Goal: Information Seeking & Learning: Learn about a topic

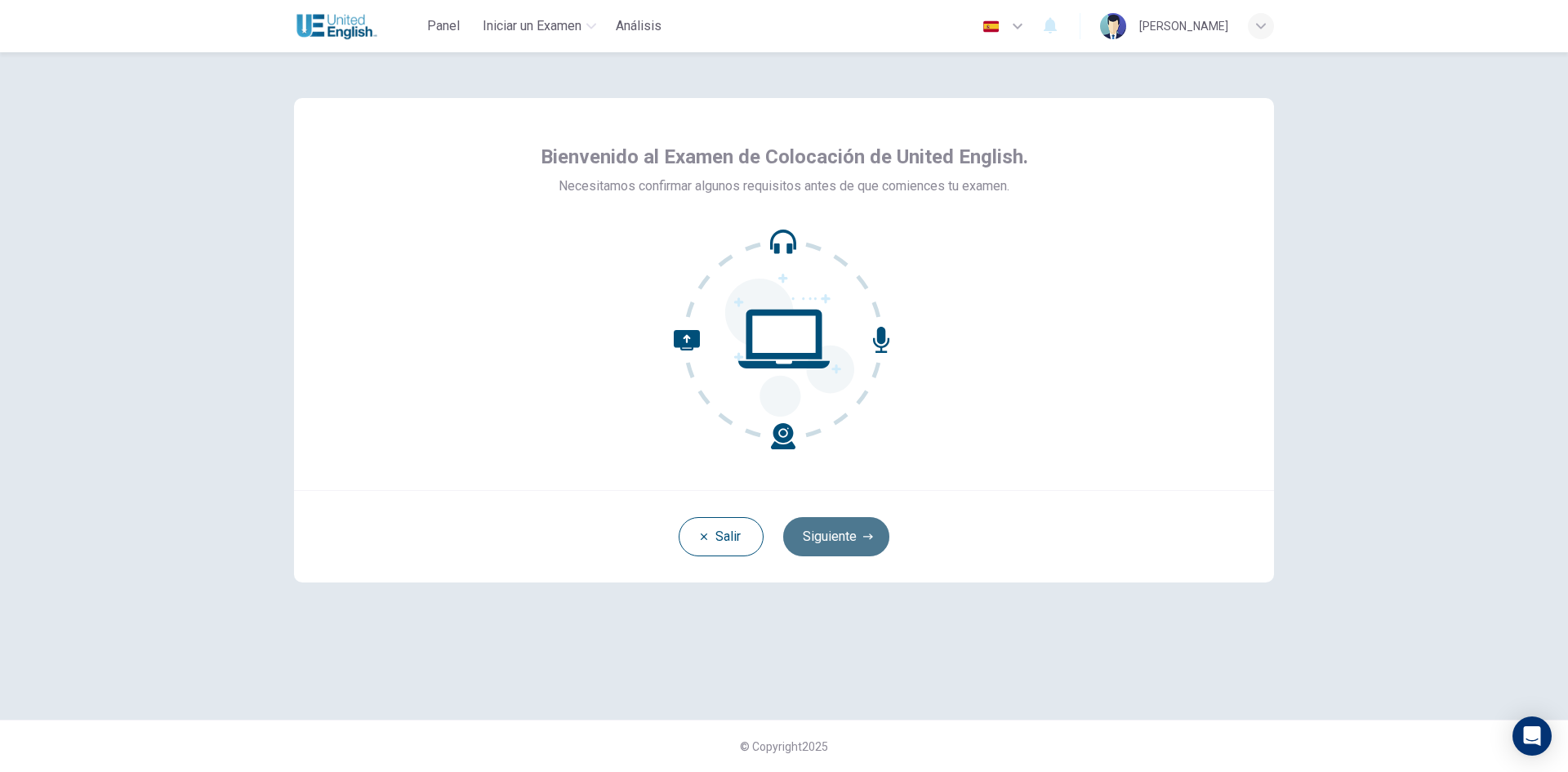
click at [833, 544] on button "Siguiente" at bounding box center [837, 537] width 106 height 39
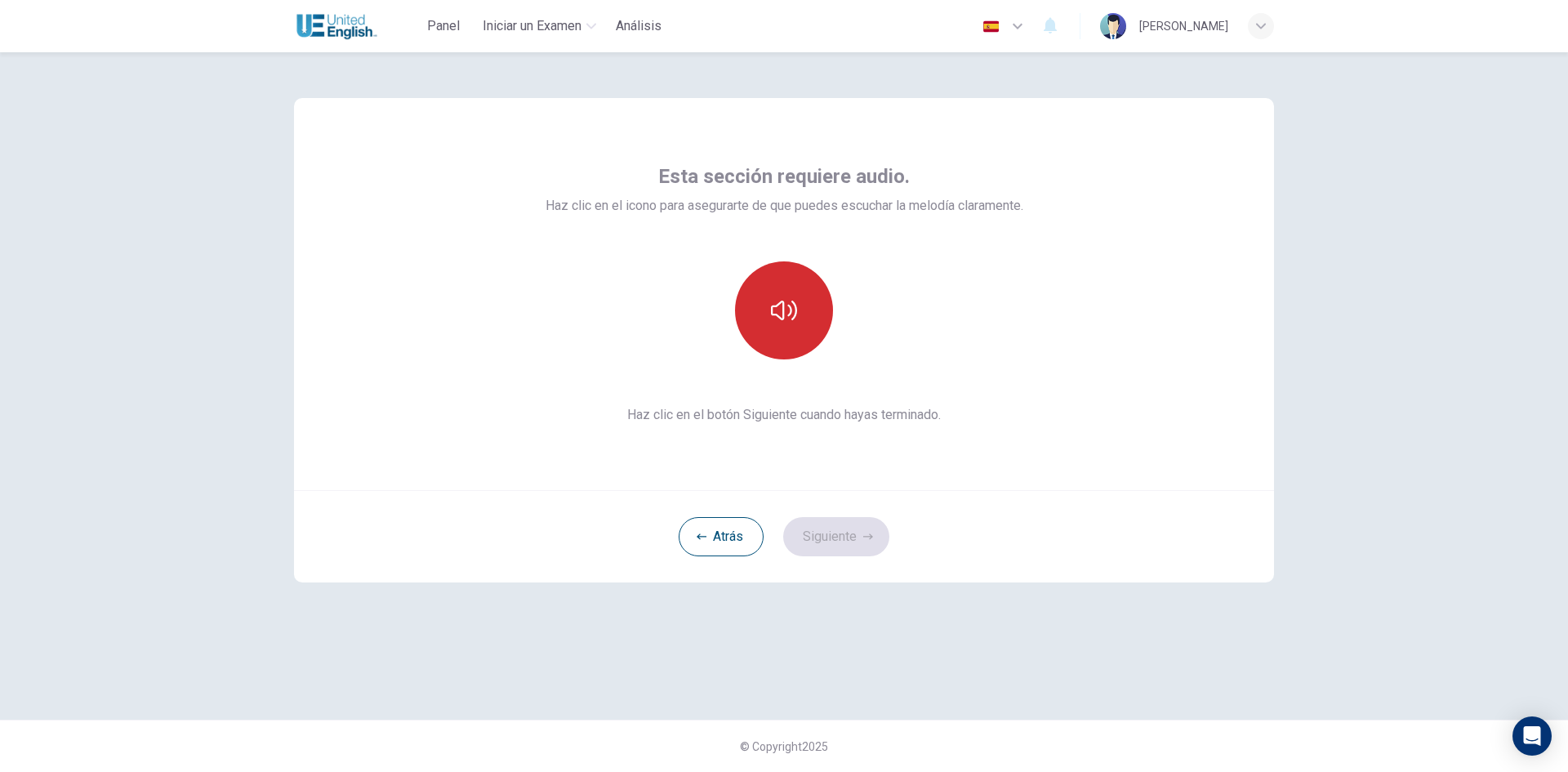
click at [796, 306] on icon "button" at bounding box center [784, 310] width 27 height 19
click at [767, 334] on button "button" at bounding box center [784, 310] width 98 height 98
click at [768, 327] on button "button" at bounding box center [784, 310] width 98 height 98
click at [843, 539] on button "Siguiente" at bounding box center [837, 537] width 106 height 39
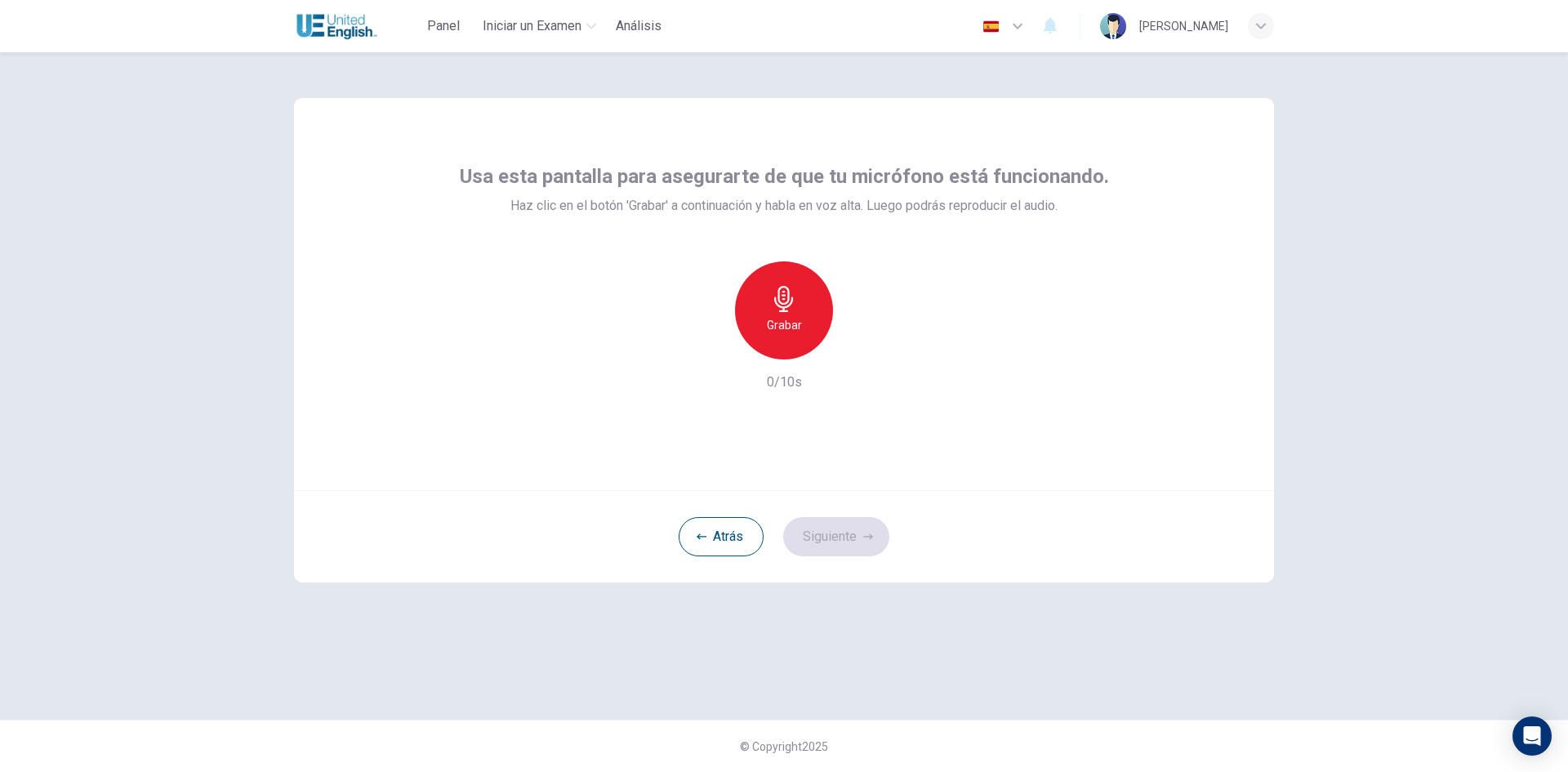
click at [795, 318] on h6 "Grabar" at bounding box center [784, 325] width 35 height 19
click at [790, 316] on h6 "Grabar" at bounding box center [784, 325] width 35 height 19
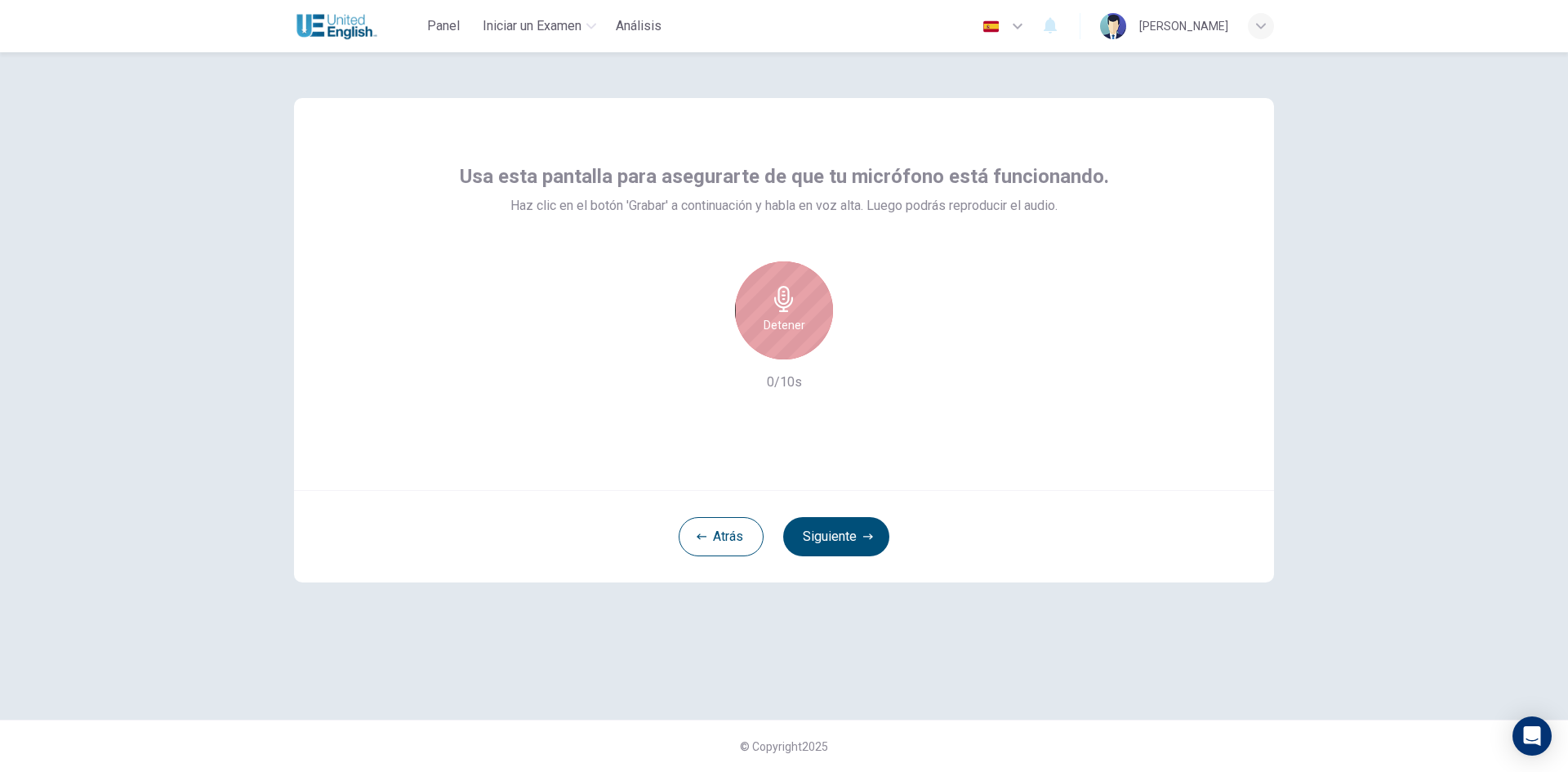
click at [790, 316] on h6 "Detener" at bounding box center [784, 325] width 42 height 19
click at [703, 345] on icon "button" at bounding box center [709, 347] width 15 height 15
click at [792, 310] on icon "button" at bounding box center [784, 299] width 27 height 27
click at [864, 346] on icon "button" at bounding box center [859, 347] width 16 height 16
click at [830, 541] on button "Siguiente" at bounding box center [837, 537] width 106 height 39
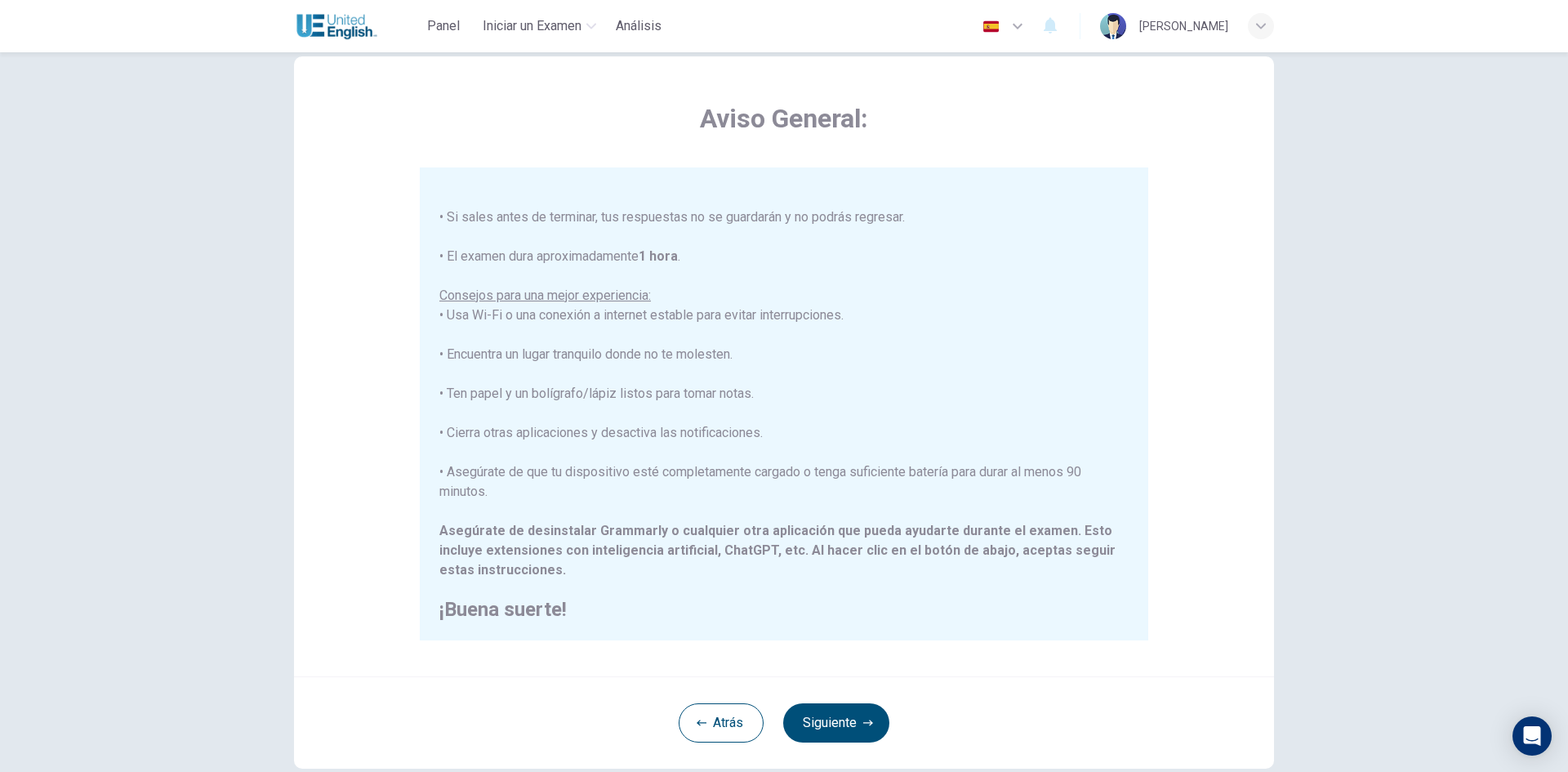
scroll to position [136, 0]
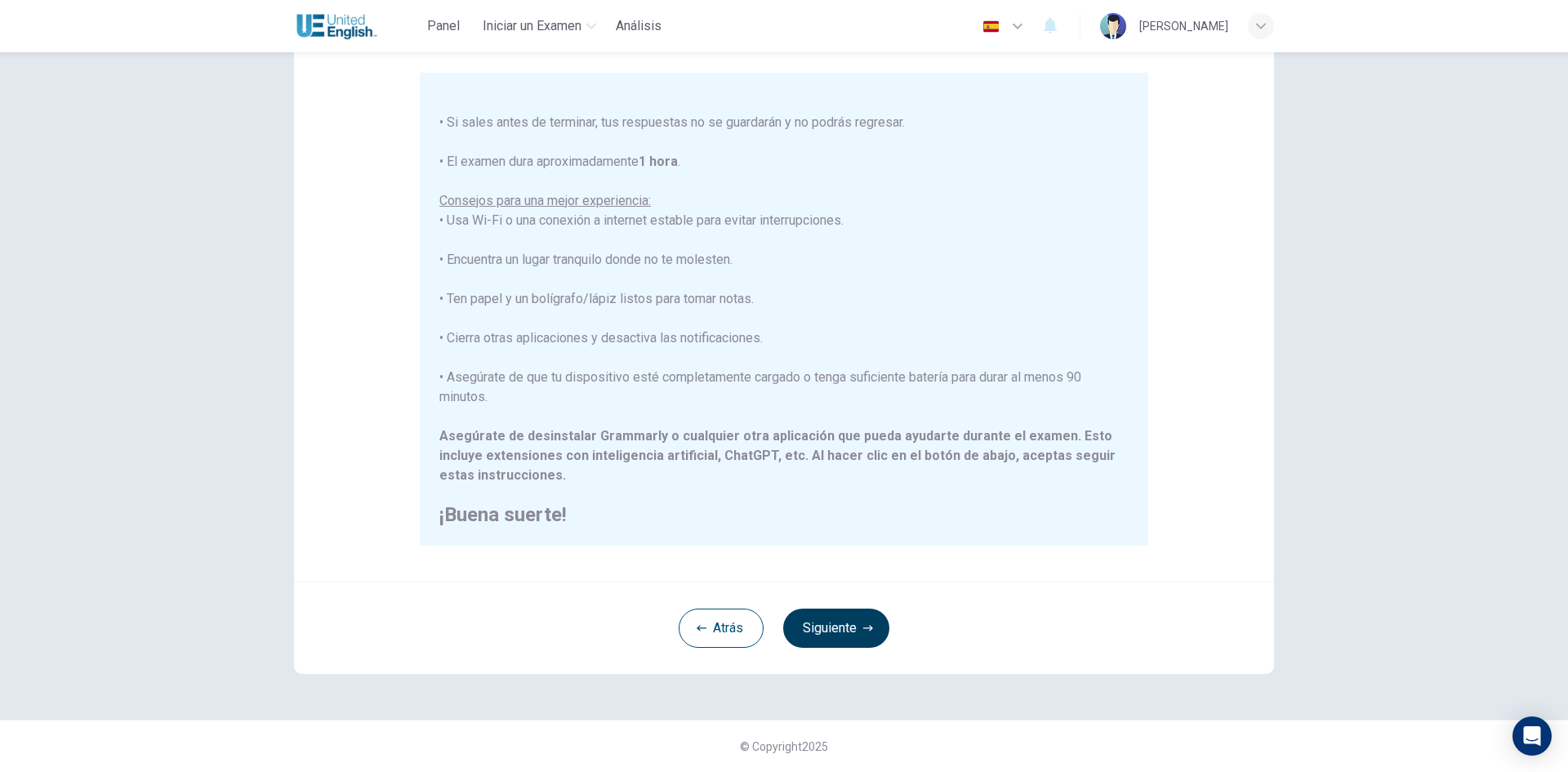
click at [842, 631] on button "Siguiente" at bounding box center [837, 628] width 106 height 39
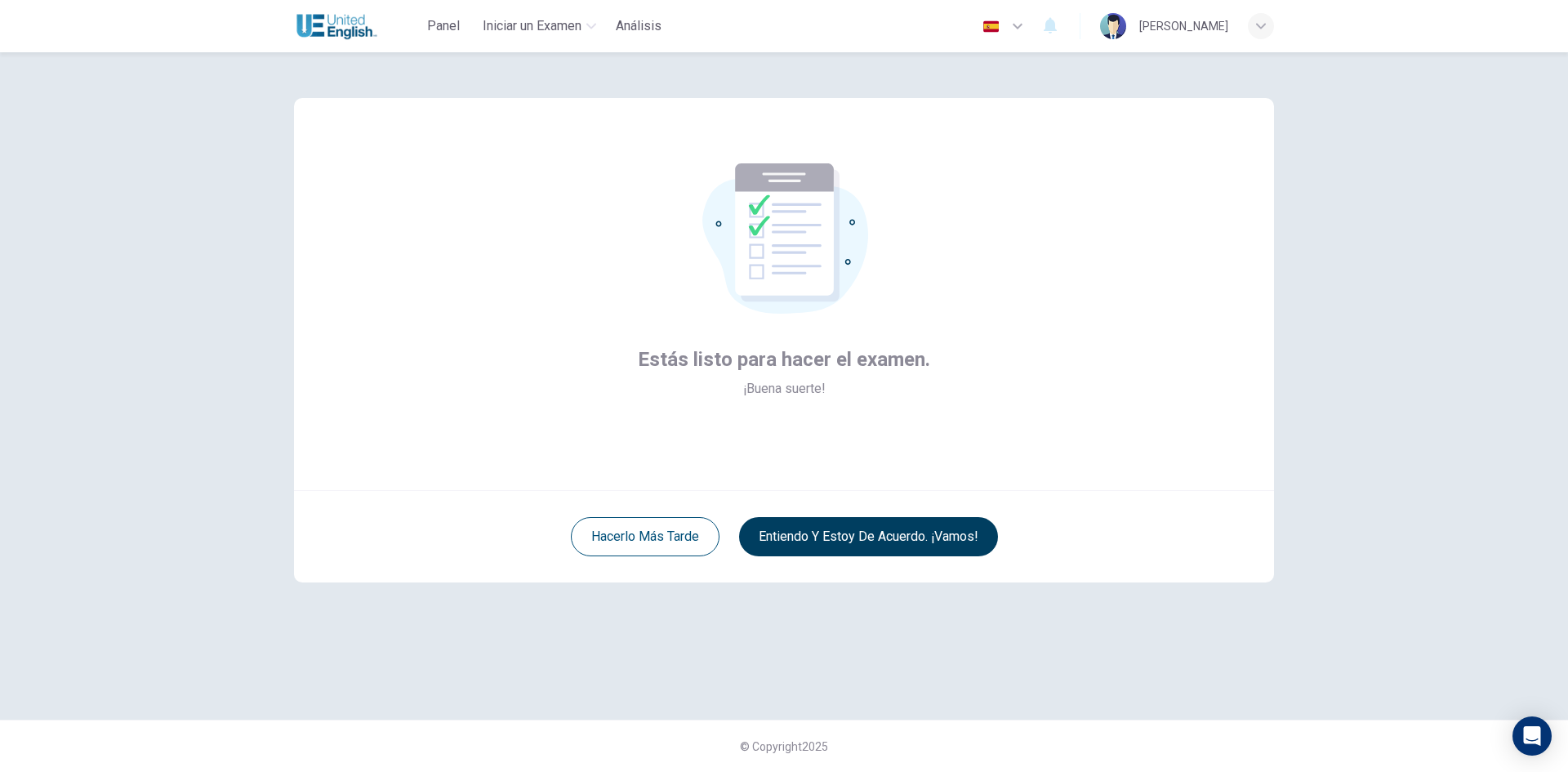
click at [879, 533] on button "Entiendo y estoy de acuerdo. ¡Vamos!" at bounding box center [869, 537] width 259 height 39
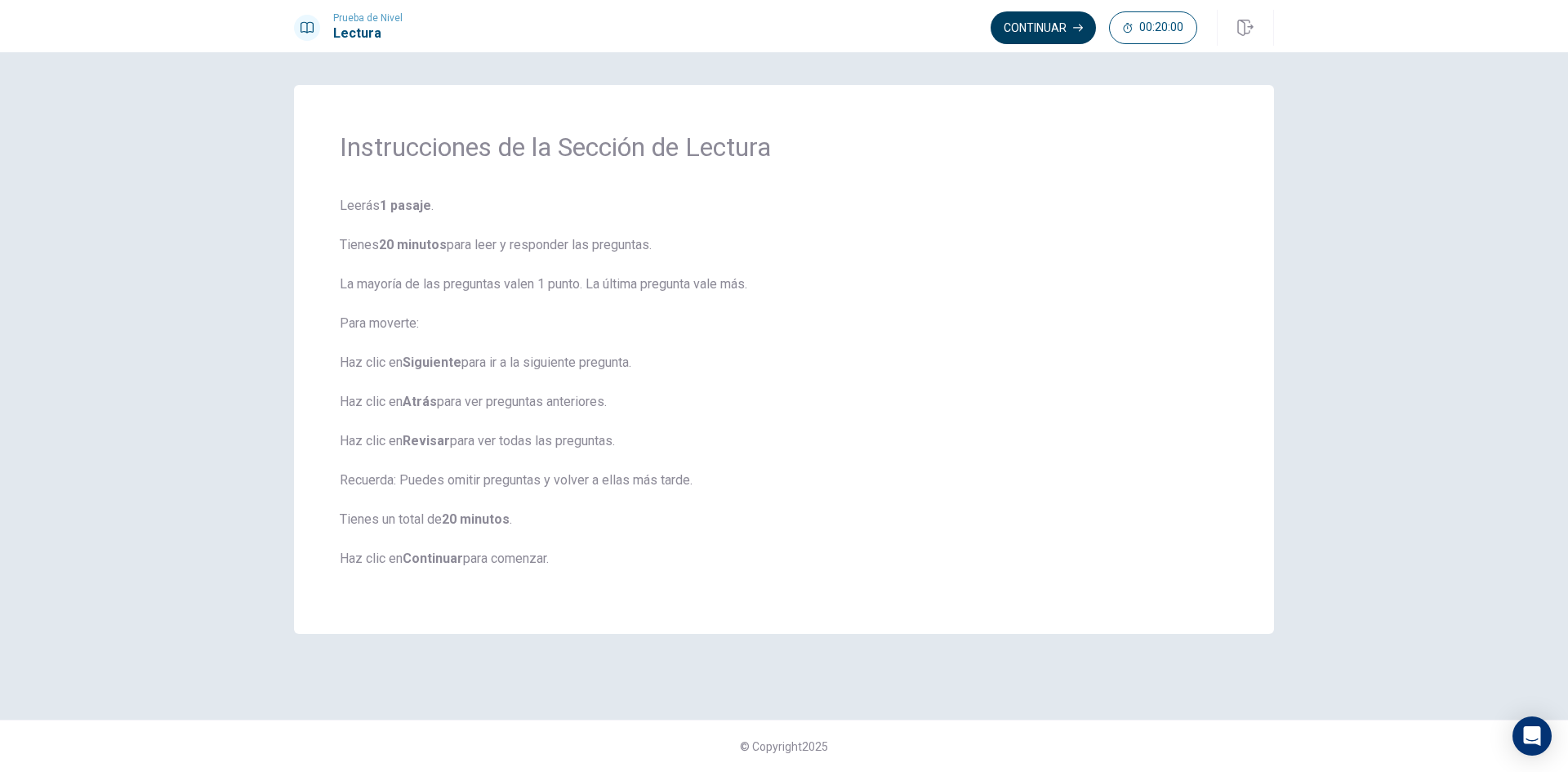
click at [1043, 31] on button "Continuar" at bounding box center [1043, 28] width 105 height 33
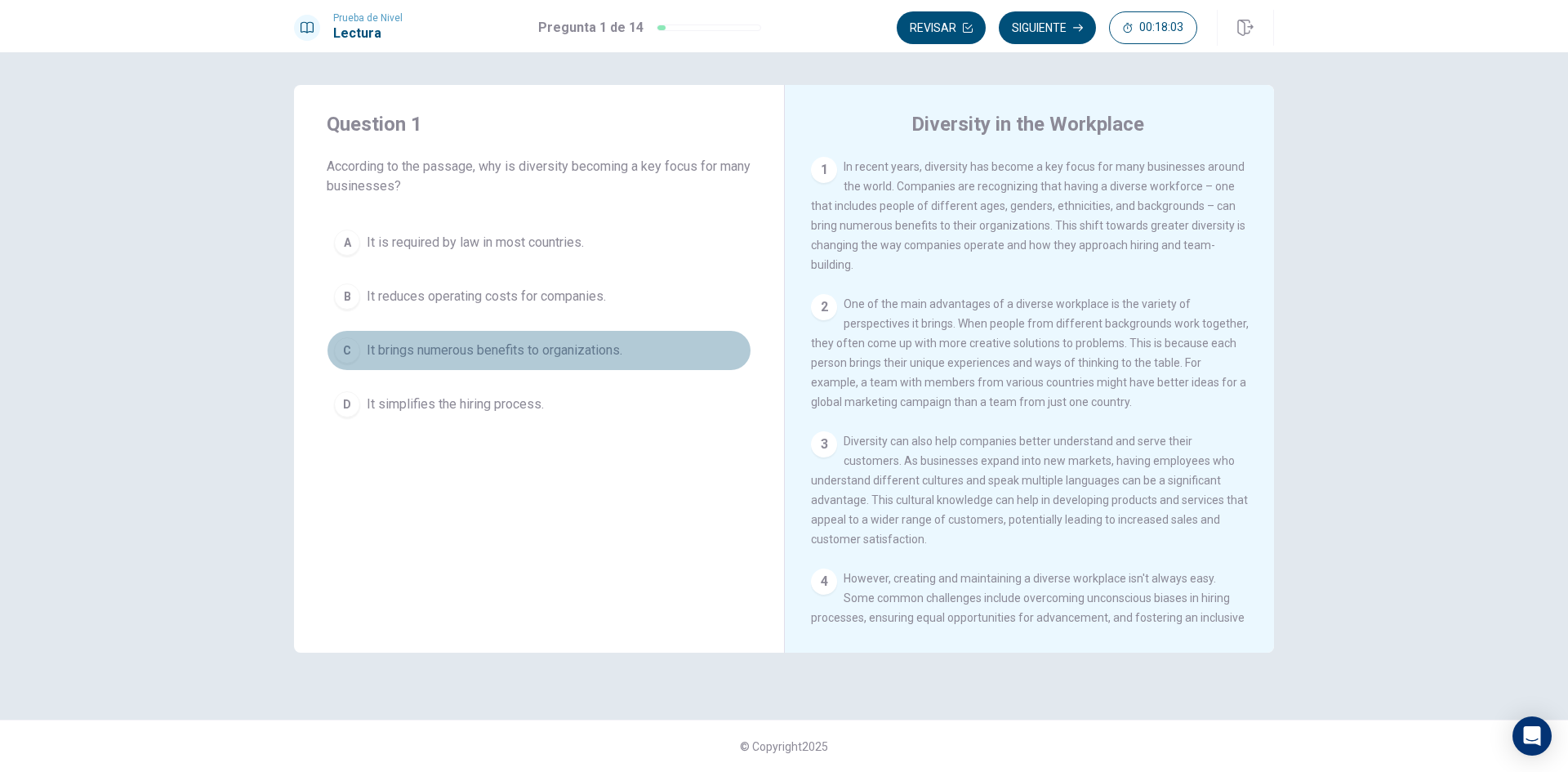
click at [519, 351] on span "It brings numerous benefits to organizations." at bounding box center [495, 350] width 256 height 19
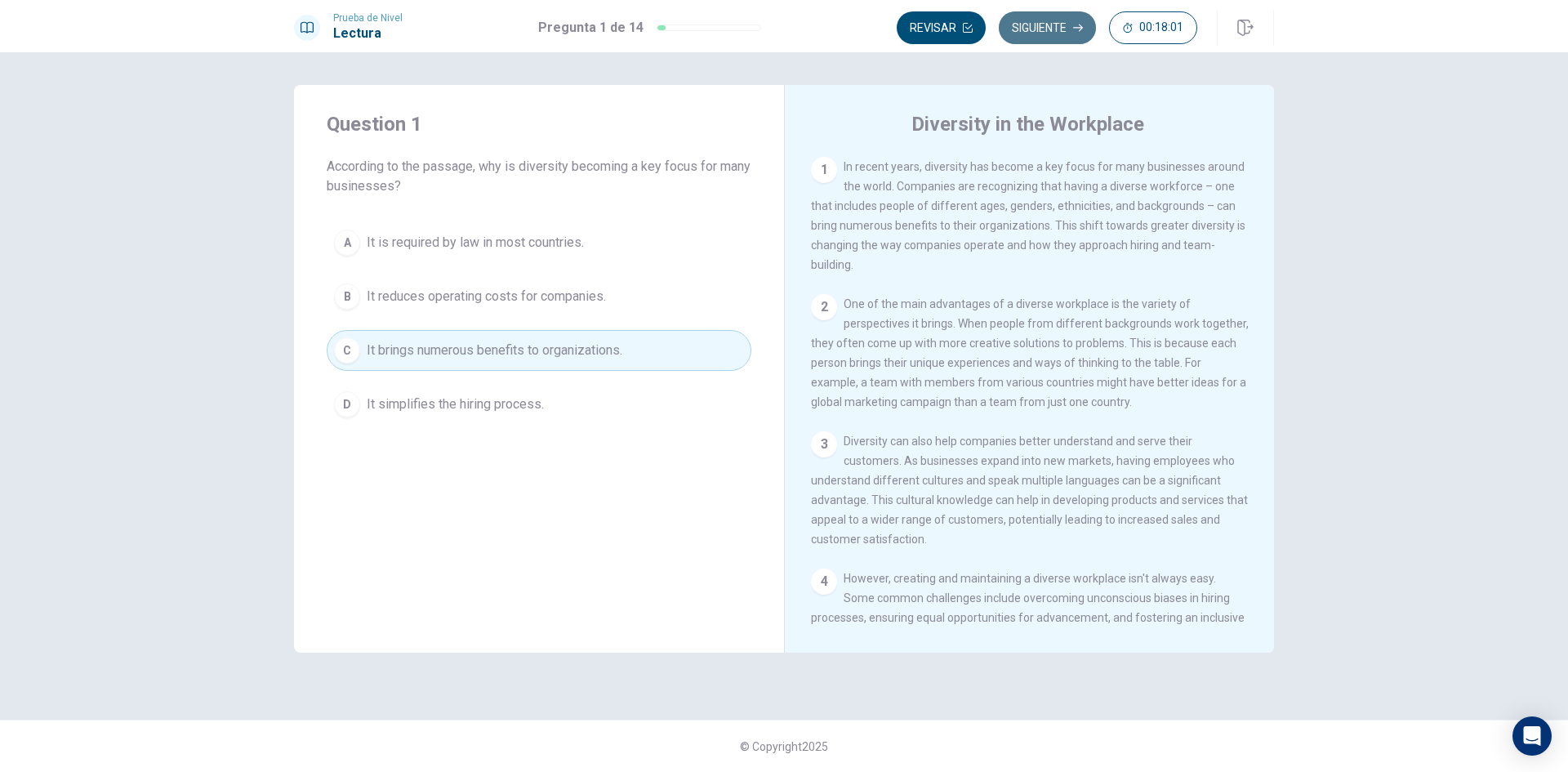
click at [1049, 26] on button "Siguiente" at bounding box center [1048, 28] width 97 height 33
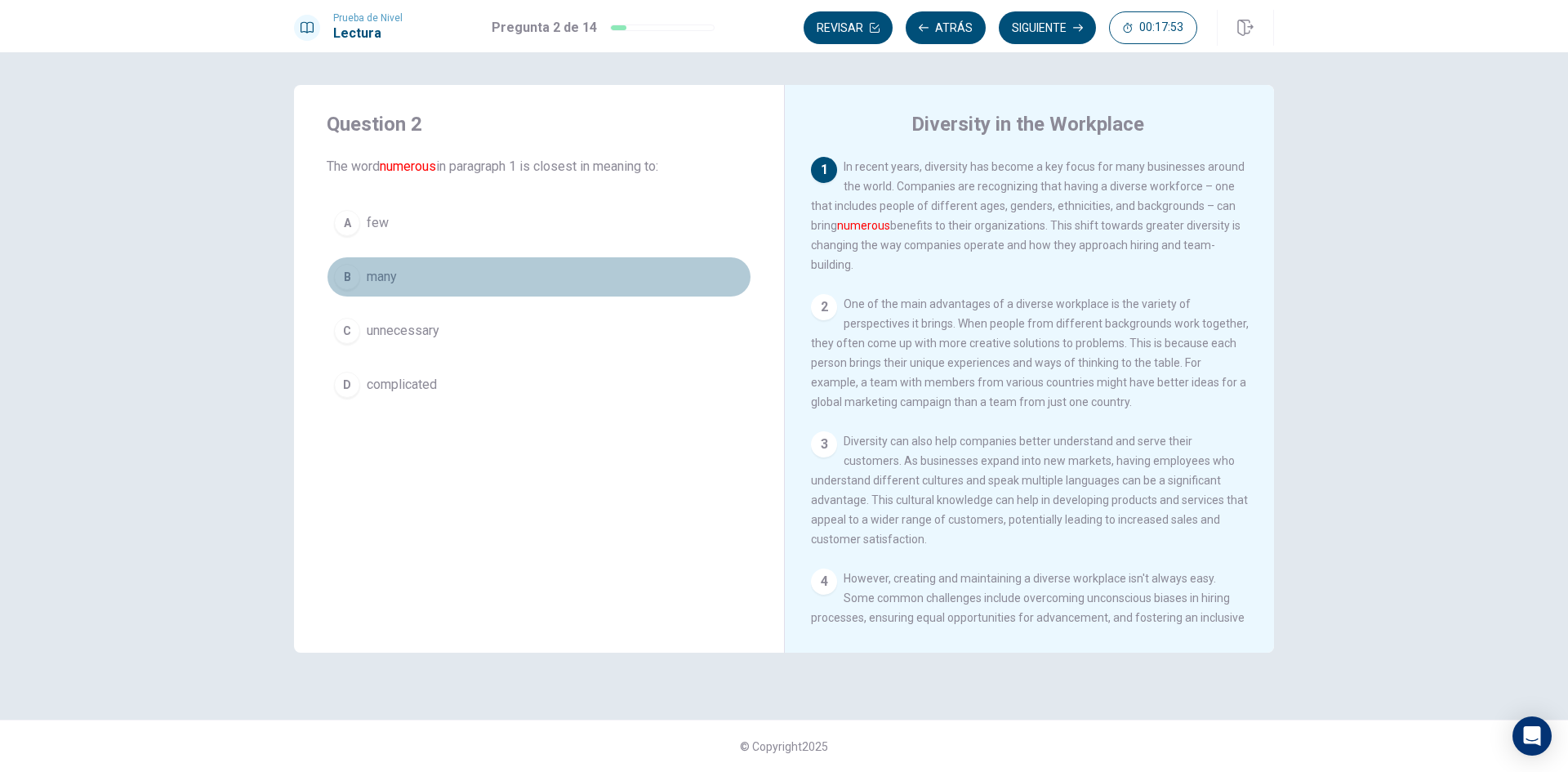
click at [405, 273] on button "B many" at bounding box center [539, 277] width 425 height 41
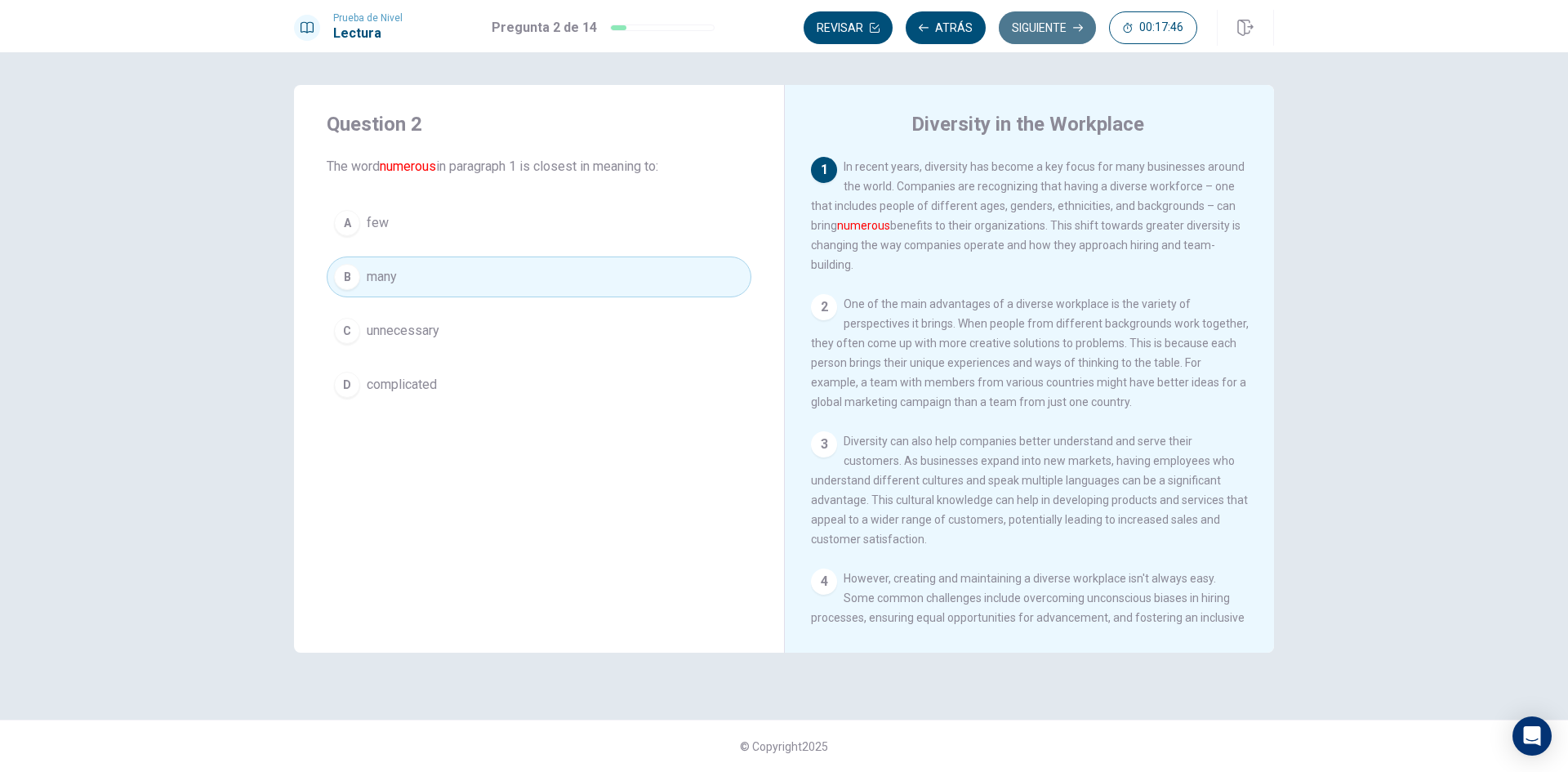
click at [1048, 21] on button "Siguiente" at bounding box center [1048, 28] width 97 height 33
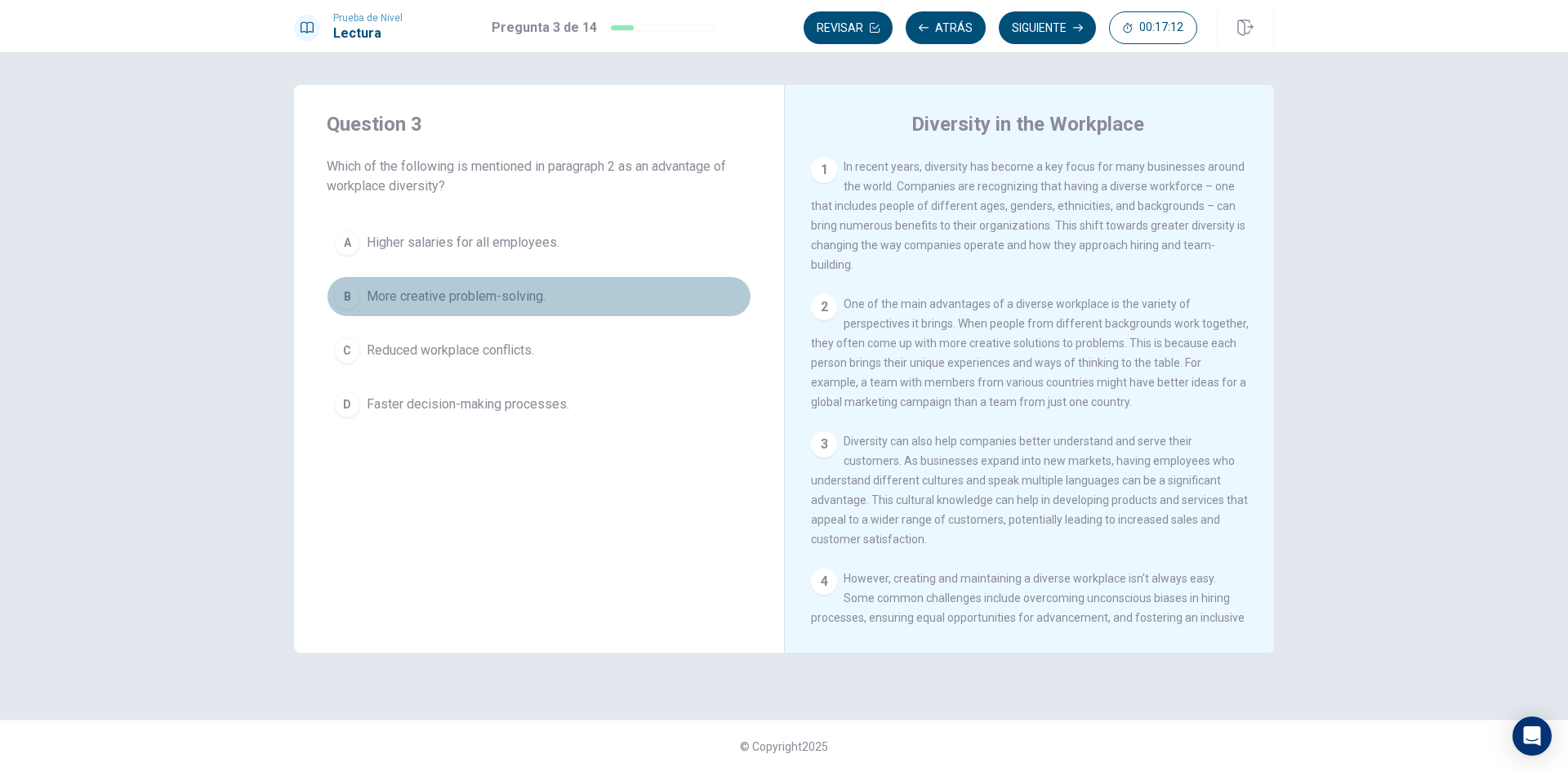
click at [495, 306] on span "More creative problem-solving." at bounding box center [456, 296] width 179 height 19
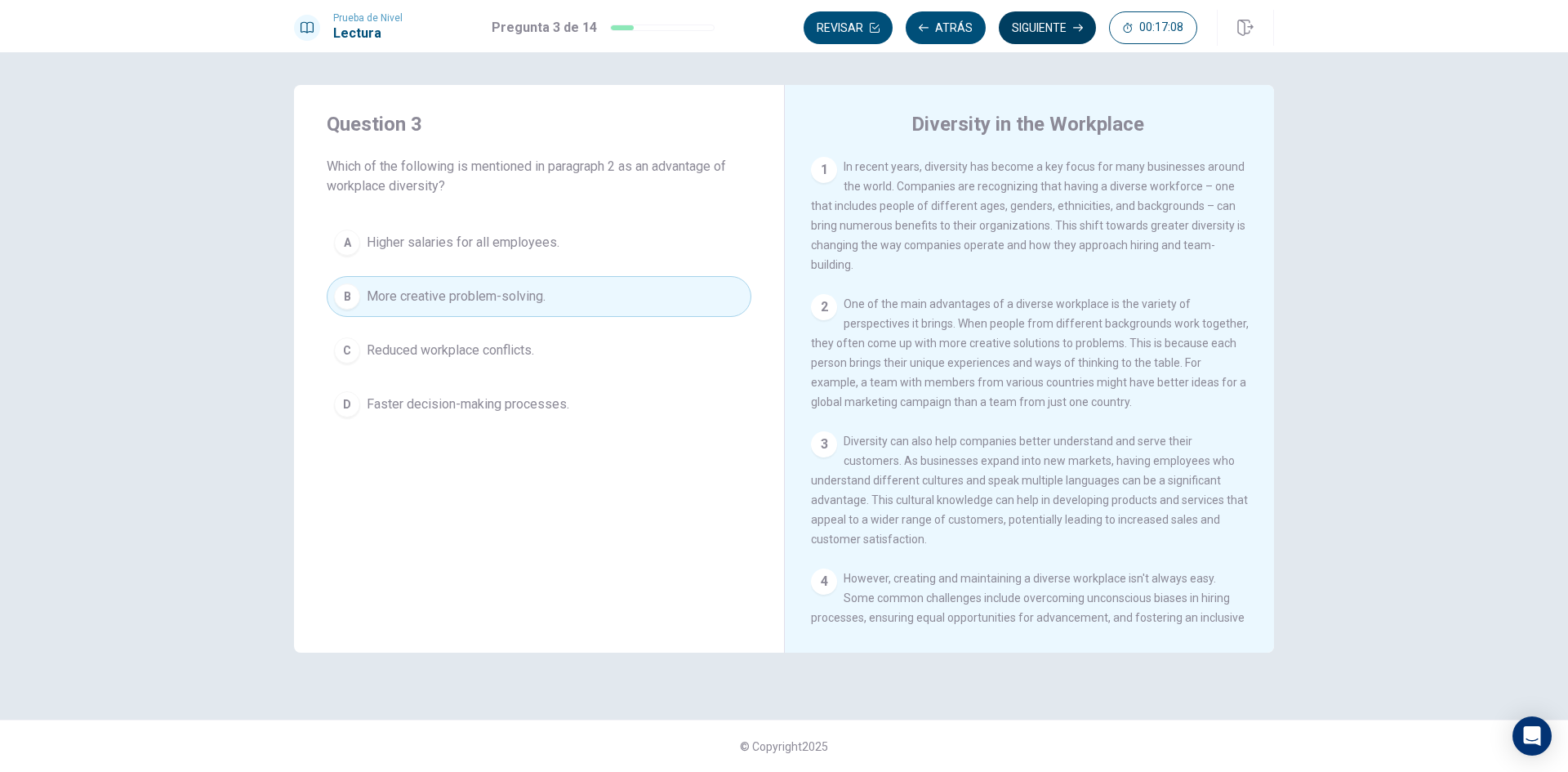
click at [1053, 35] on button "Siguiente" at bounding box center [1048, 28] width 97 height 33
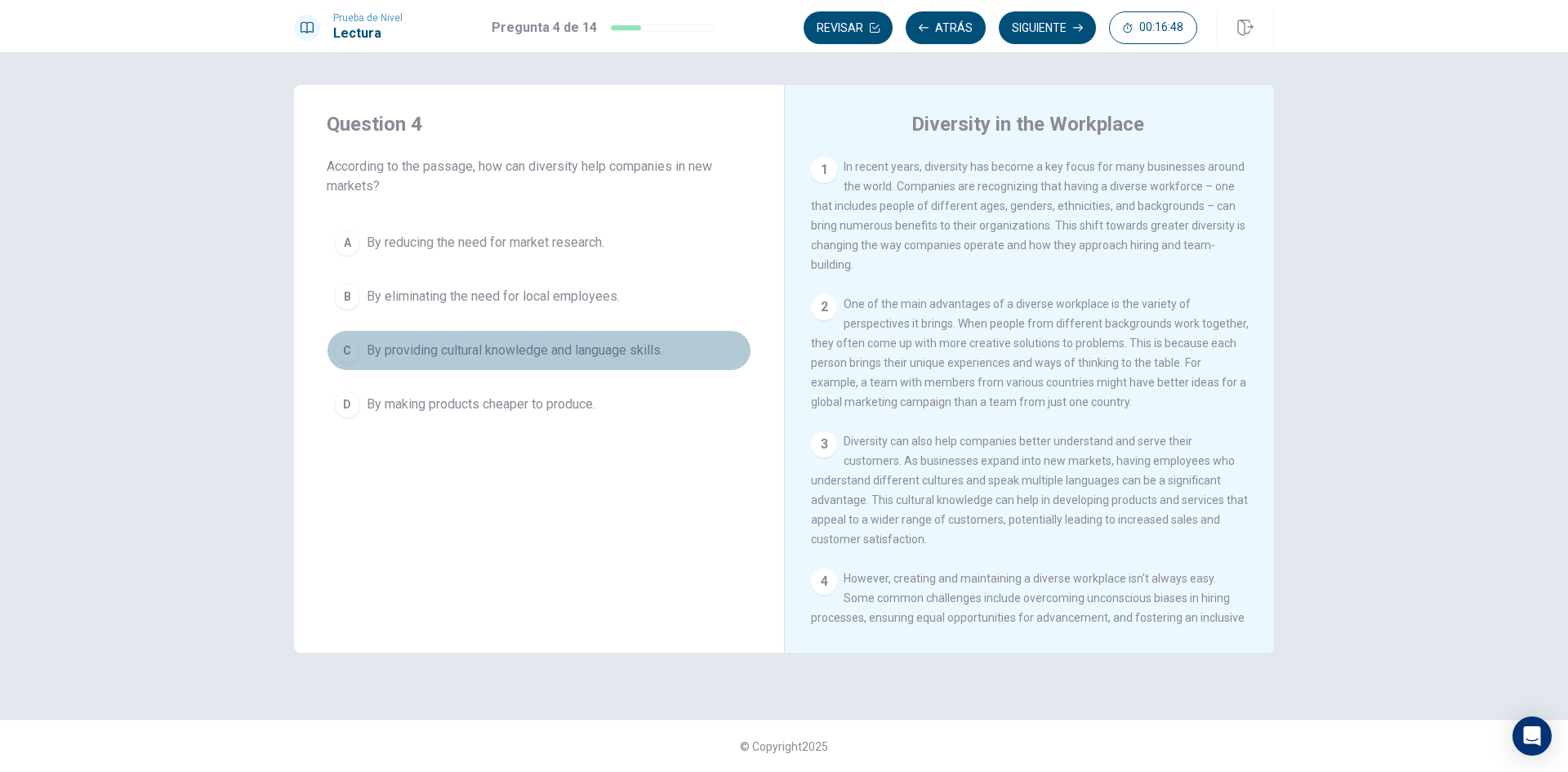
click at [535, 349] on span "By providing cultural knowledge and language skills." at bounding box center [515, 350] width 296 height 19
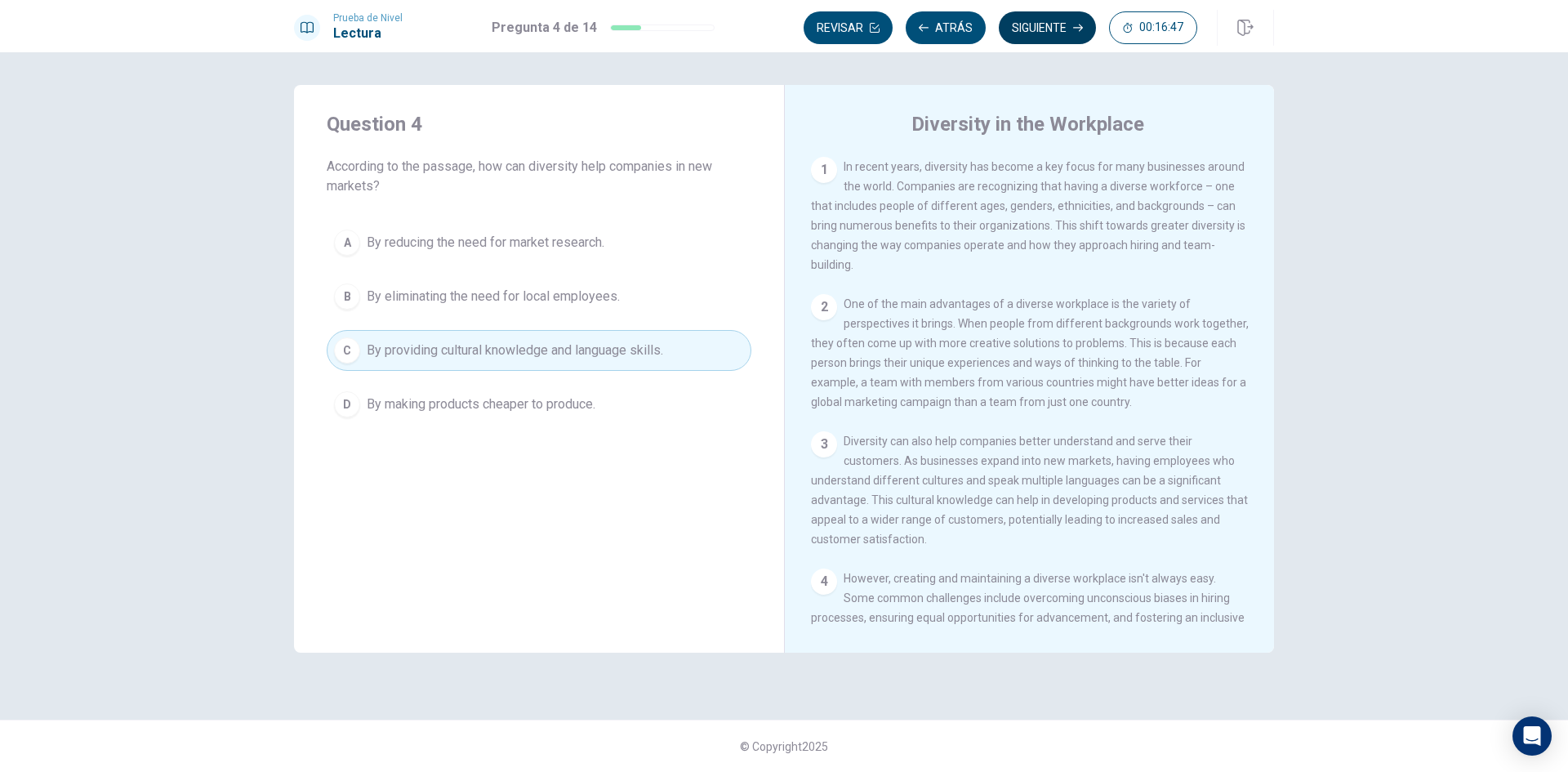
click at [1056, 30] on button "Siguiente" at bounding box center [1048, 28] width 97 height 33
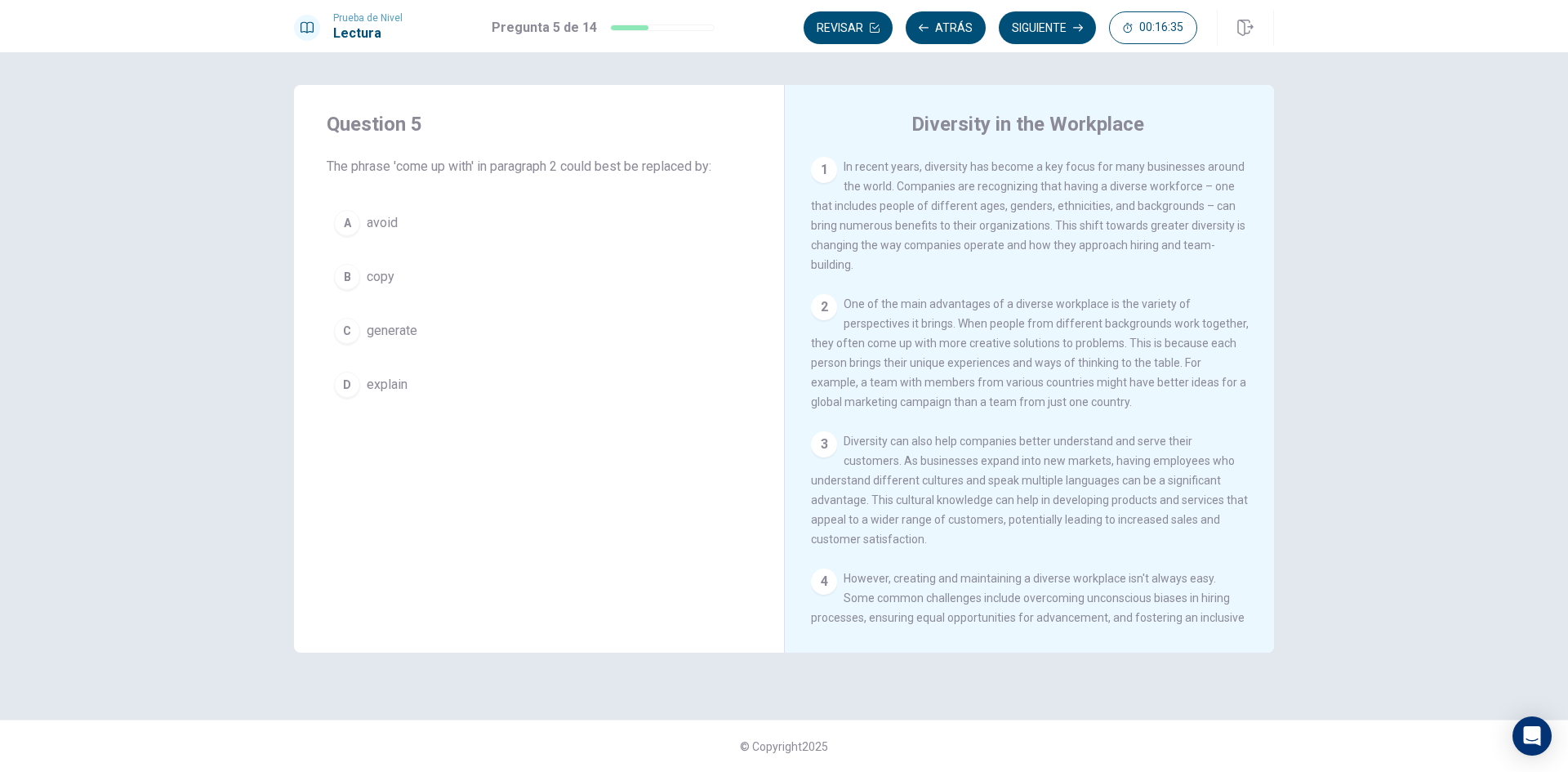
click at [469, 334] on button "C generate" at bounding box center [539, 330] width 425 height 41
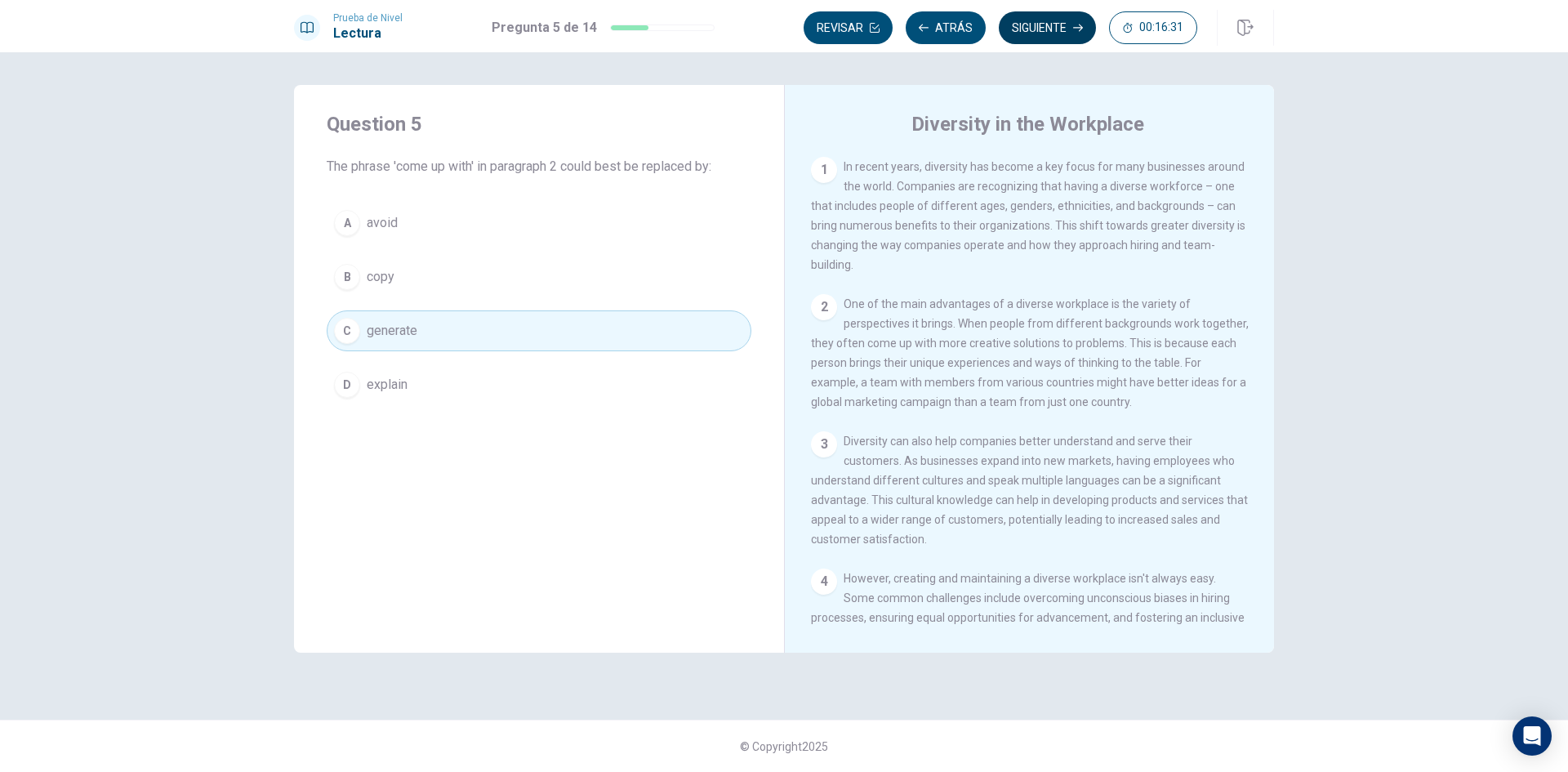
click at [1077, 27] on icon "button" at bounding box center [1078, 28] width 10 height 7
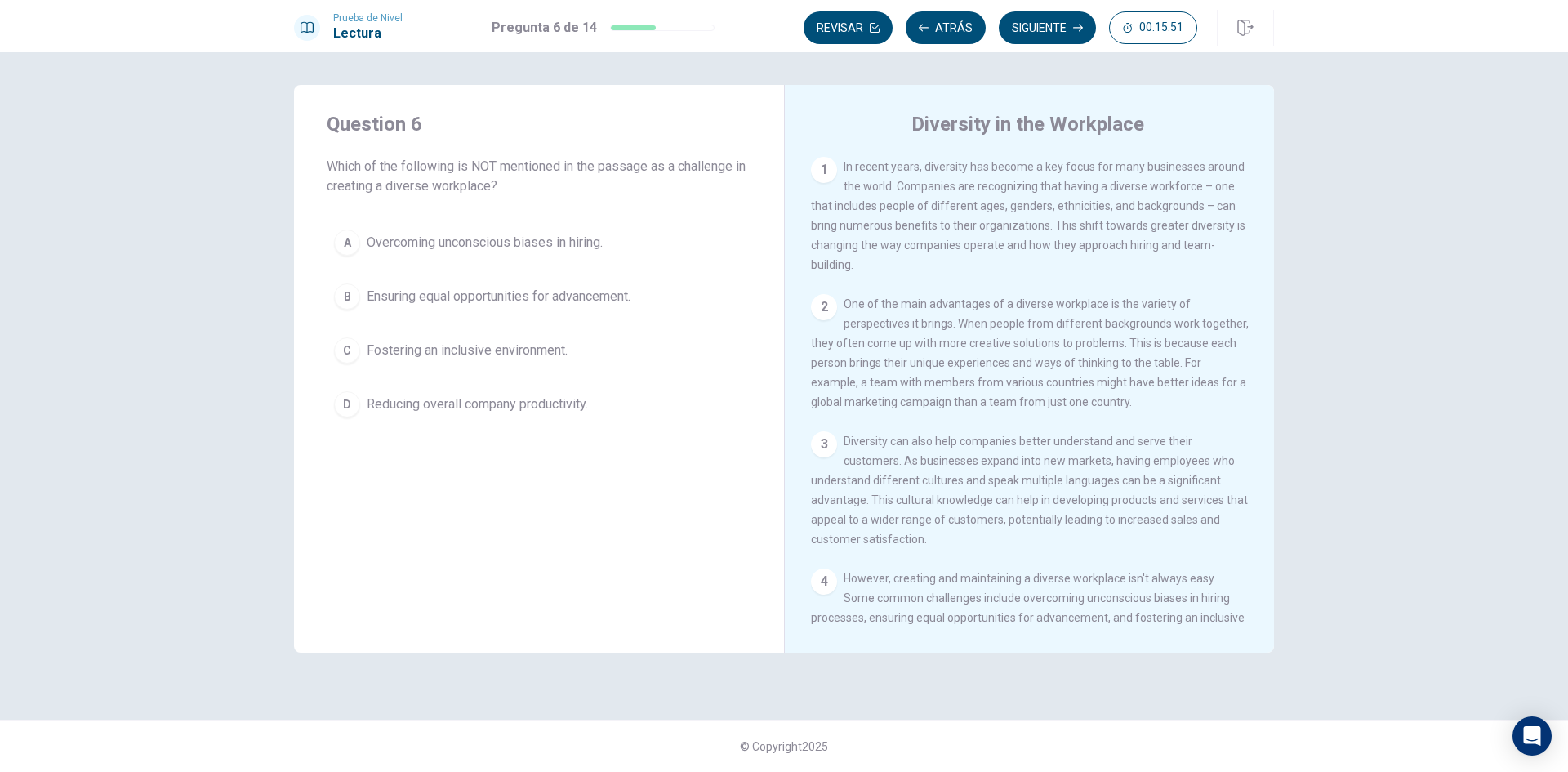
click at [514, 341] on span "Fostering an inclusive environment." at bounding box center [467, 350] width 201 height 19
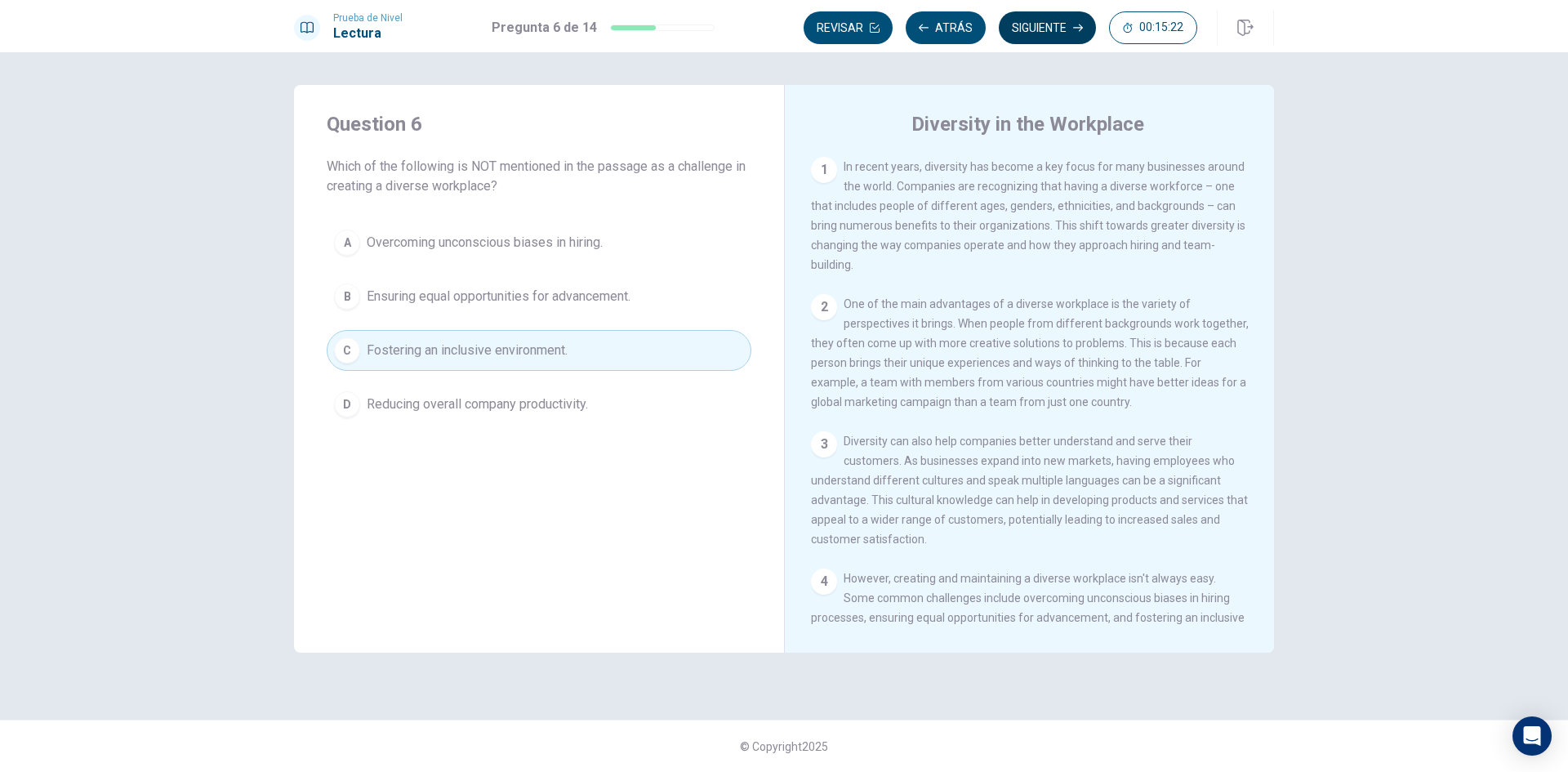
click at [1046, 27] on button "Siguiente" at bounding box center [1048, 28] width 97 height 33
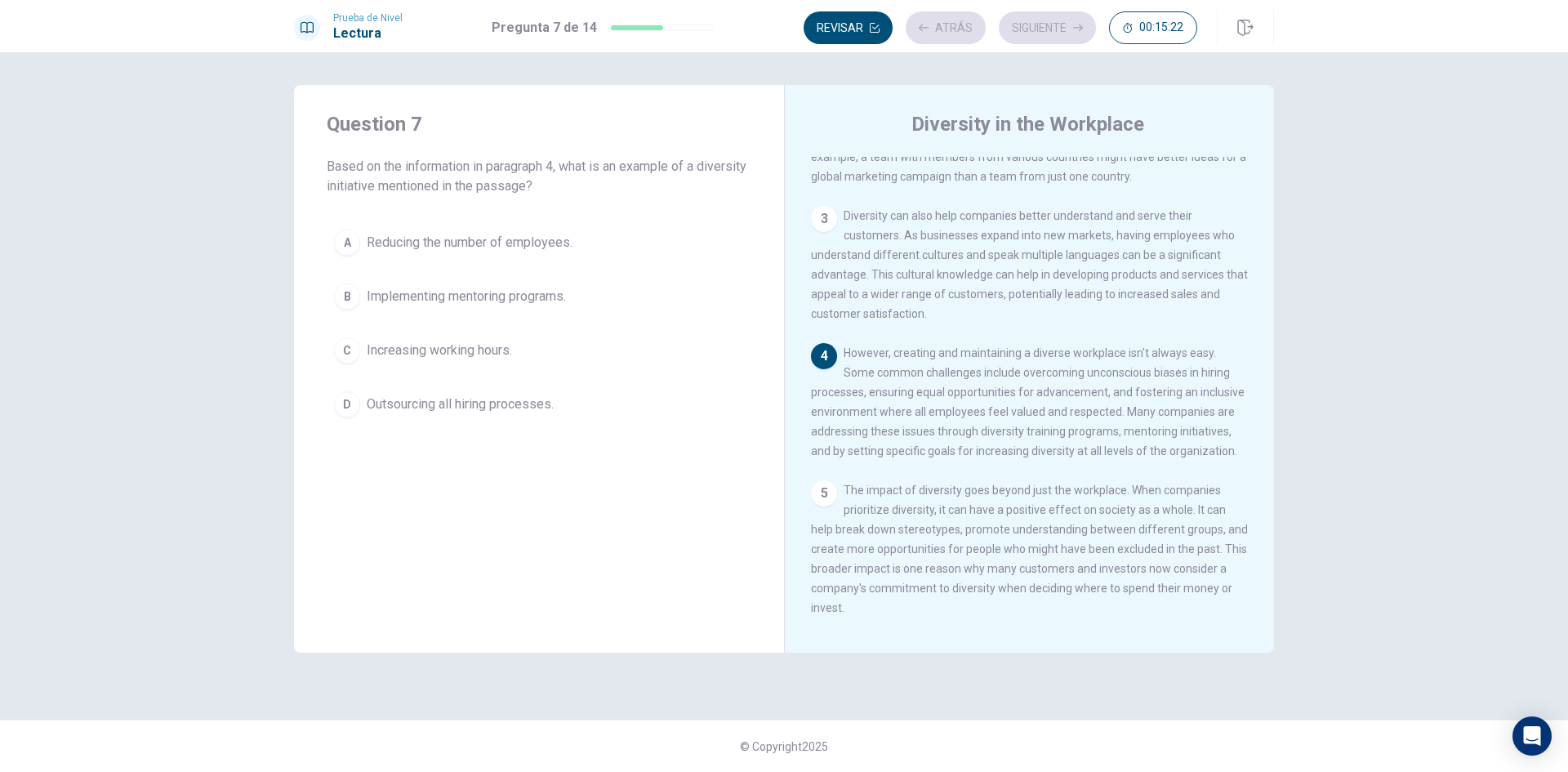
scroll to position [242, 0]
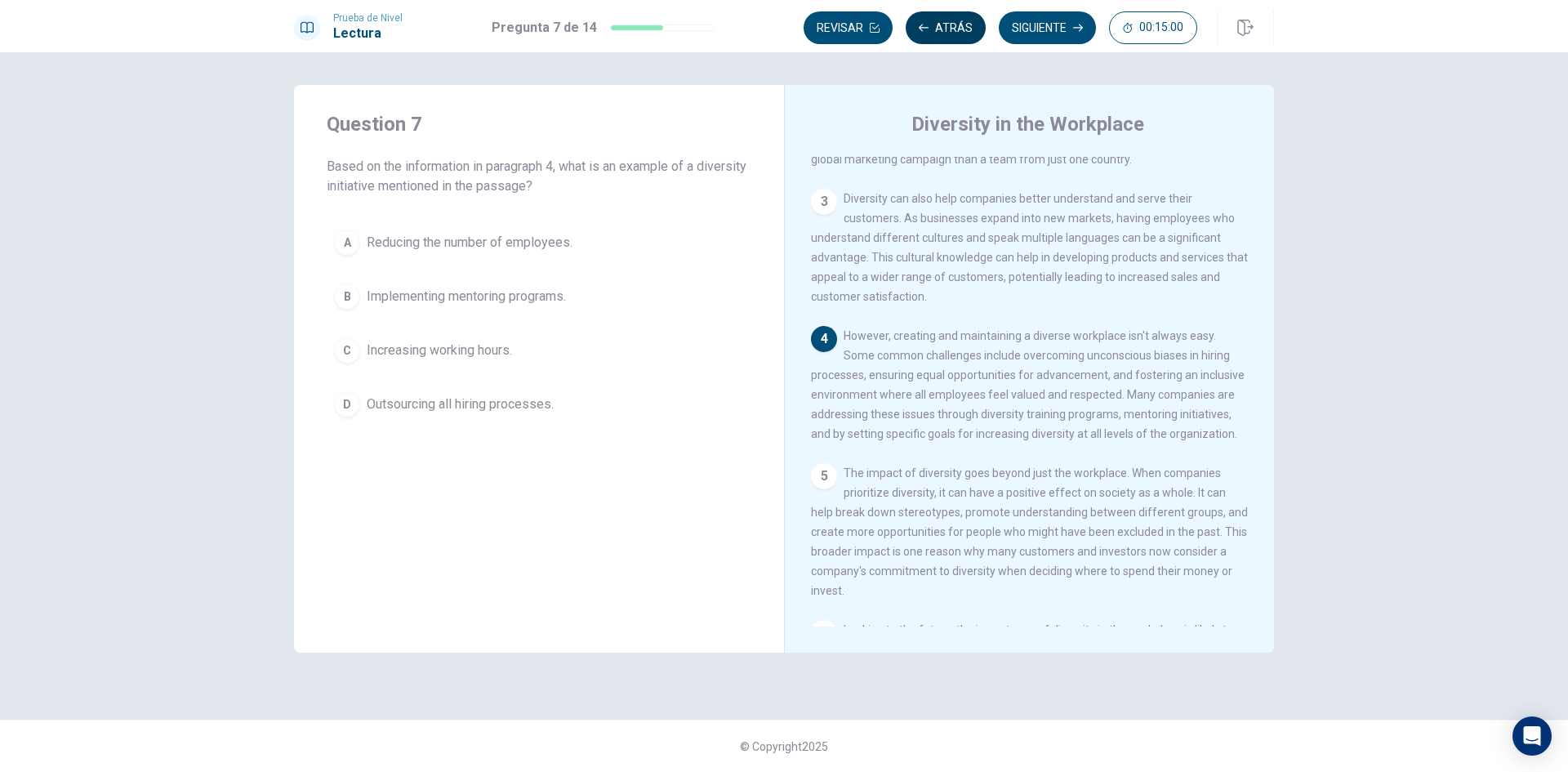
click at [931, 38] on button "Atrás" at bounding box center [946, 28] width 80 height 33
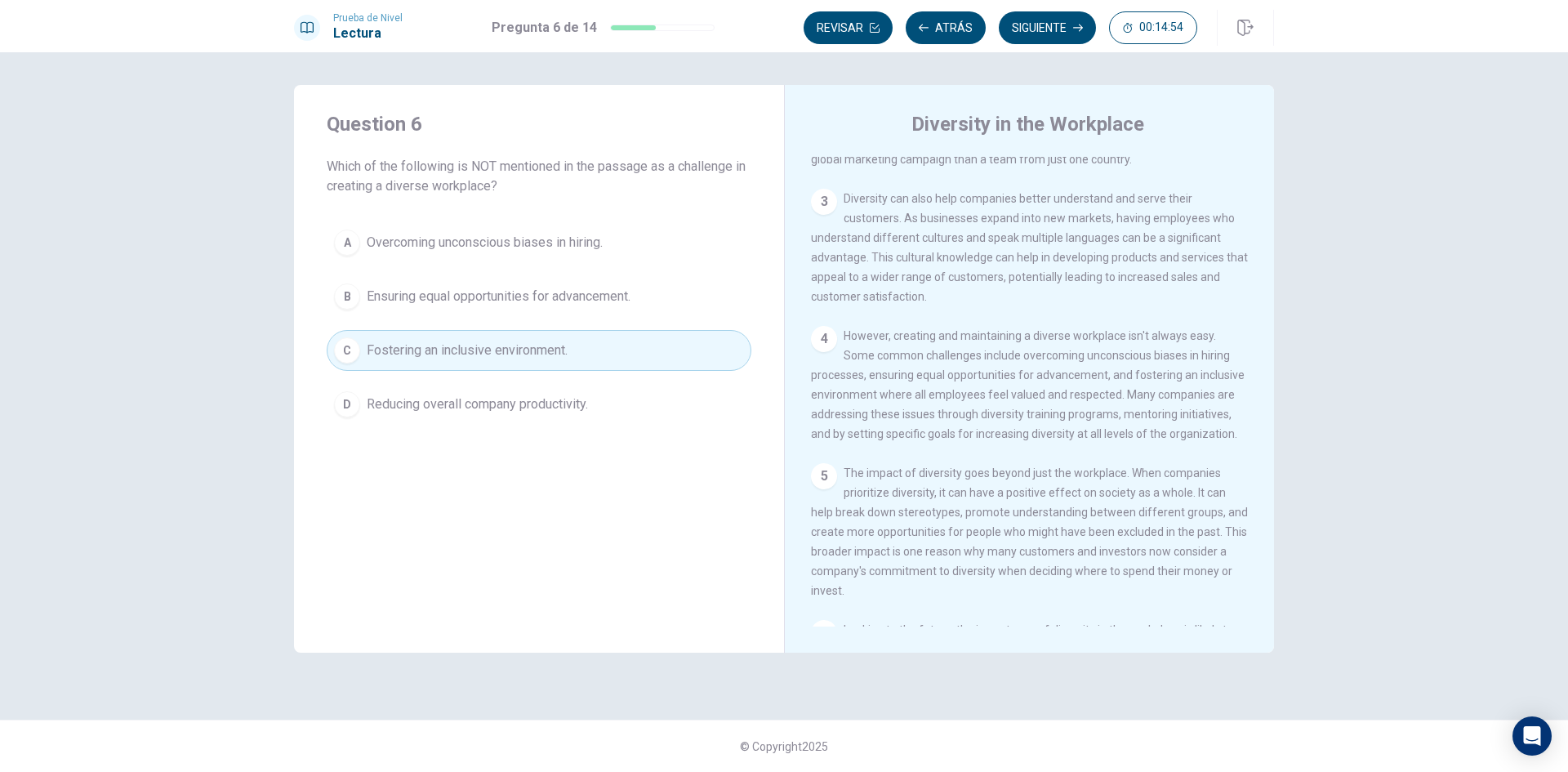
click at [600, 299] on span "Ensuring equal opportunities for advancement." at bounding box center [498, 296] width 264 height 19
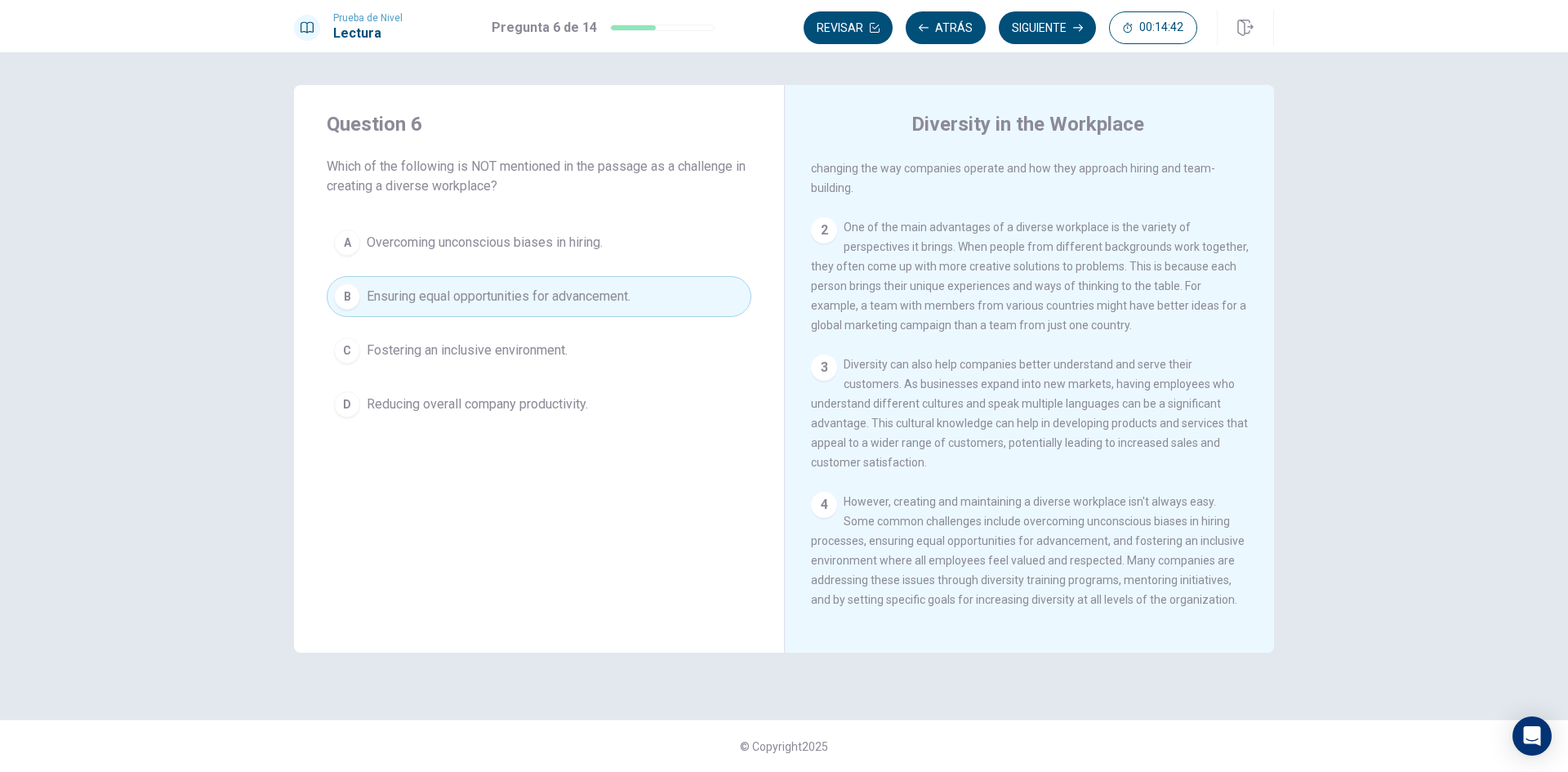
scroll to position [0, 0]
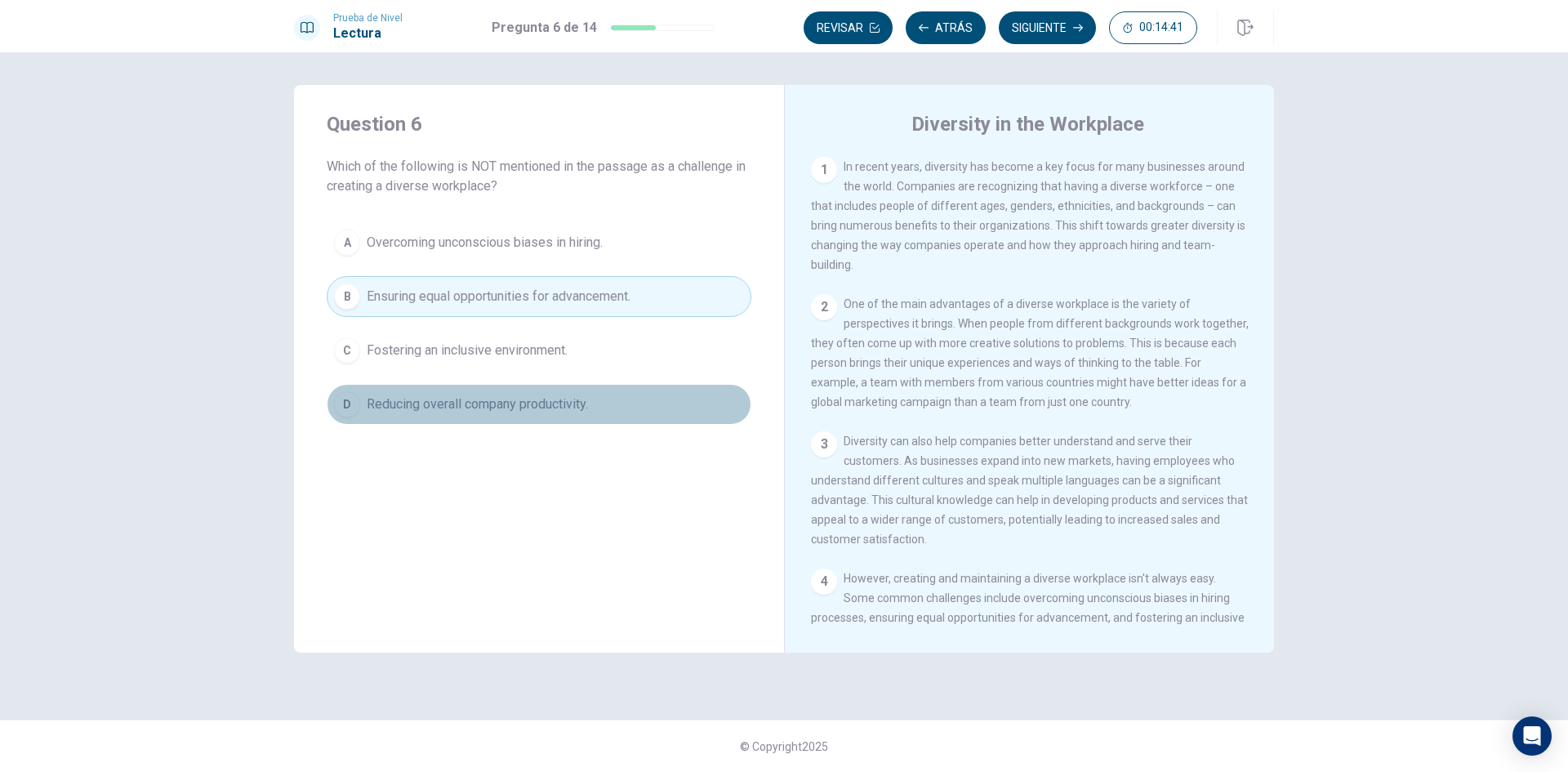
click at [408, 404] on span "Reducing overall company productivity." at bounding box center [477, 404] width 221 height 19
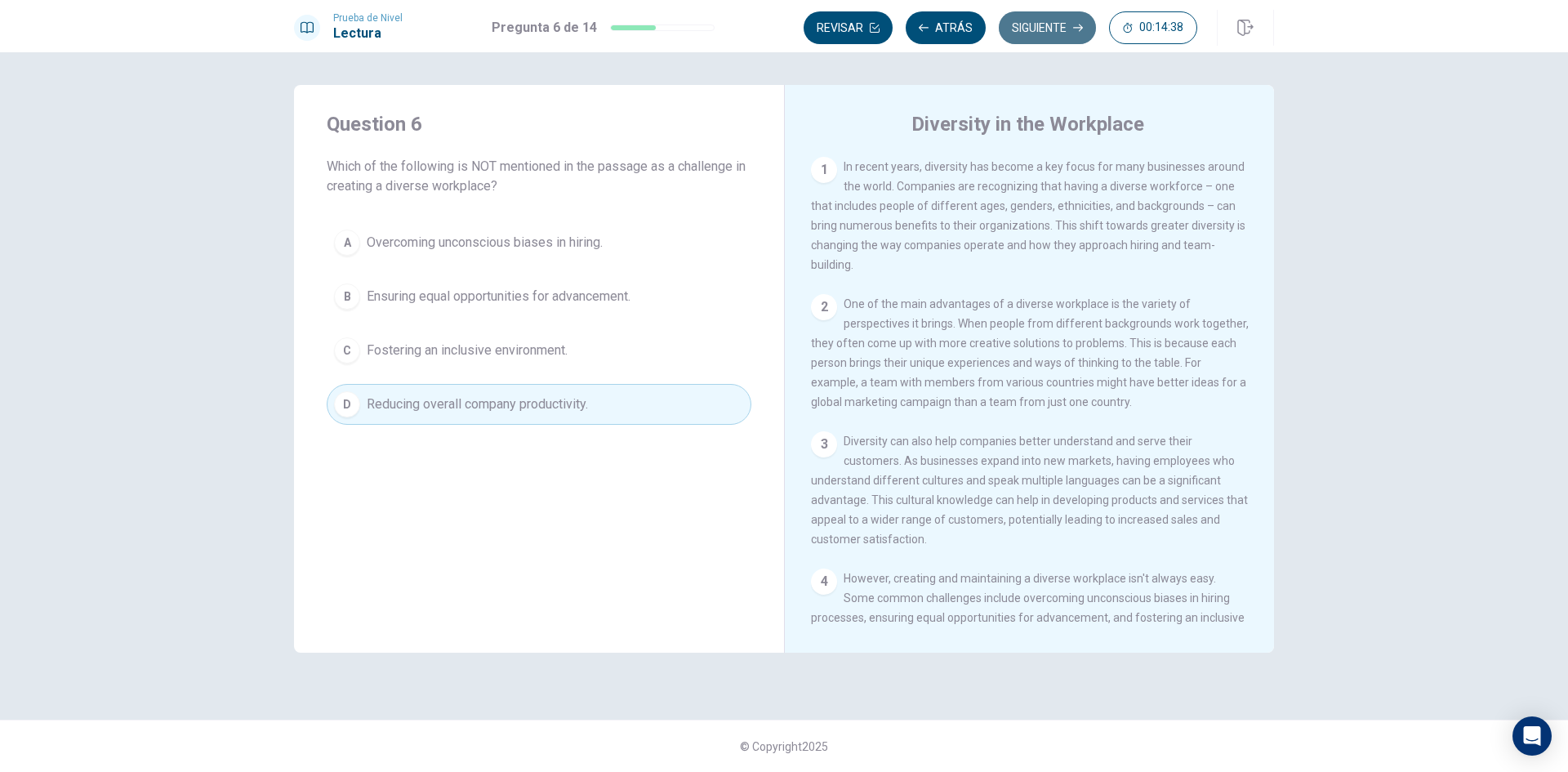
click at [1052, 19] on button "Siguiente" at bounding box center [1048, 28] width 97 height 33
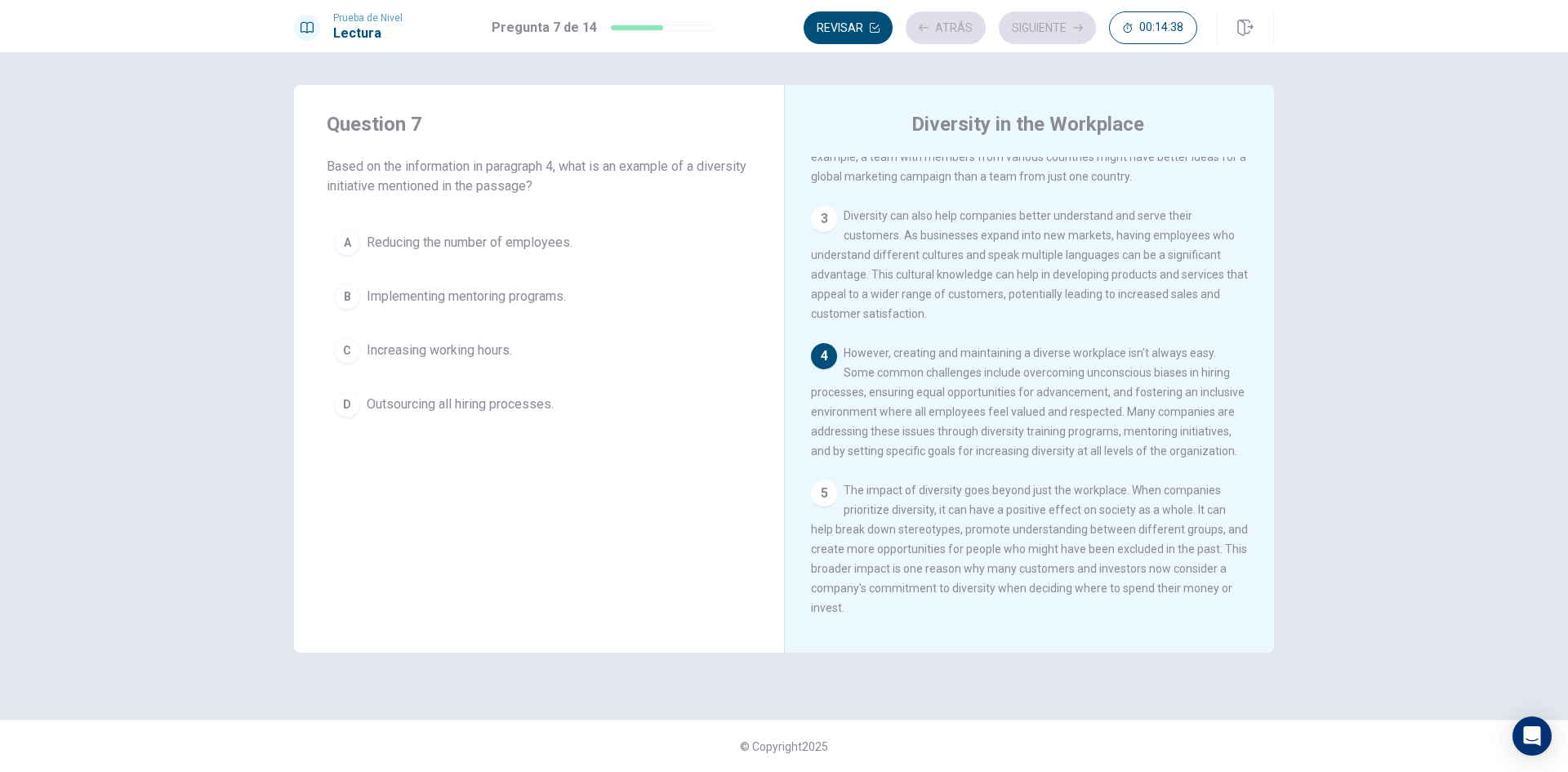
scroll to position [242, 0]
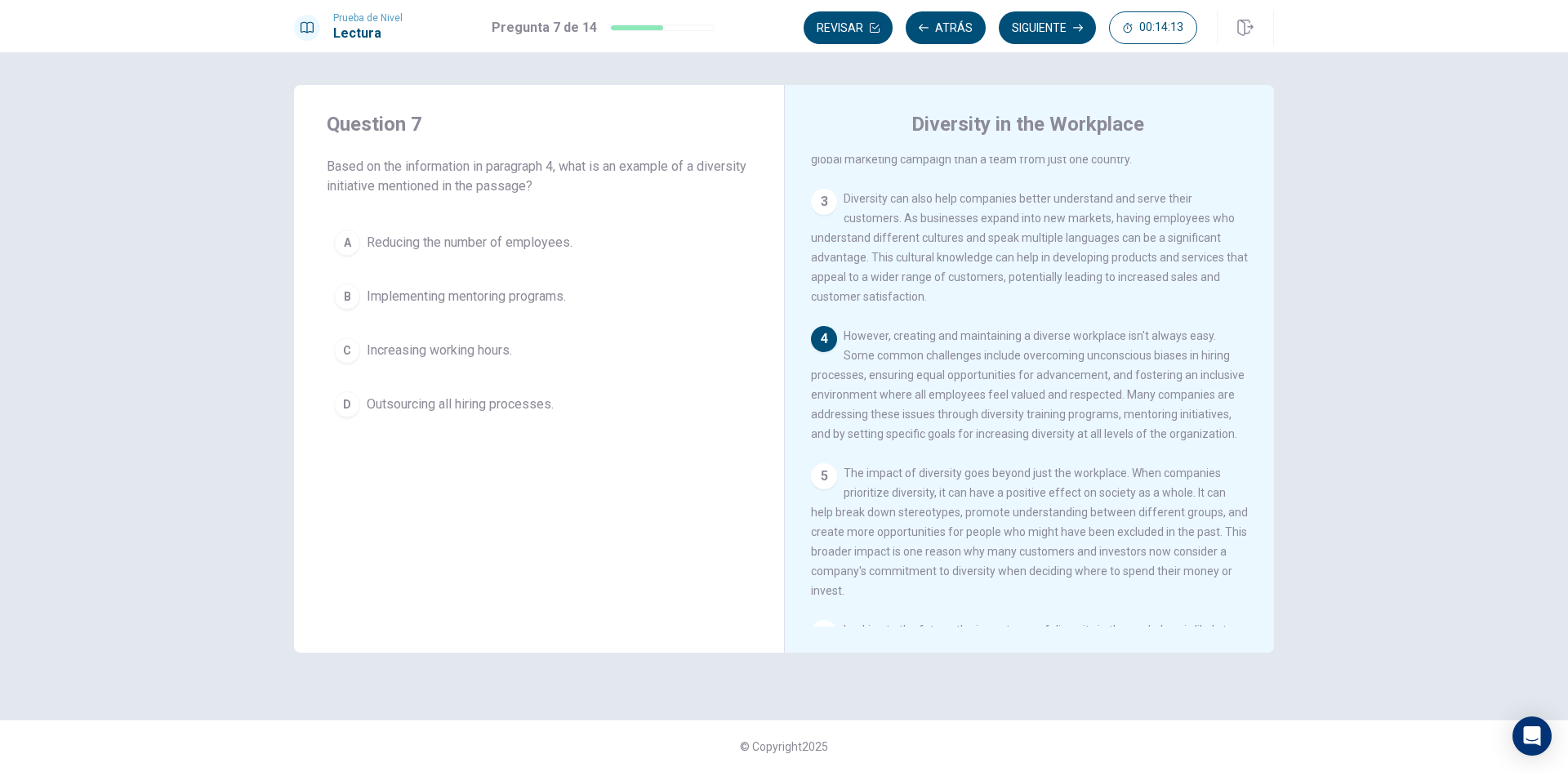
click at [454, 301] on span "Implementing mentoring programs." at bounding box center [466, 296] width 199 height 19
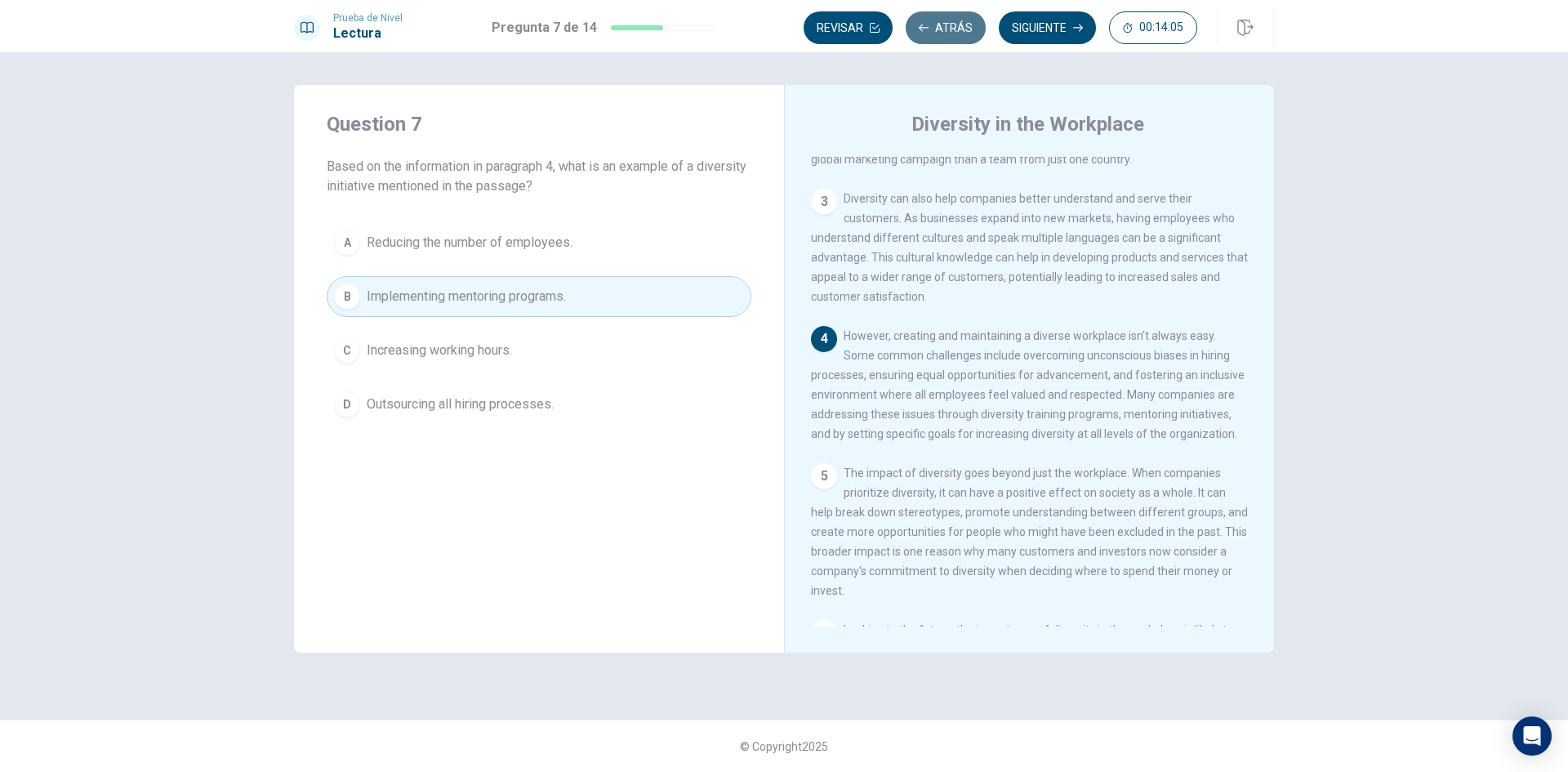
click at [952, 35] on button "Atrás" at bounding box center [946, 28] width 80 height 33
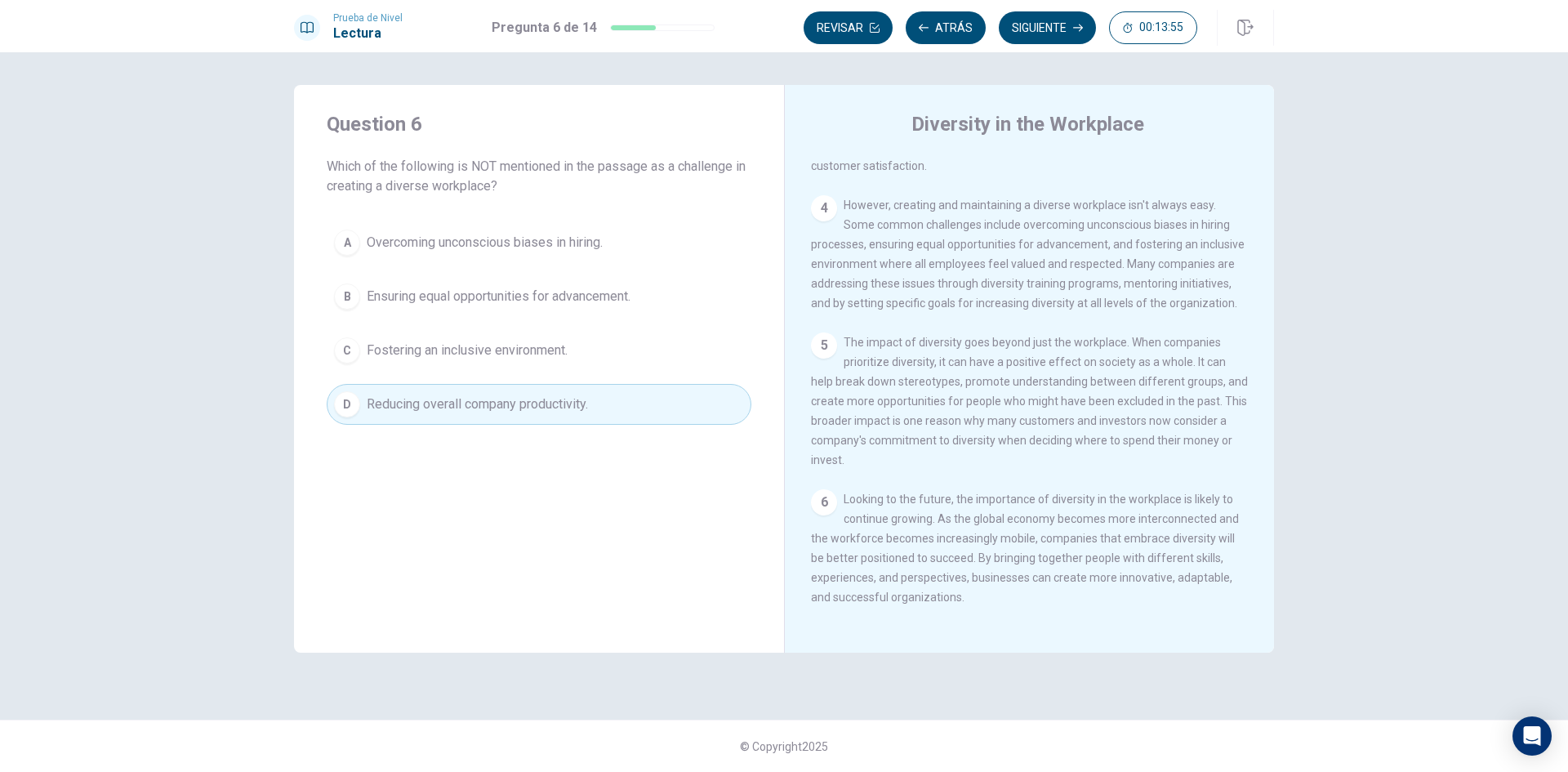
scroll to position [403, 0]
click at [1055, 20] on button "Siguiente" at bounding box center [1048, 28] width 97 height 33
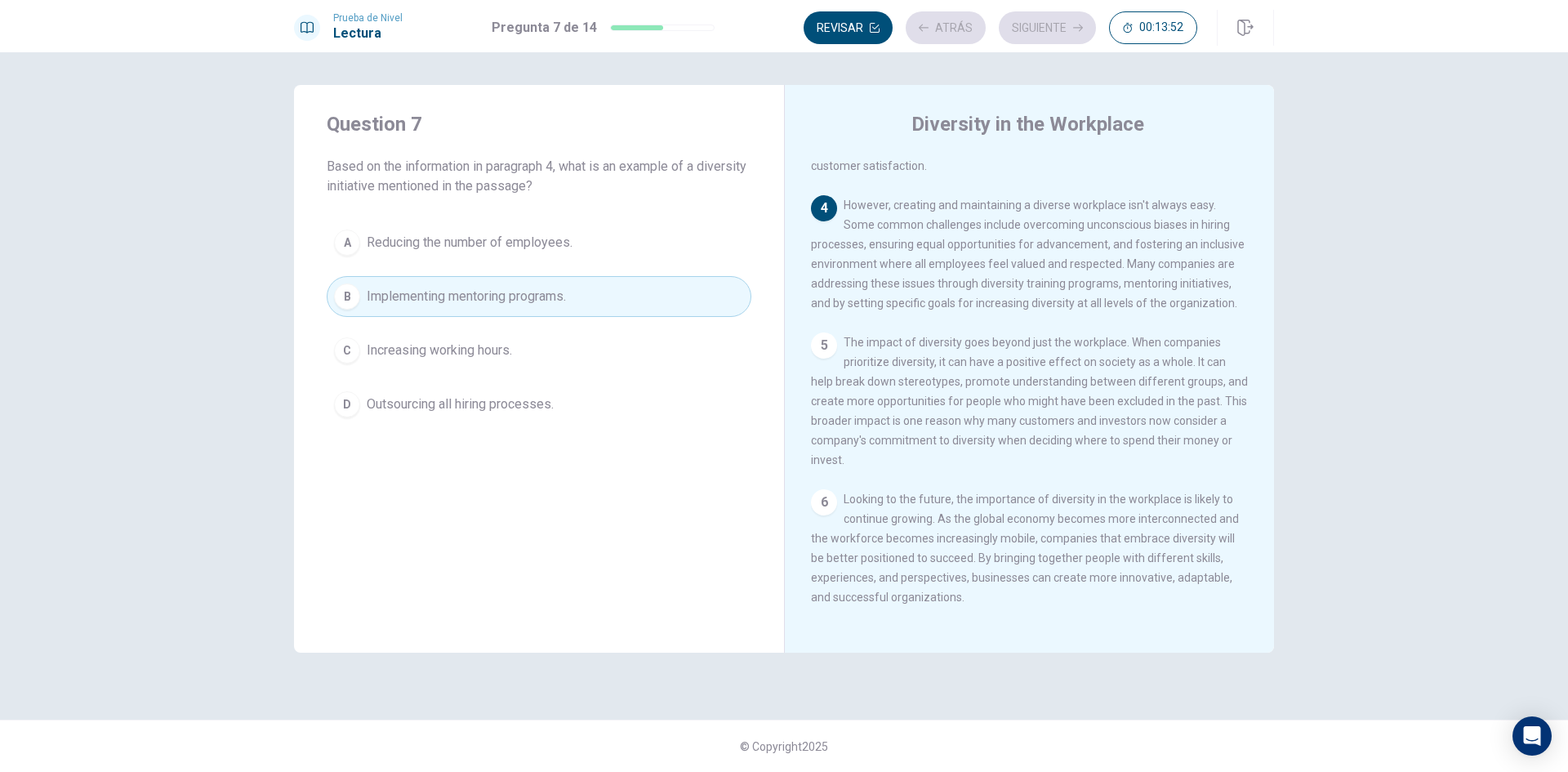
click at [1052, 24] on div "Revisar Atrás Siguiente 00:13:52" at bounding box center [1000, 28] width 394 height 33
click at [1039, 23] on button "Siguiente" at bounding box center [1048, 28] width 97 height 33
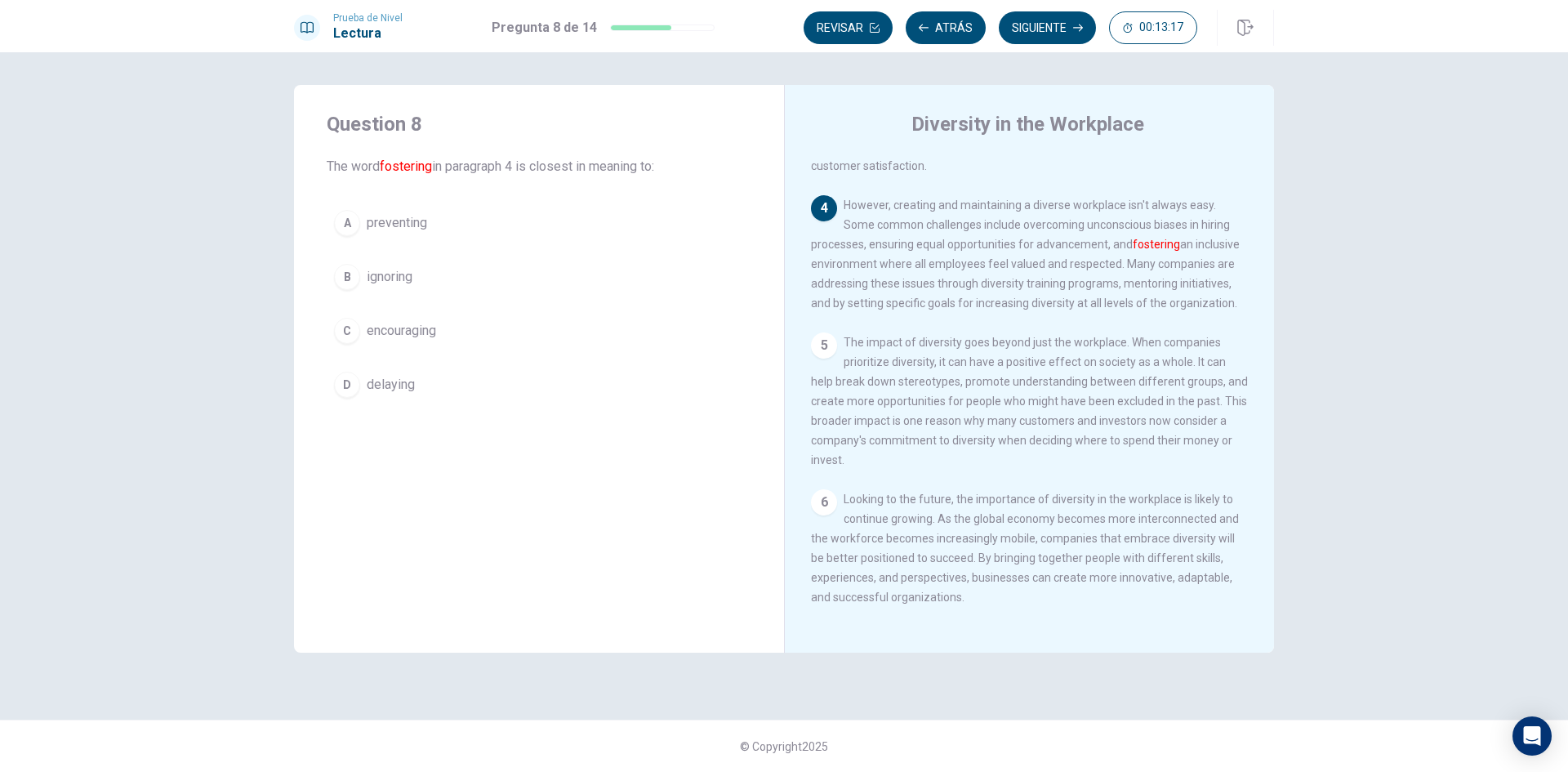
click at [495, 331] on button "C encouraging" at bounding box center [539, 330] width 425 height 41
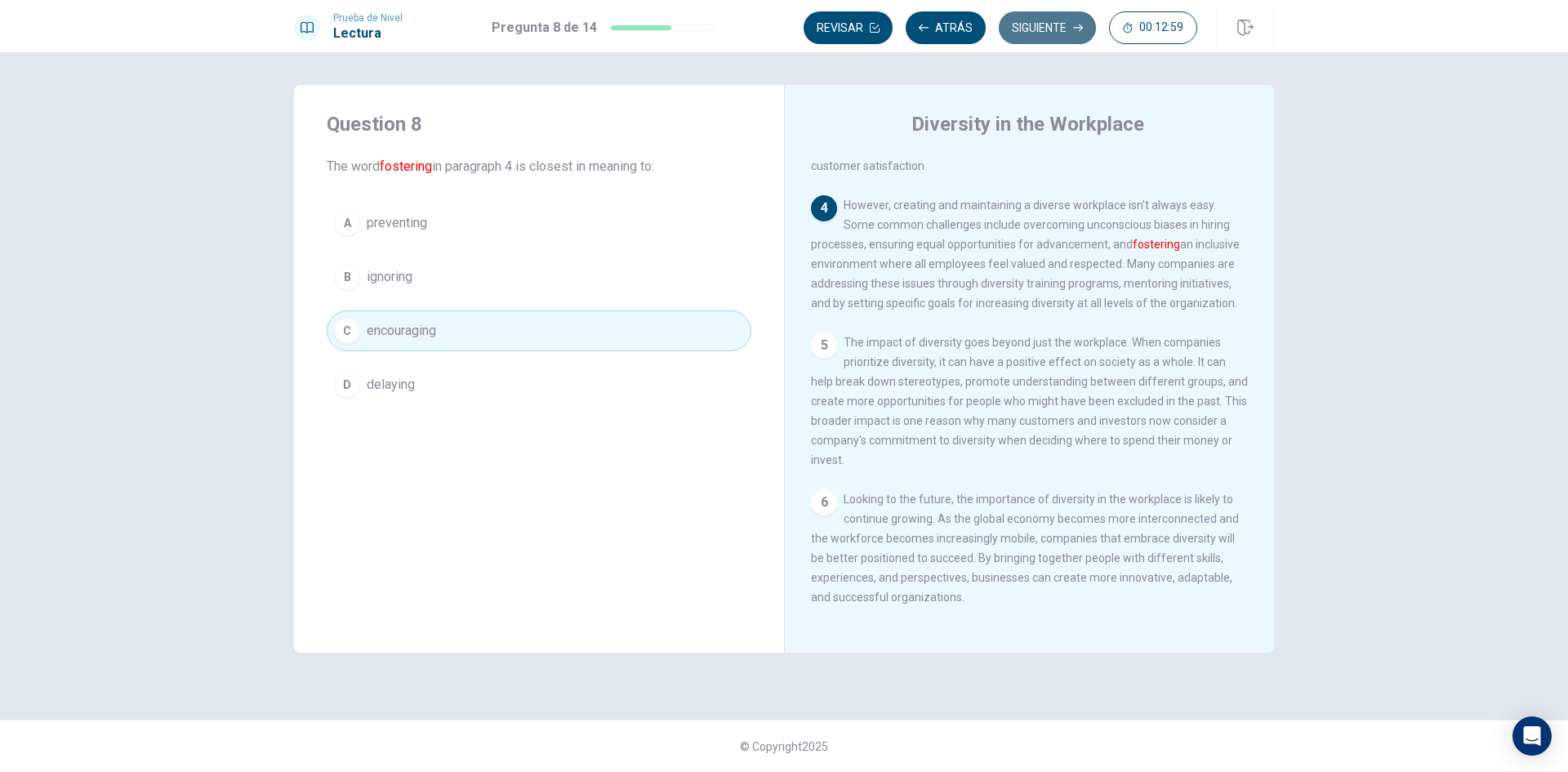
click at [1032, 32] on button "Siguiente" at bounding box center [1048, 28] width 97 height 33
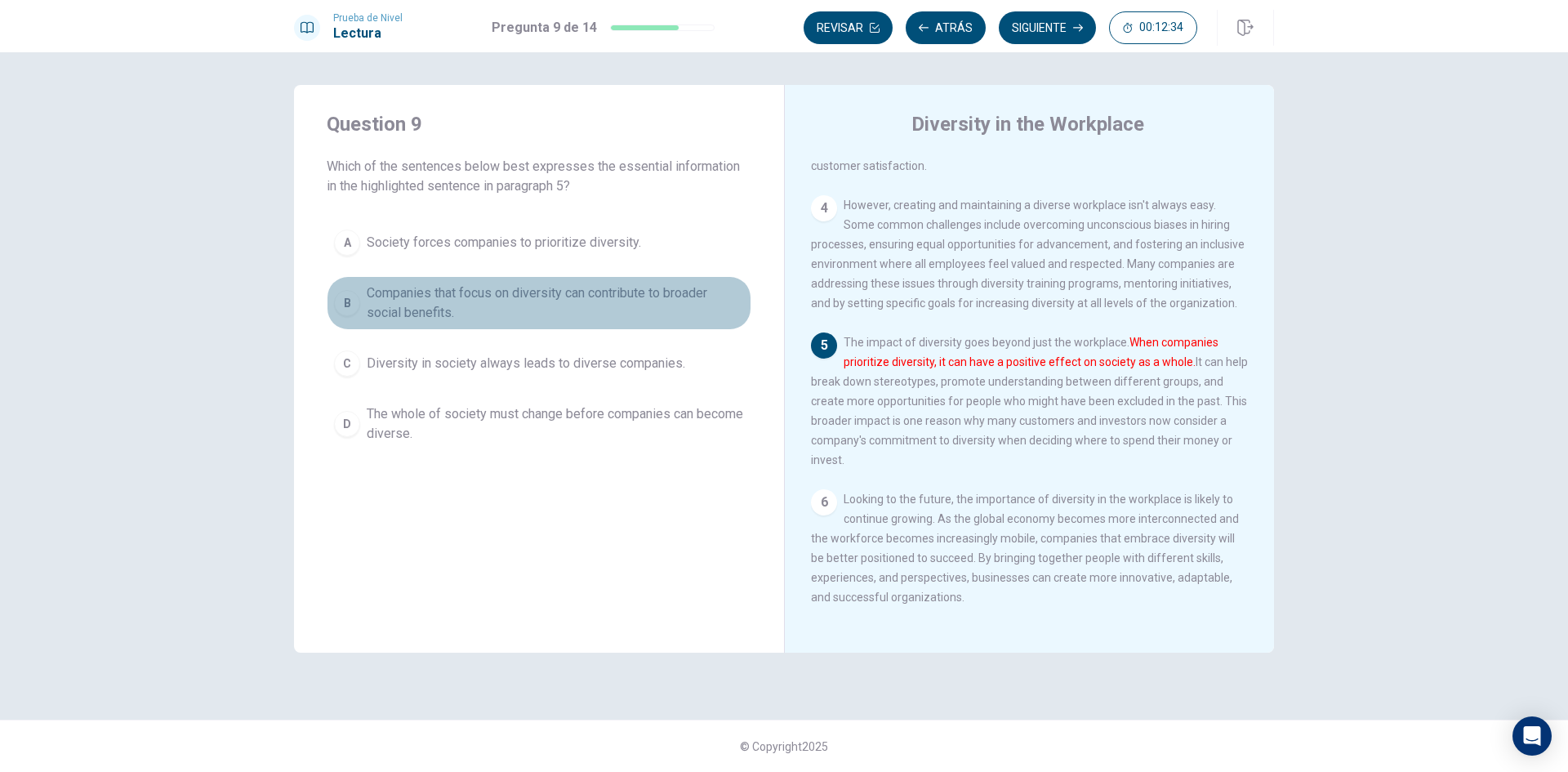
click at [545, 296] on span "Companies that focus on diversity can contribute to broader social benefits." at bounding box center [555, 303] width 378 height 39
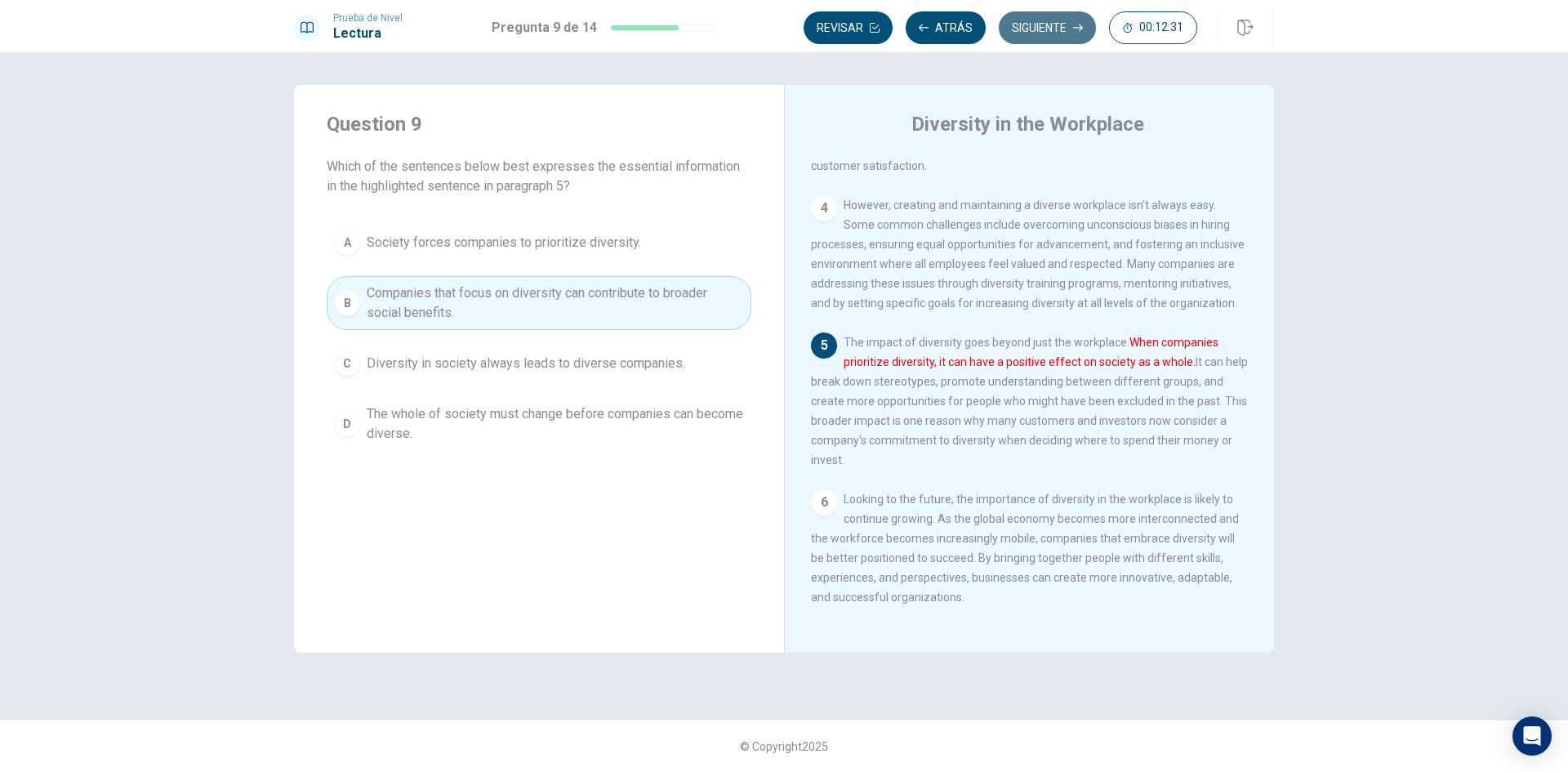
click at [1059, 27] on button "Siguiente" at bounding box center [1048, 28] width 97 height 33
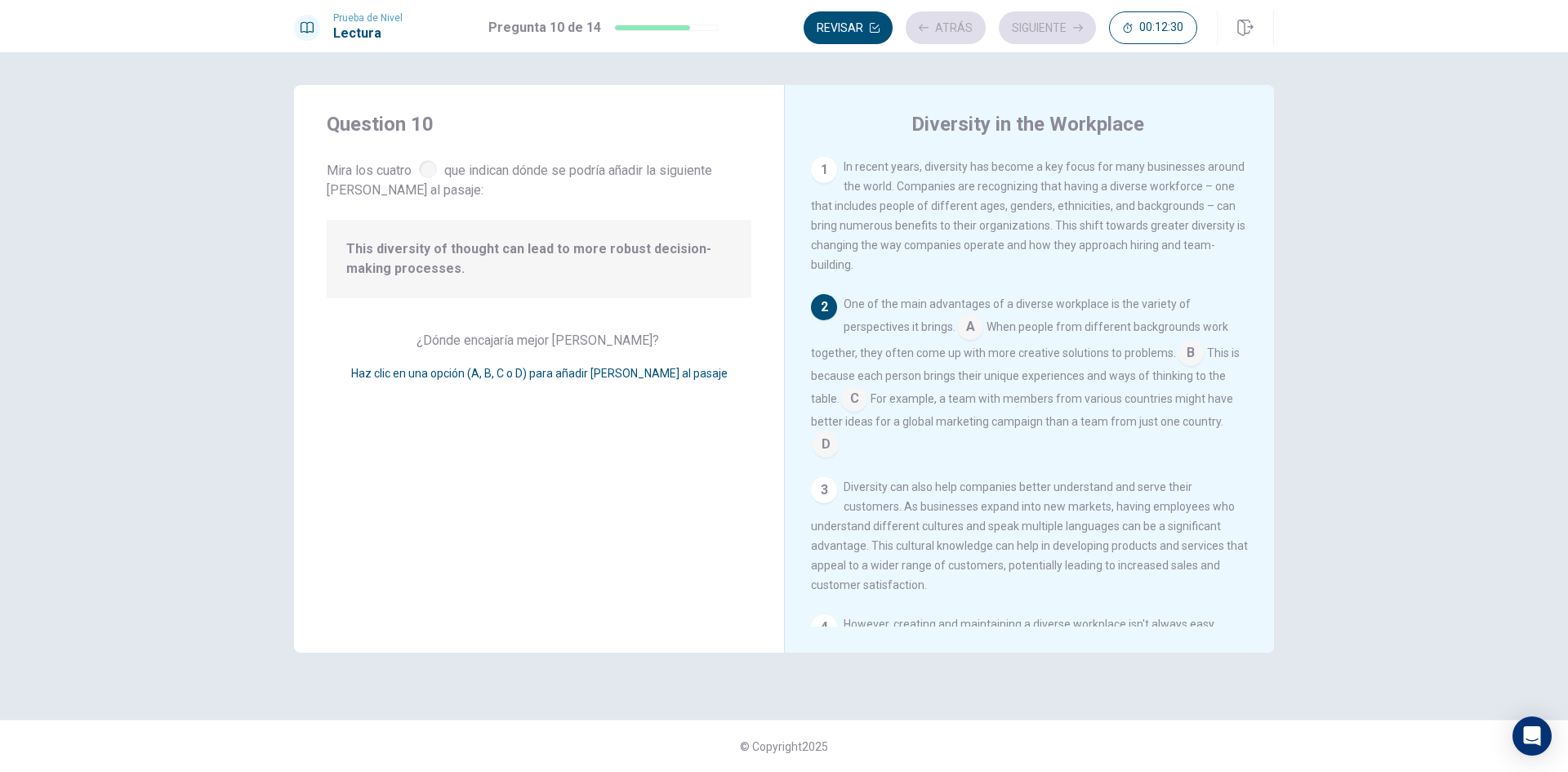
scroll to position [142, 0]
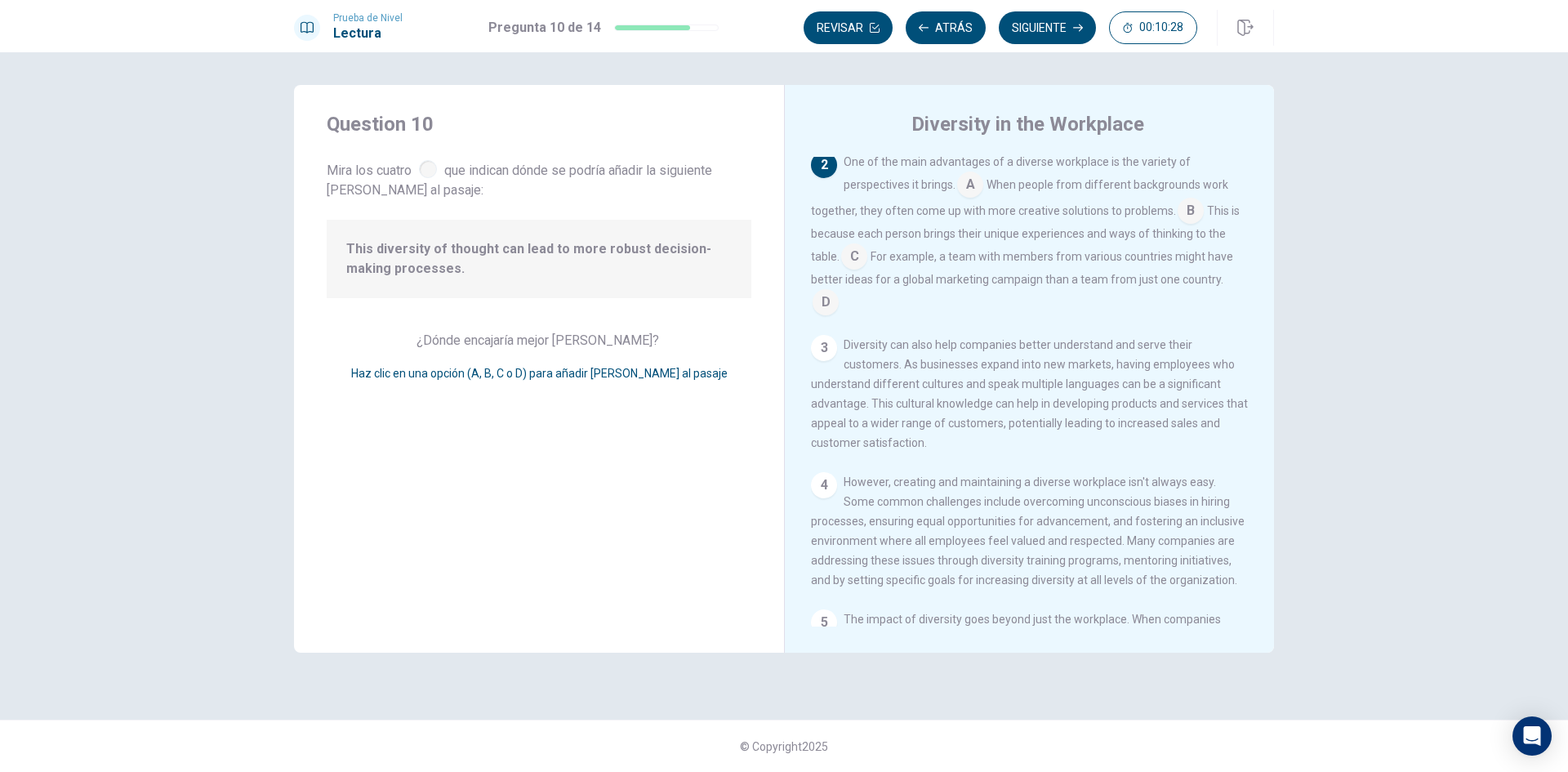
click at [825, 356] on div "3" at bounding box center [824, 348] width 27 height 27
click at [1178, 224] on input at bounding box center [1190, 212] width 27 height 27
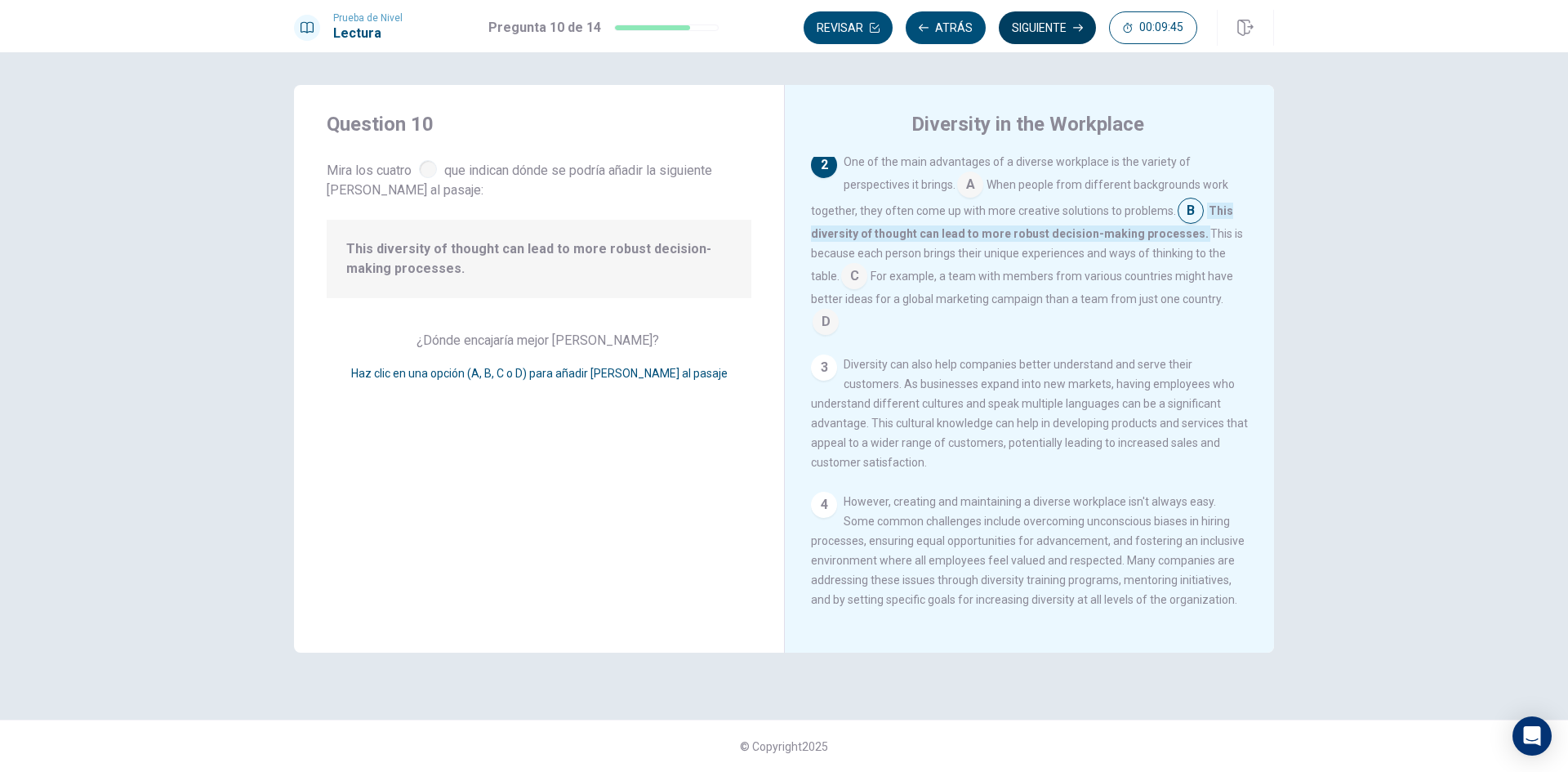
click at [1081, 20] on button "Siguiente" at bounding box center [1048, 28] width 97 height 33
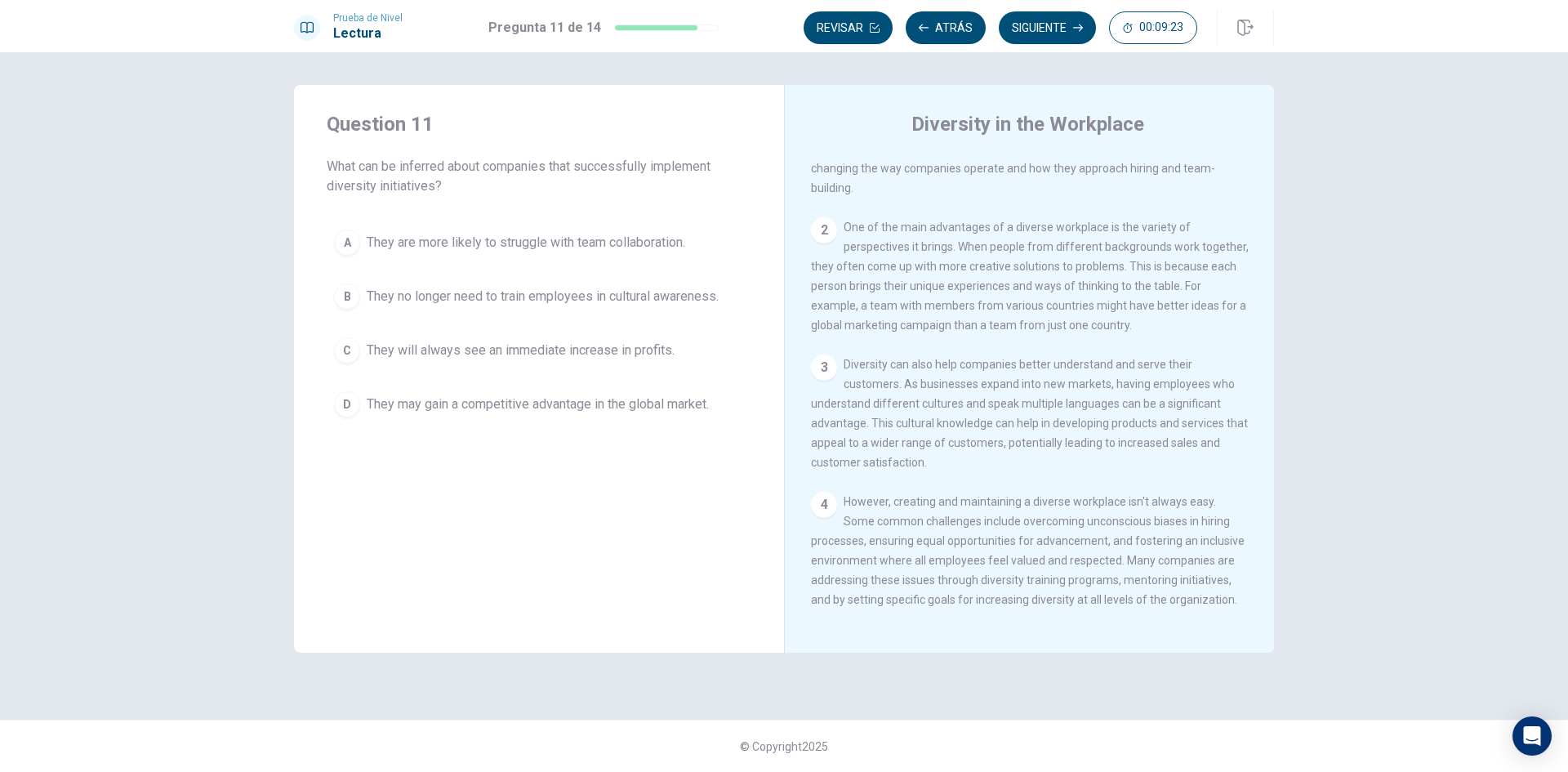
scroll to position [0, 0]
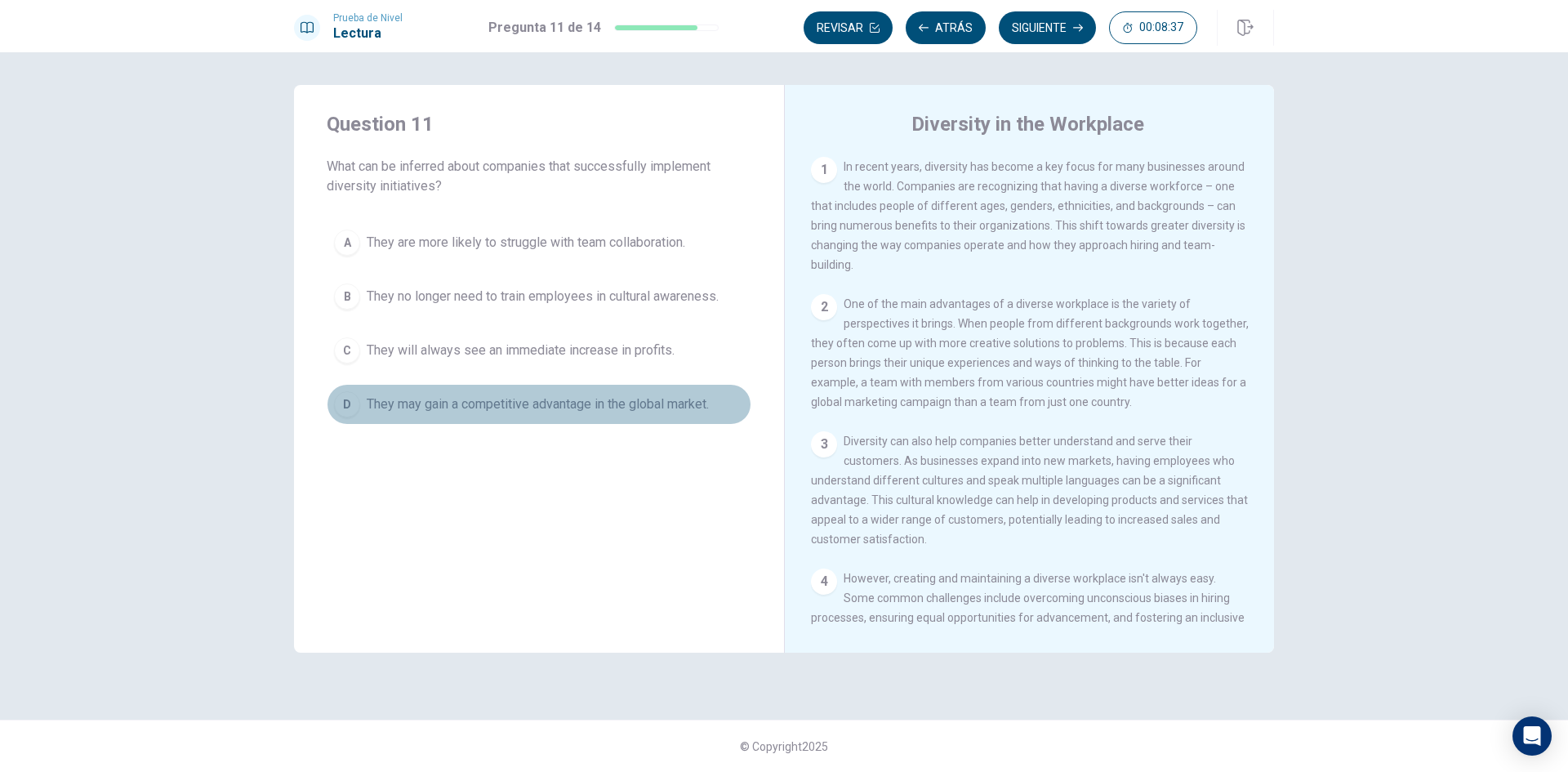
click at [617, 402] on span "They may gain a competitive advantage in the global market." at bounding box center [538, 404] width 342 height 19
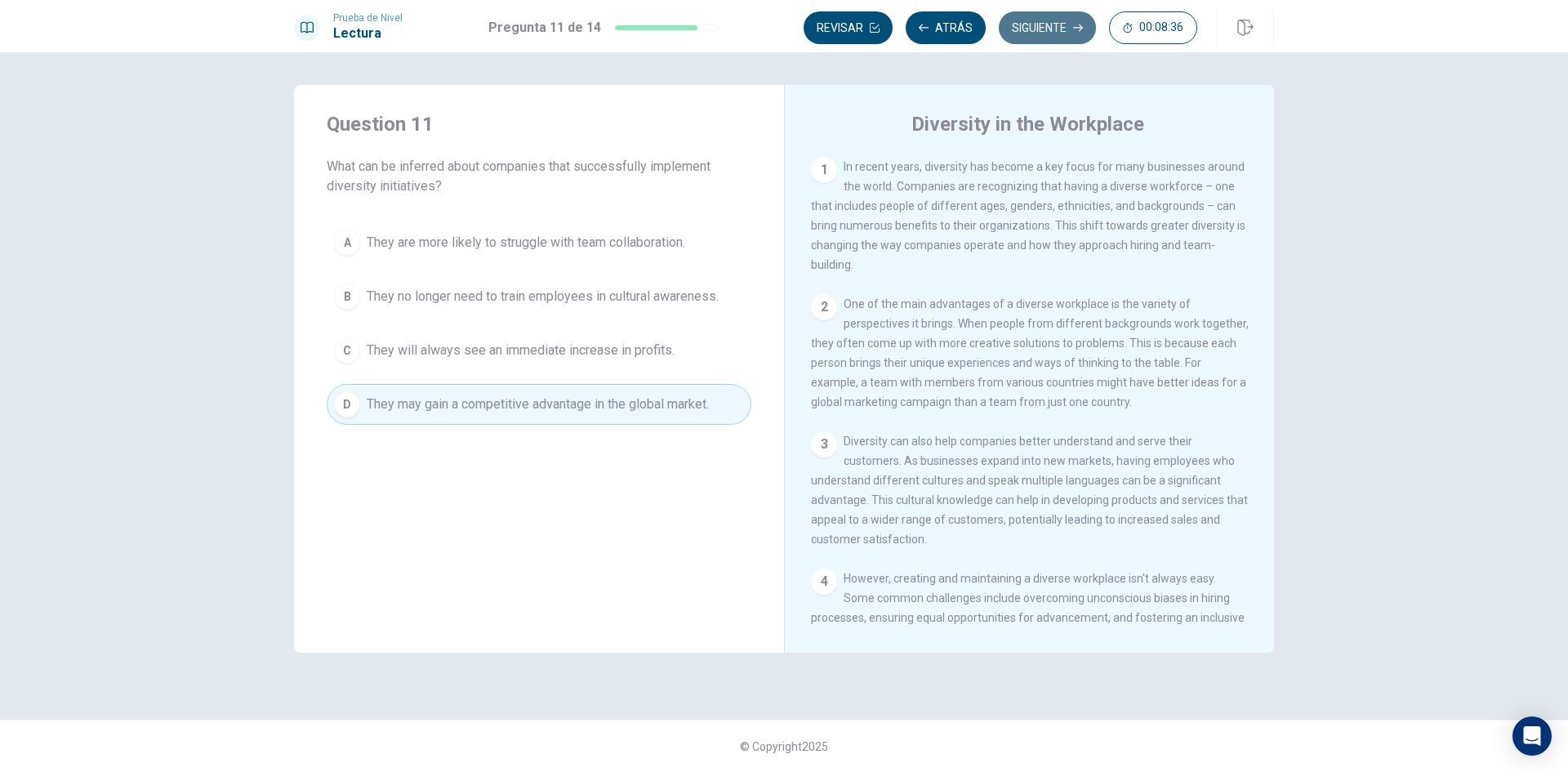
click at [1043, 21] on button "Siguiente" at bounding box center [1048, 28] width 97 height 33
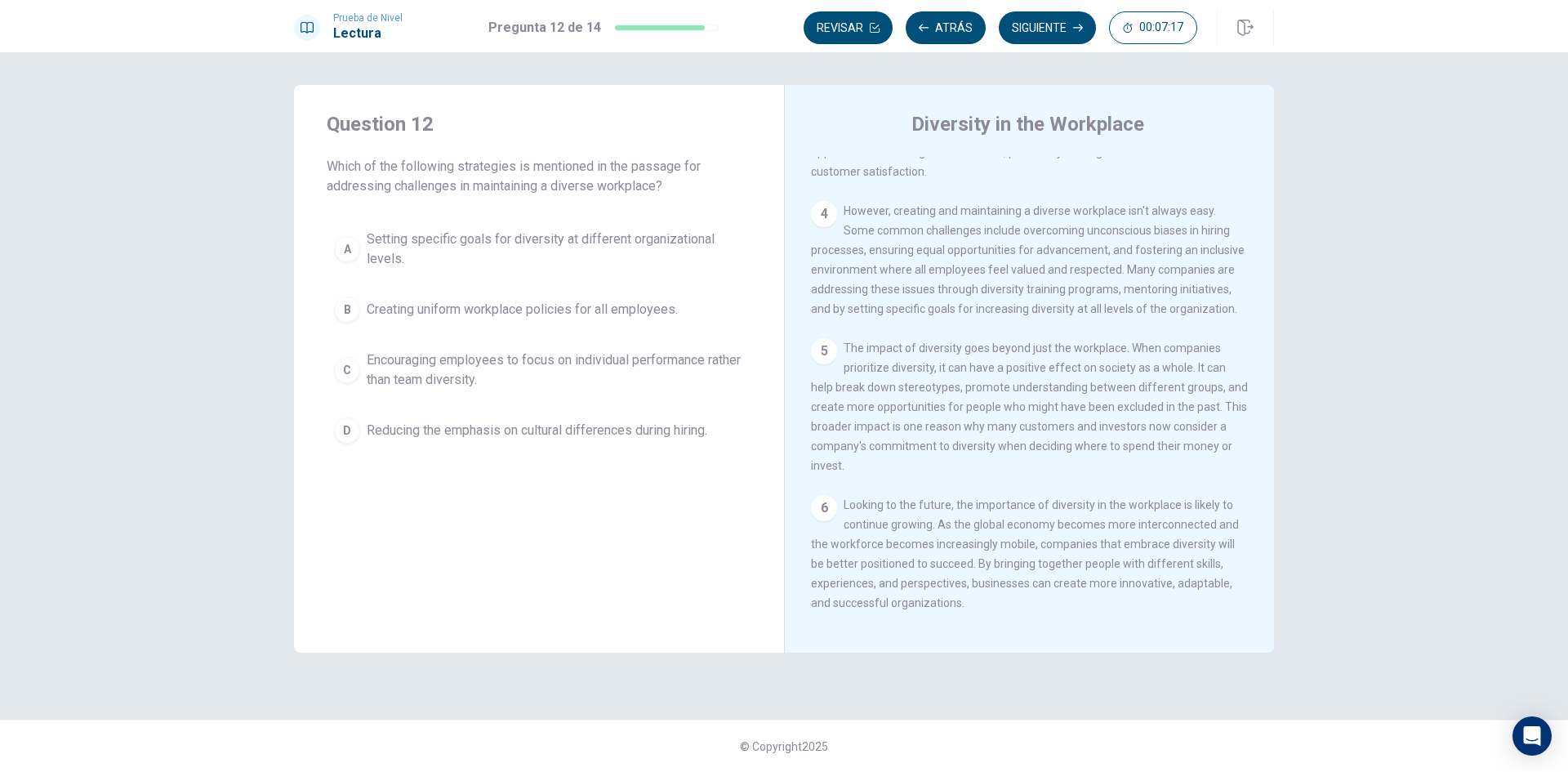
scroll to position [403, 0]
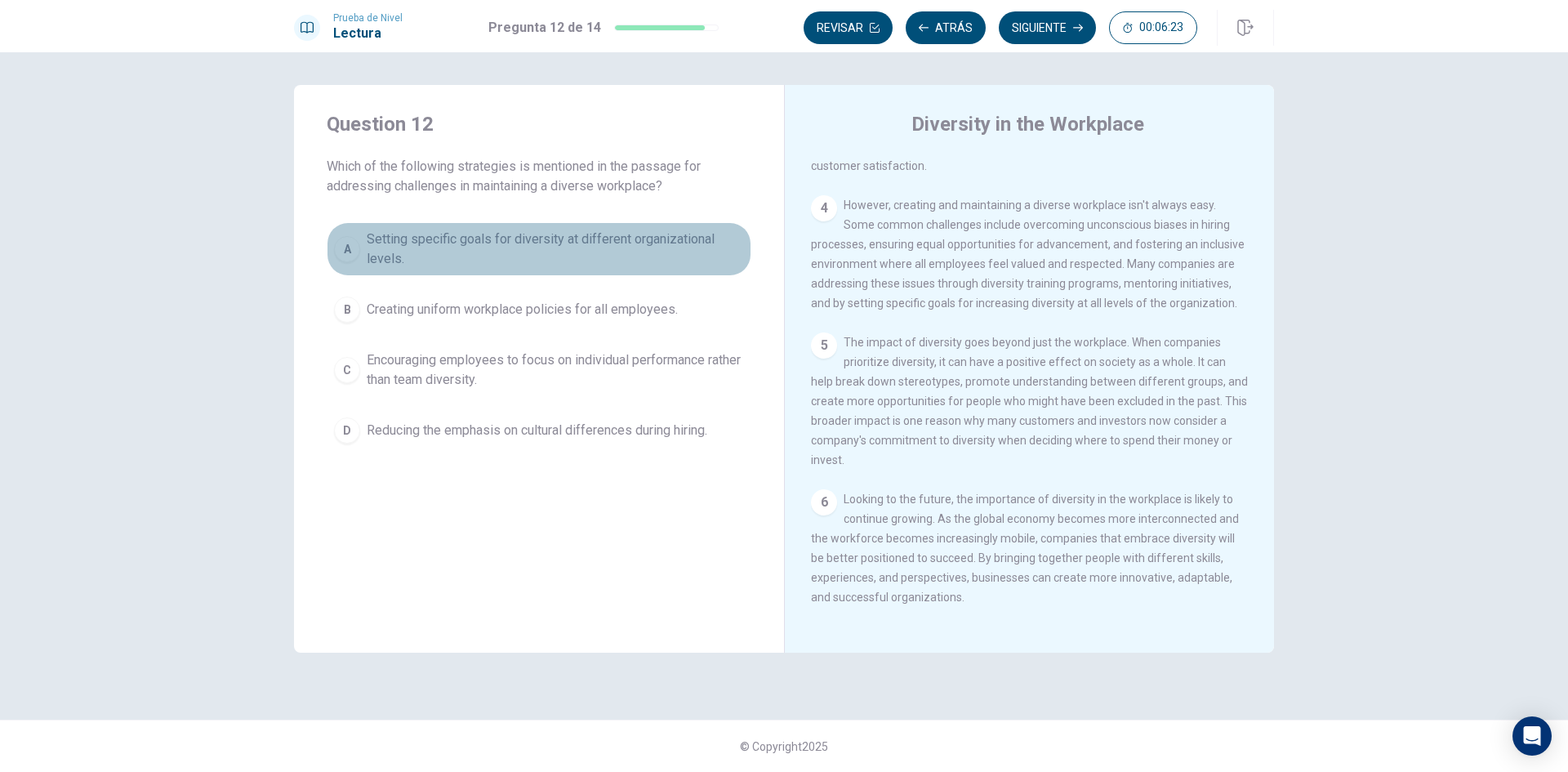
click at [590, 238] on span "Setting specific goals for diversity at different organizational levels." at bounding box center [555, 249] width 378 height 39
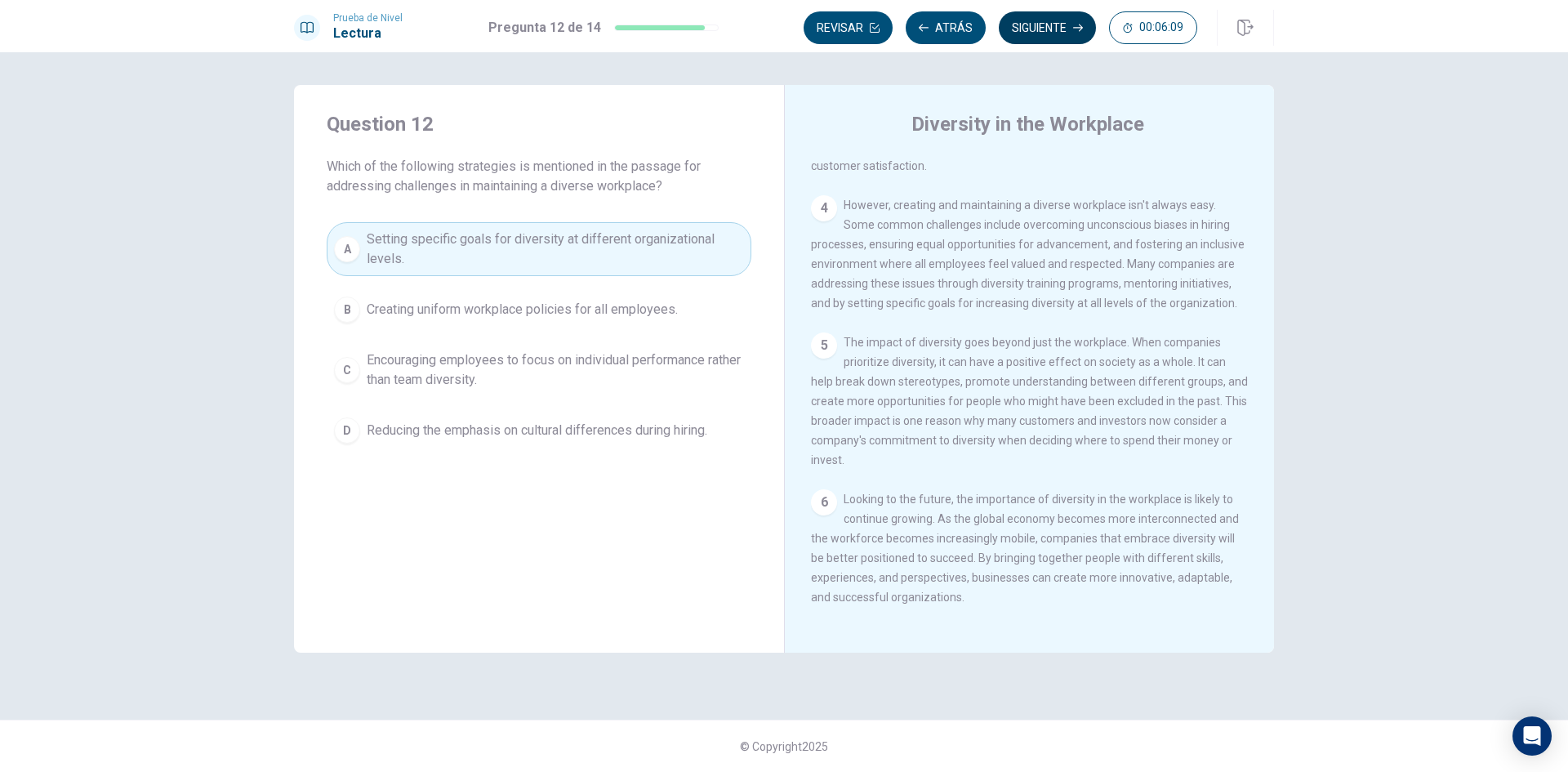
click at [1054, 18] on button "Siguiente" at bounding box center [1048, 28] width 97 height 33
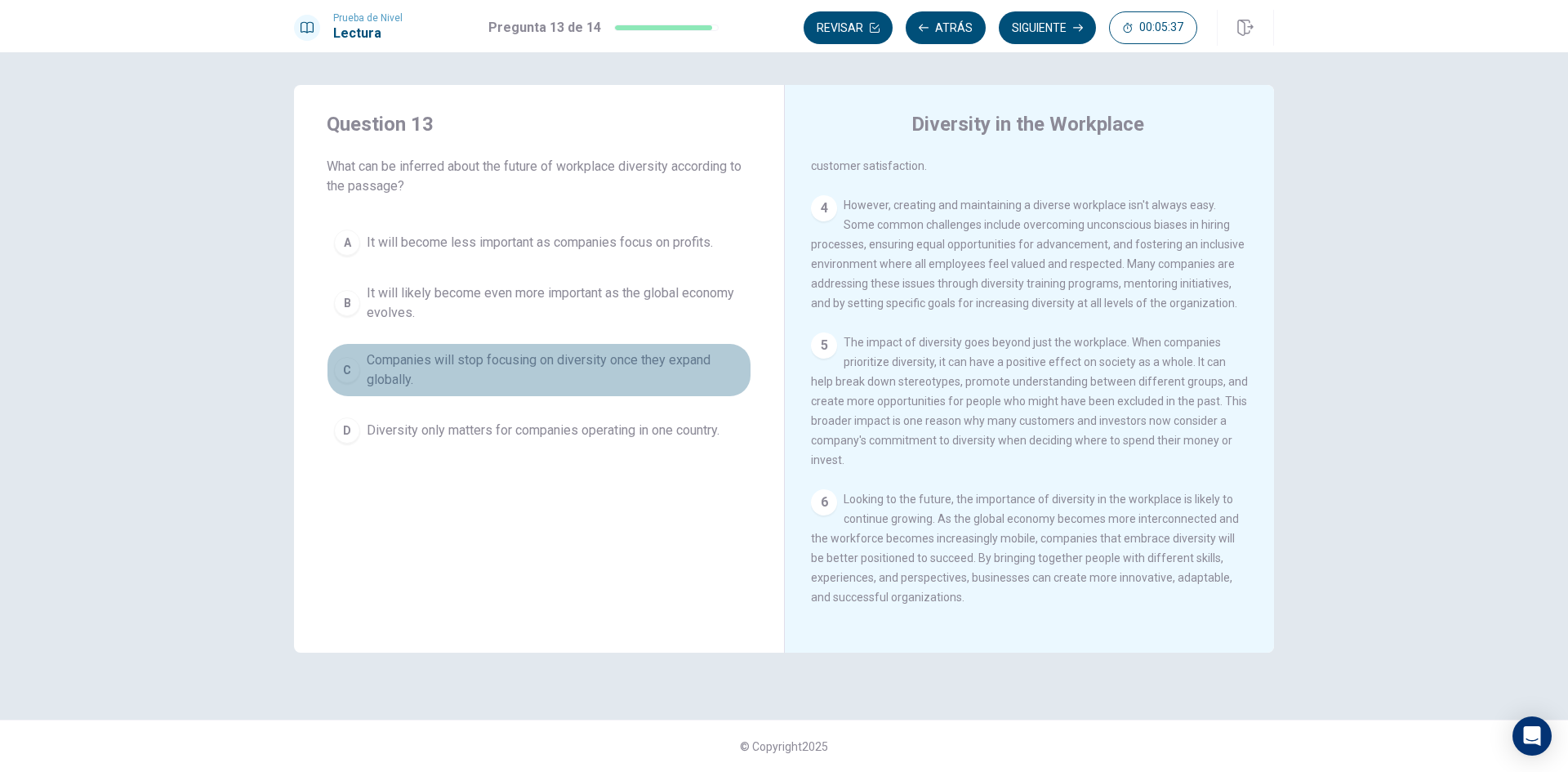
click at [402, 373] on span "Companies will stop focusing on diversity once they expand globally." at bounding box center [555, 370] width 378 height 39
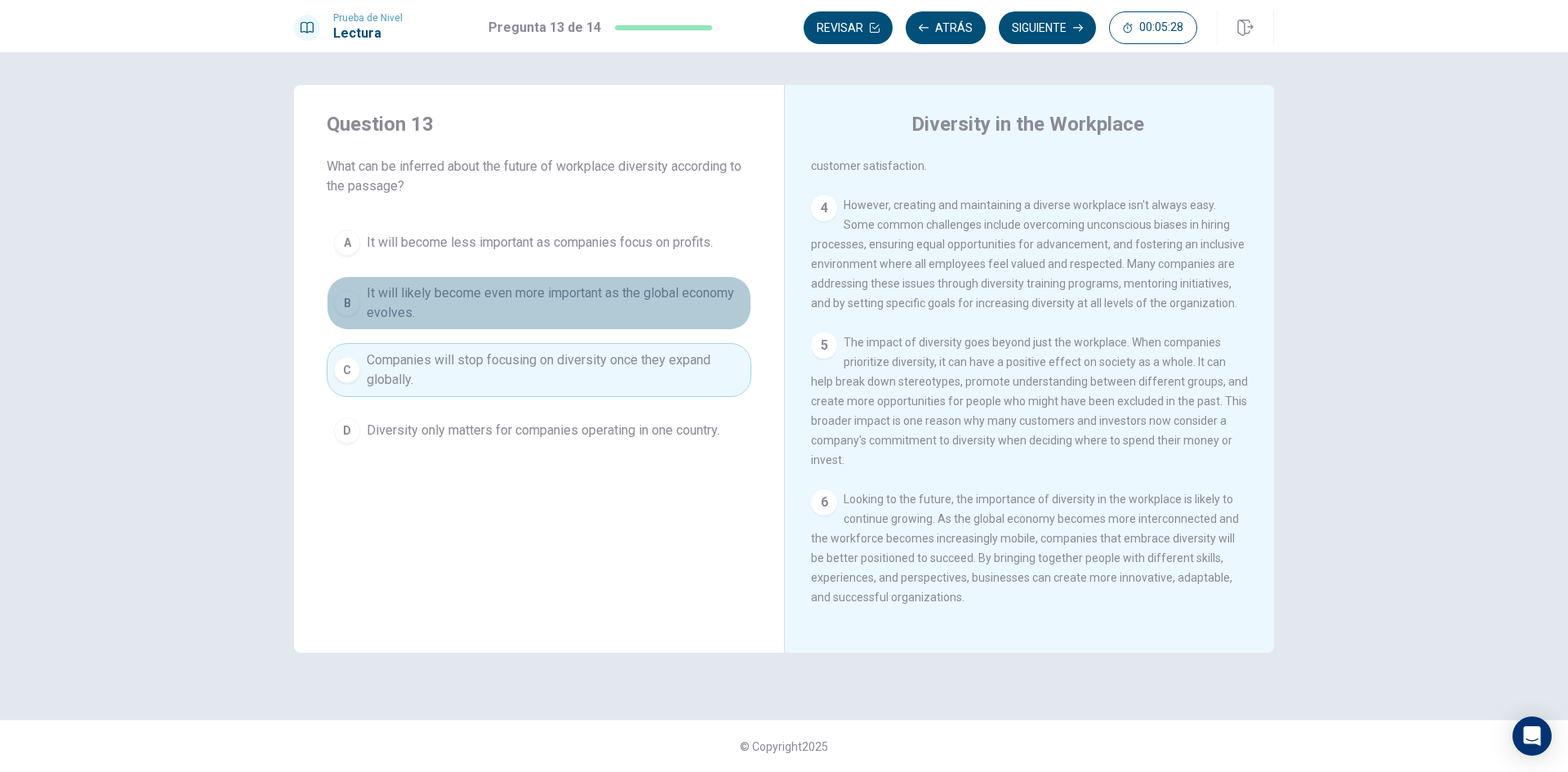
click at [515, 303] on span "It will likely become even more important as the global economy evolves." at bounding box center [555, 303] width 378 height 39
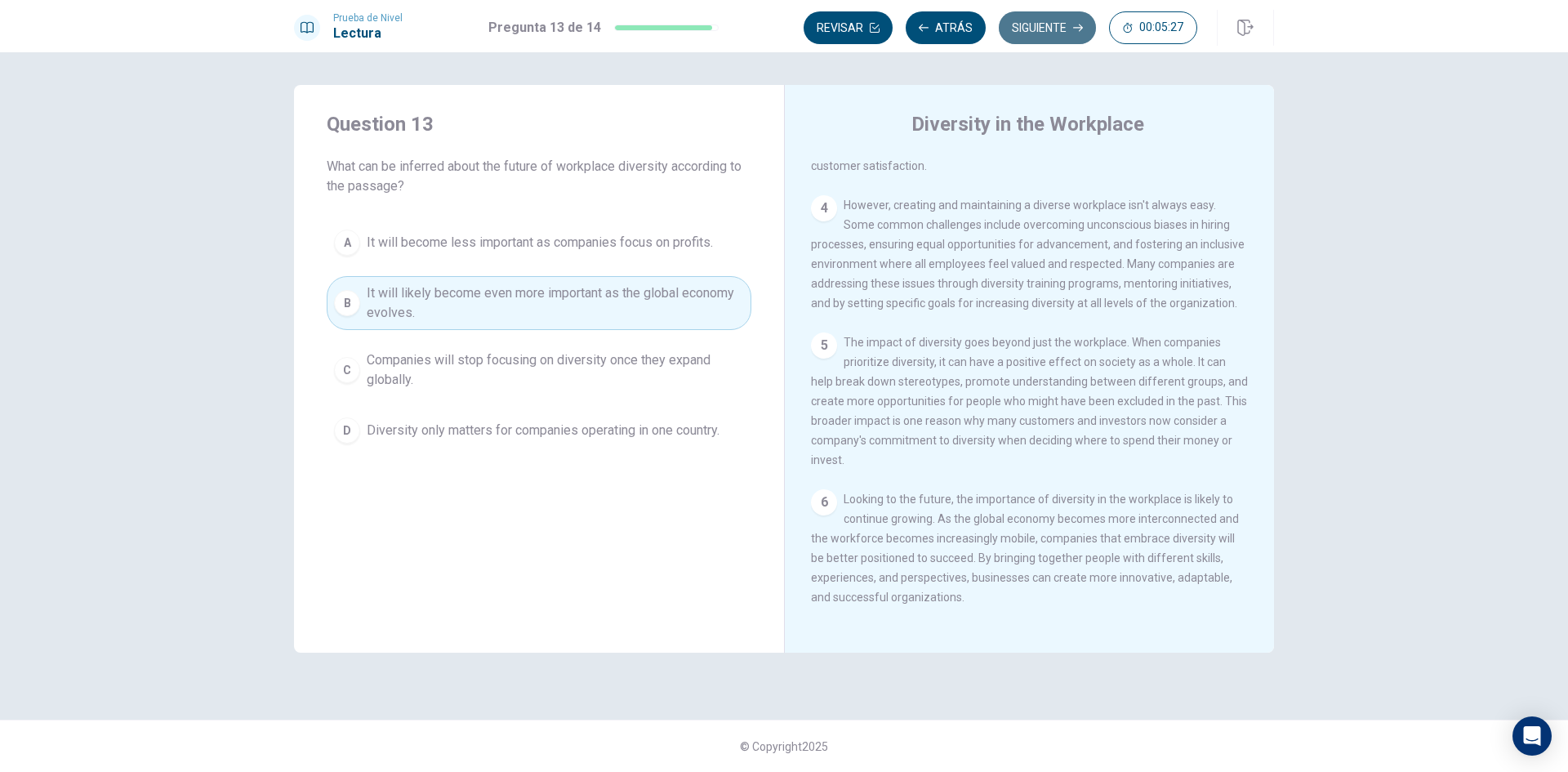
click at [1060, 28] on button "Siguiente" at bounding box center [1048, 28] width 97 height 33
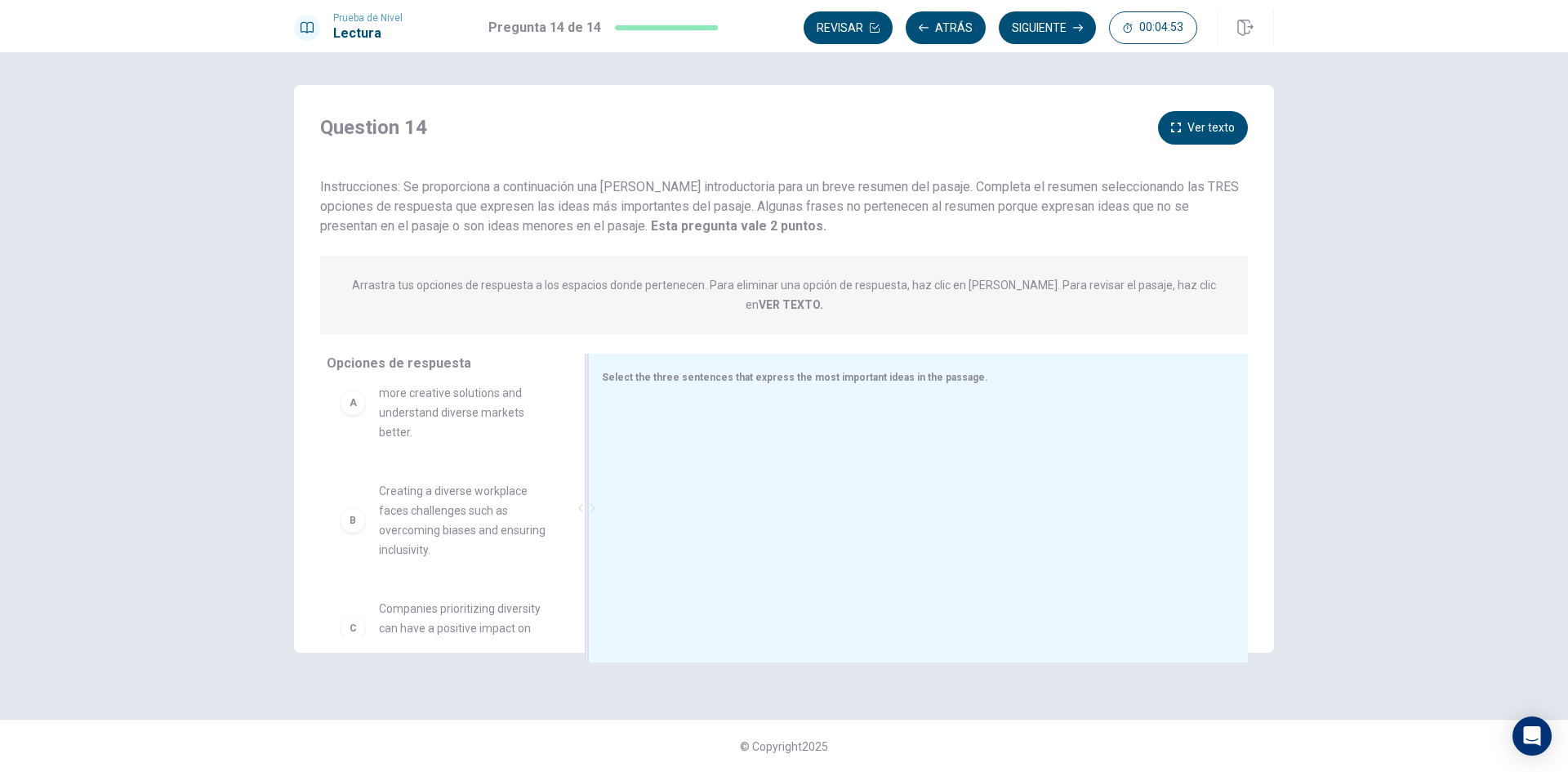
scroll to position [38, 0]
drag, startPoint x: 495, startPoint y: 595, endPoint x: 758, endPoint y: 372, distance: 344.8
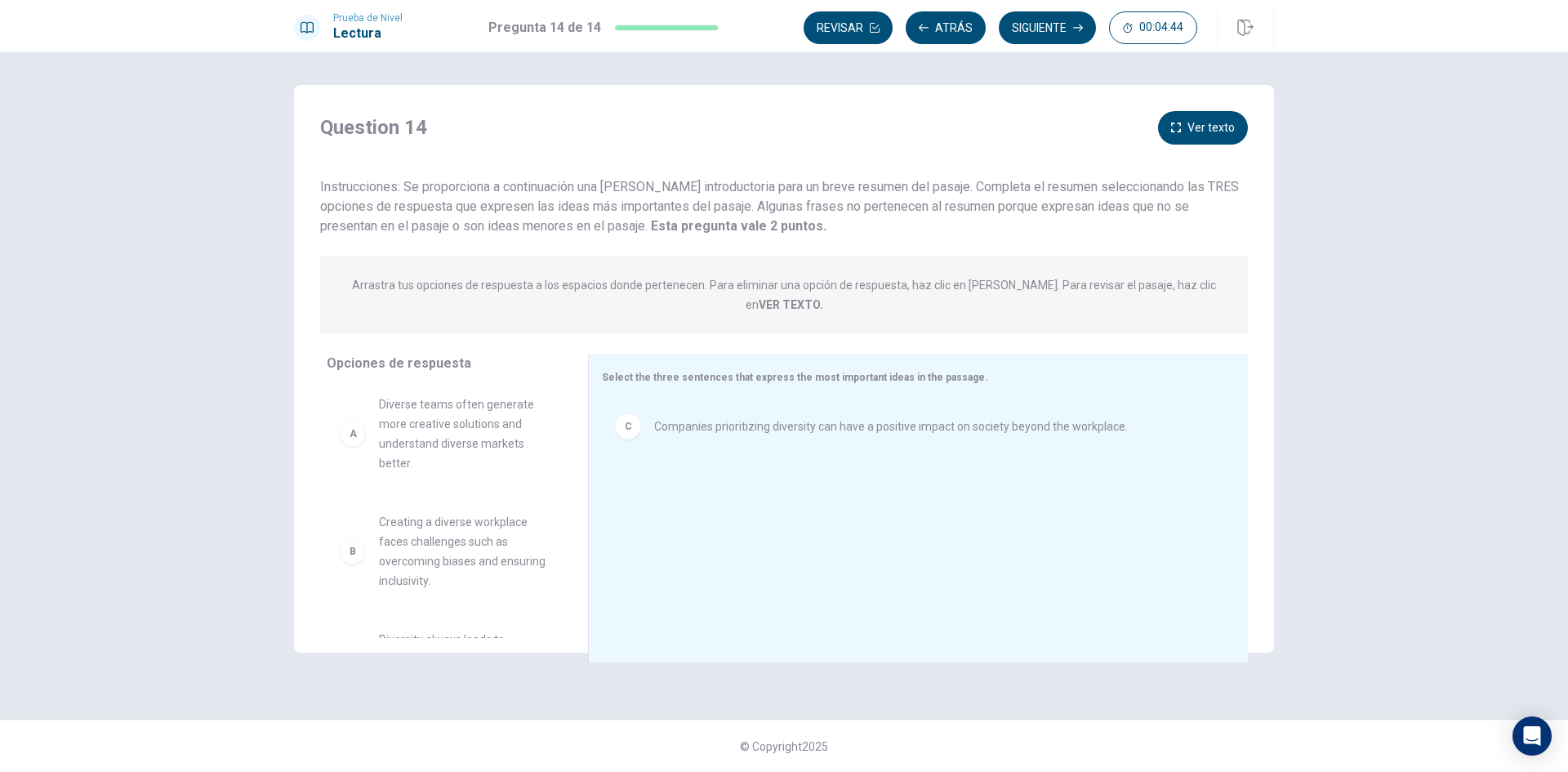
scroll to position [0, 0]
drag, startPoint x: 459, startPoint y: 520, endPoint x: 796, endPoint y: 478, distance: 339.6
drag, startPoint x: 706, startPoint y: 460, endPoint x: 717, endPoint y: 424, distance: 37.6
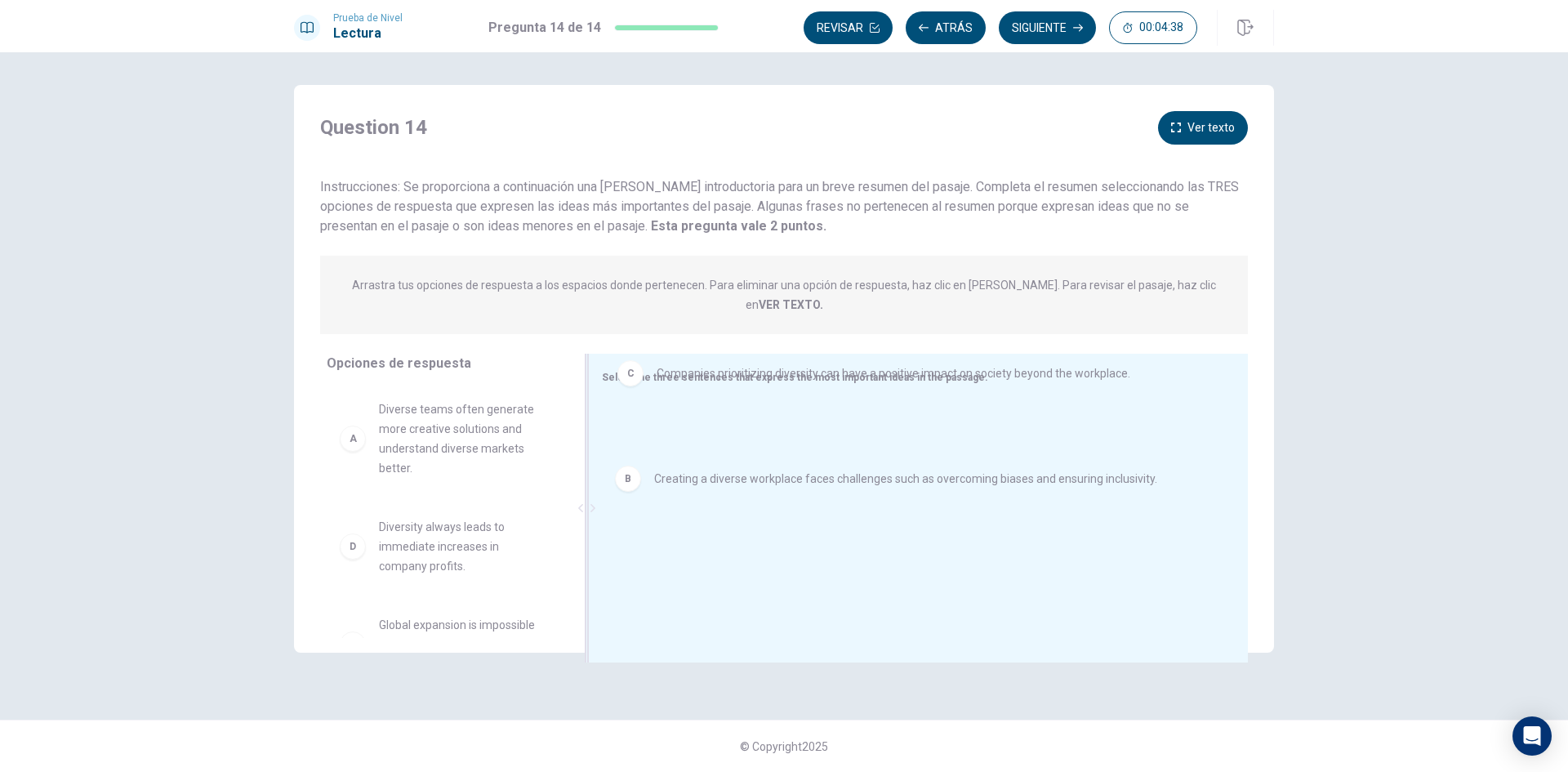
drag, startPoint x: 684, startPoint y: 474, endPoint x: 686, endPoint y: 370, distance: 104.0
drag, startPoint x: 677, startPoint y: 467, endPoint x: 677, endPoint y: 389, distance: 78.0
drag, startPoint x: 640, startPoint y: 477, endPoint x: 637, endPoint y: 405, distance: 72.1
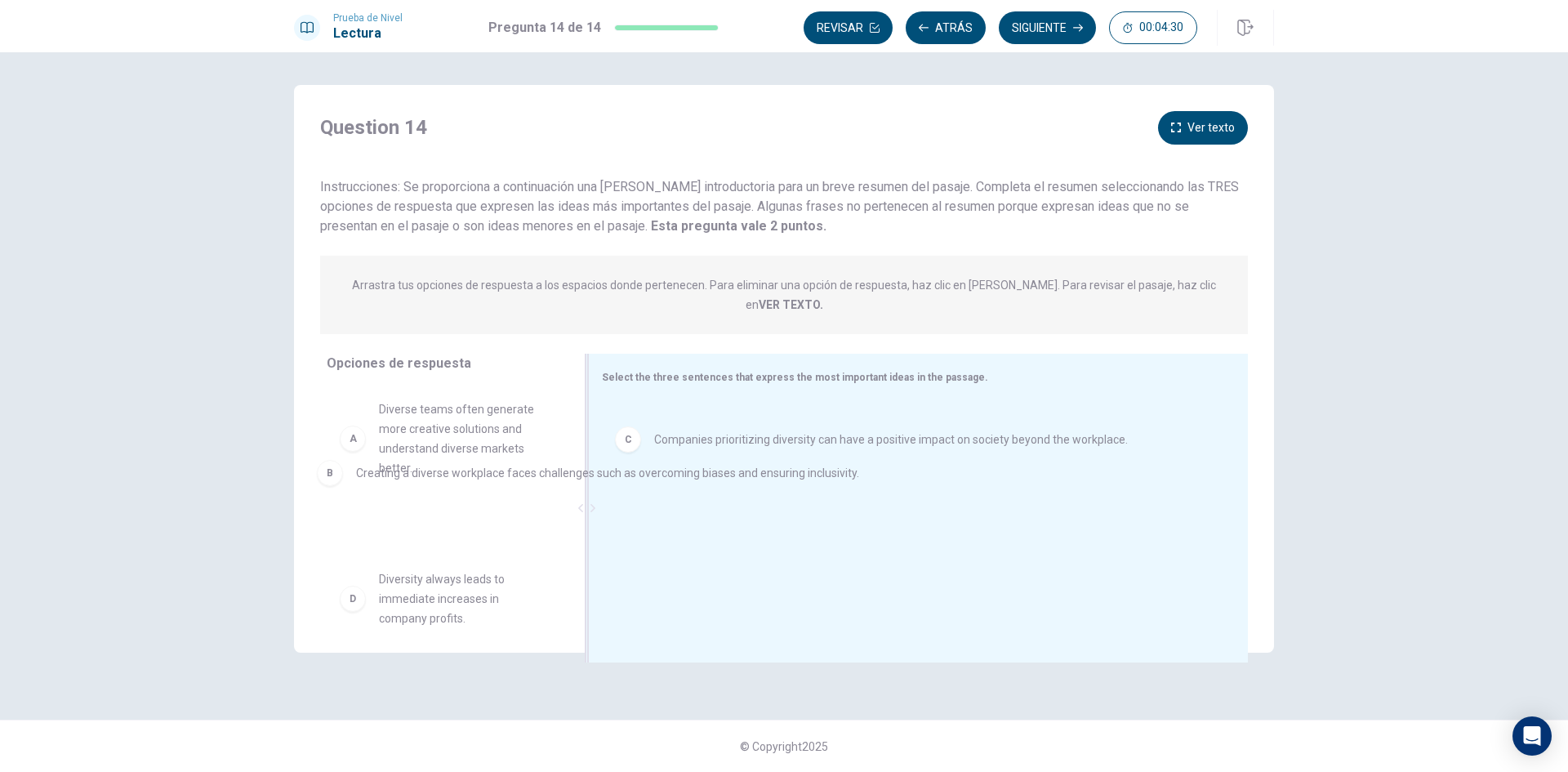
drag, startPoint x: 656, startPoint y: 402, endPoint x: 350, endPoint y: 469, distance: 313.2
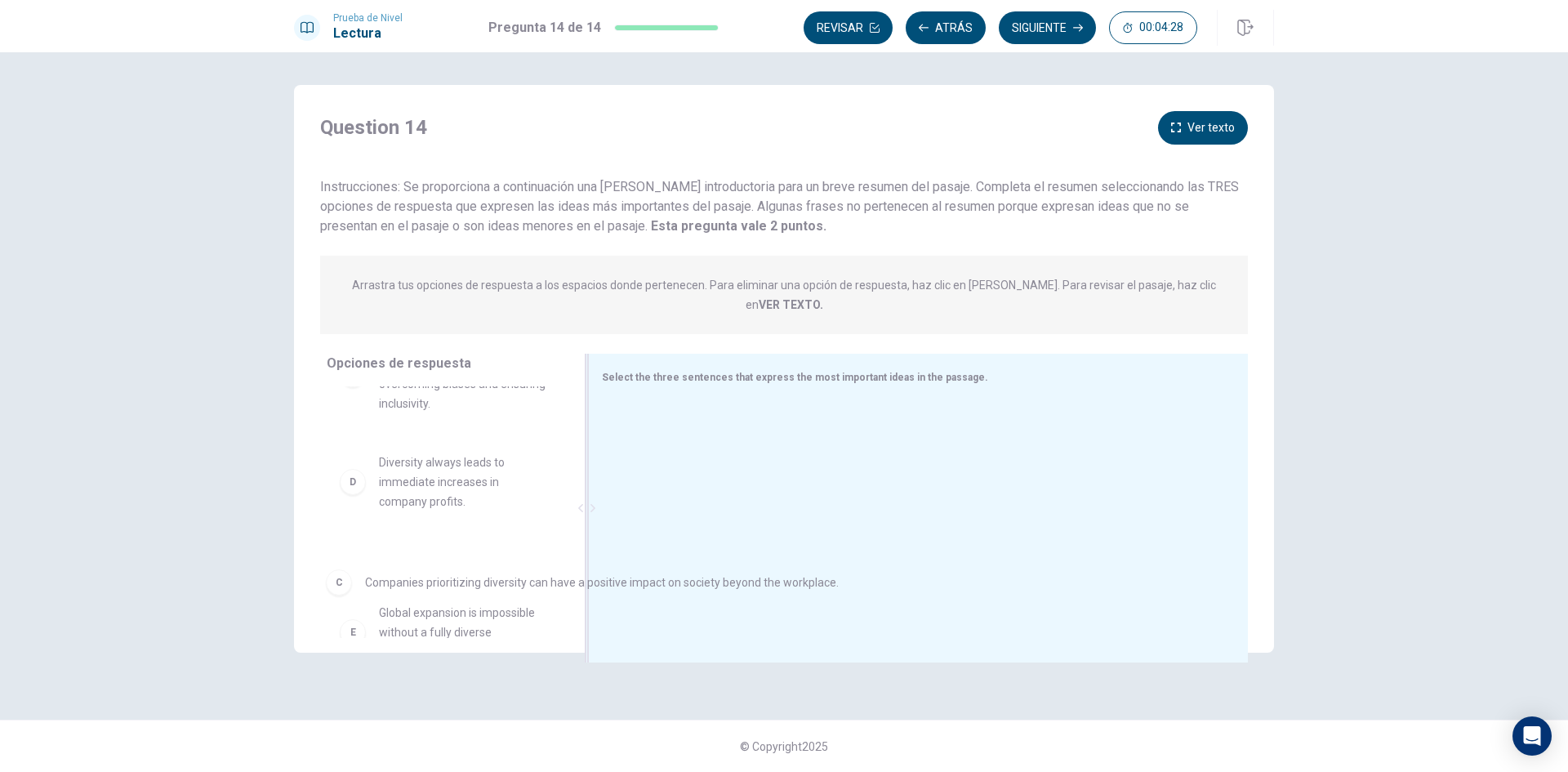
scroll to position [203, 0]
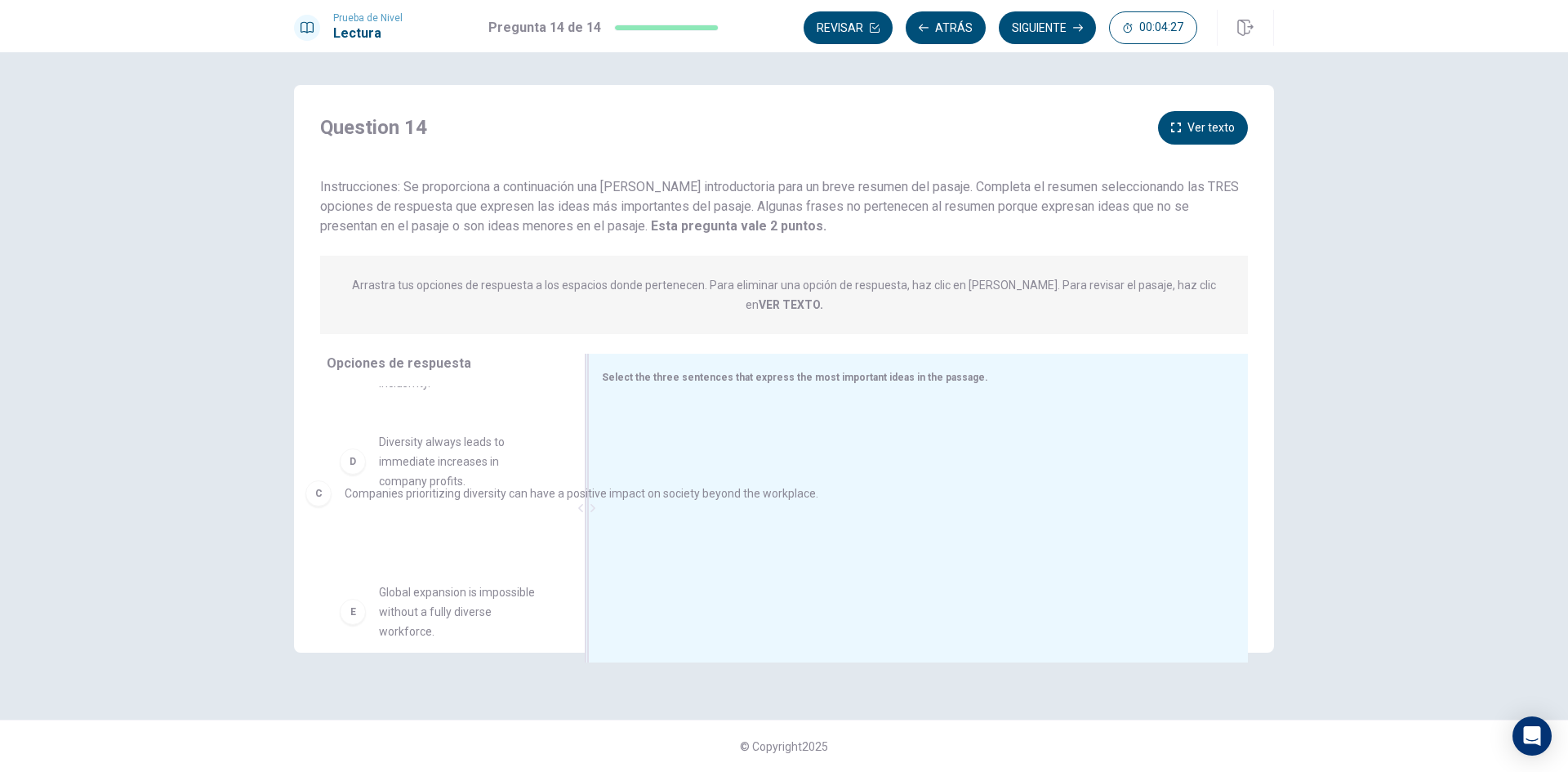
drag, startPoint x: 635, startPoint y: 414, endPoint x: 322, endPoint y: 507, distance: 326.5
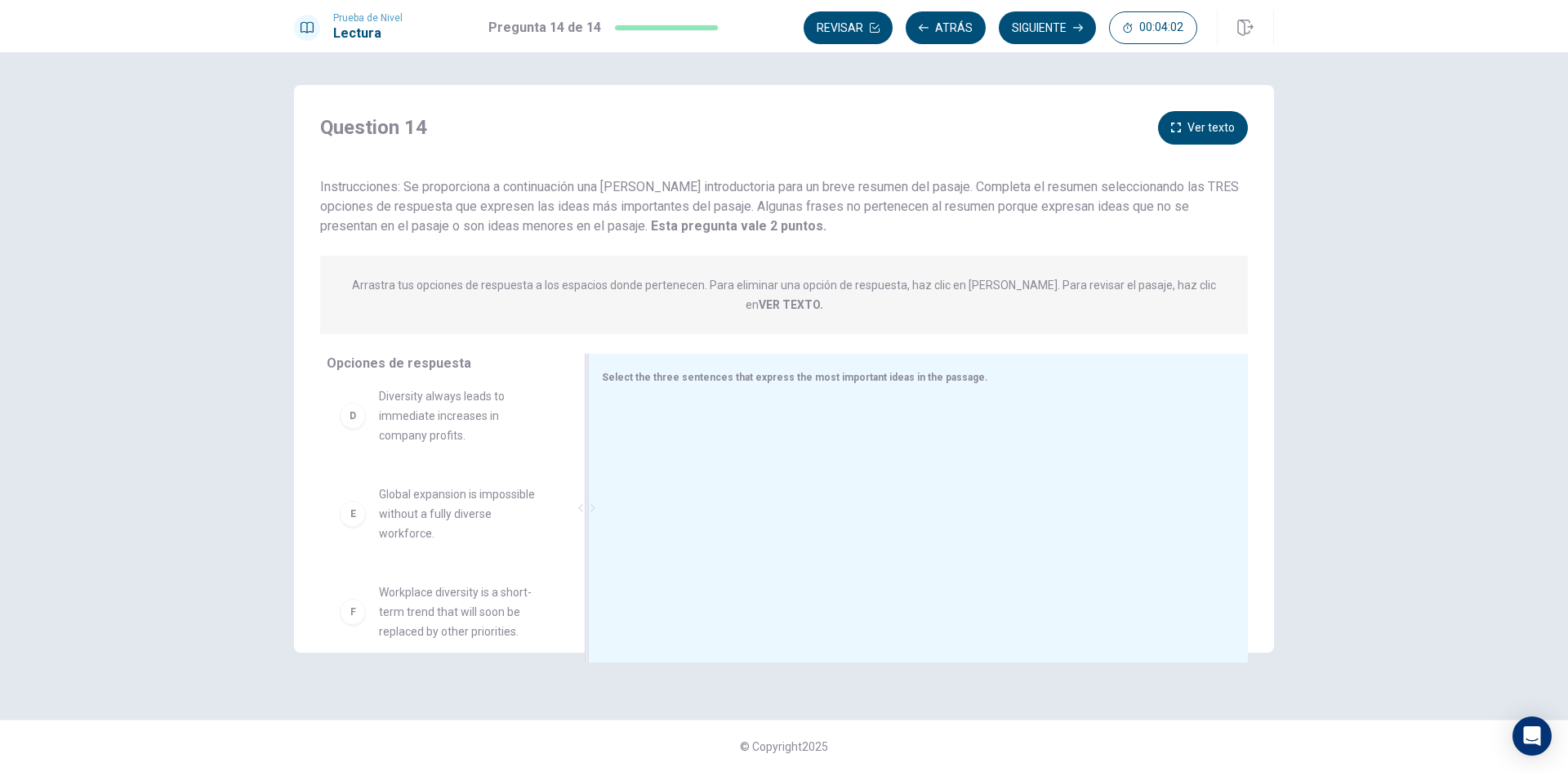
scroll to position [363, 0]
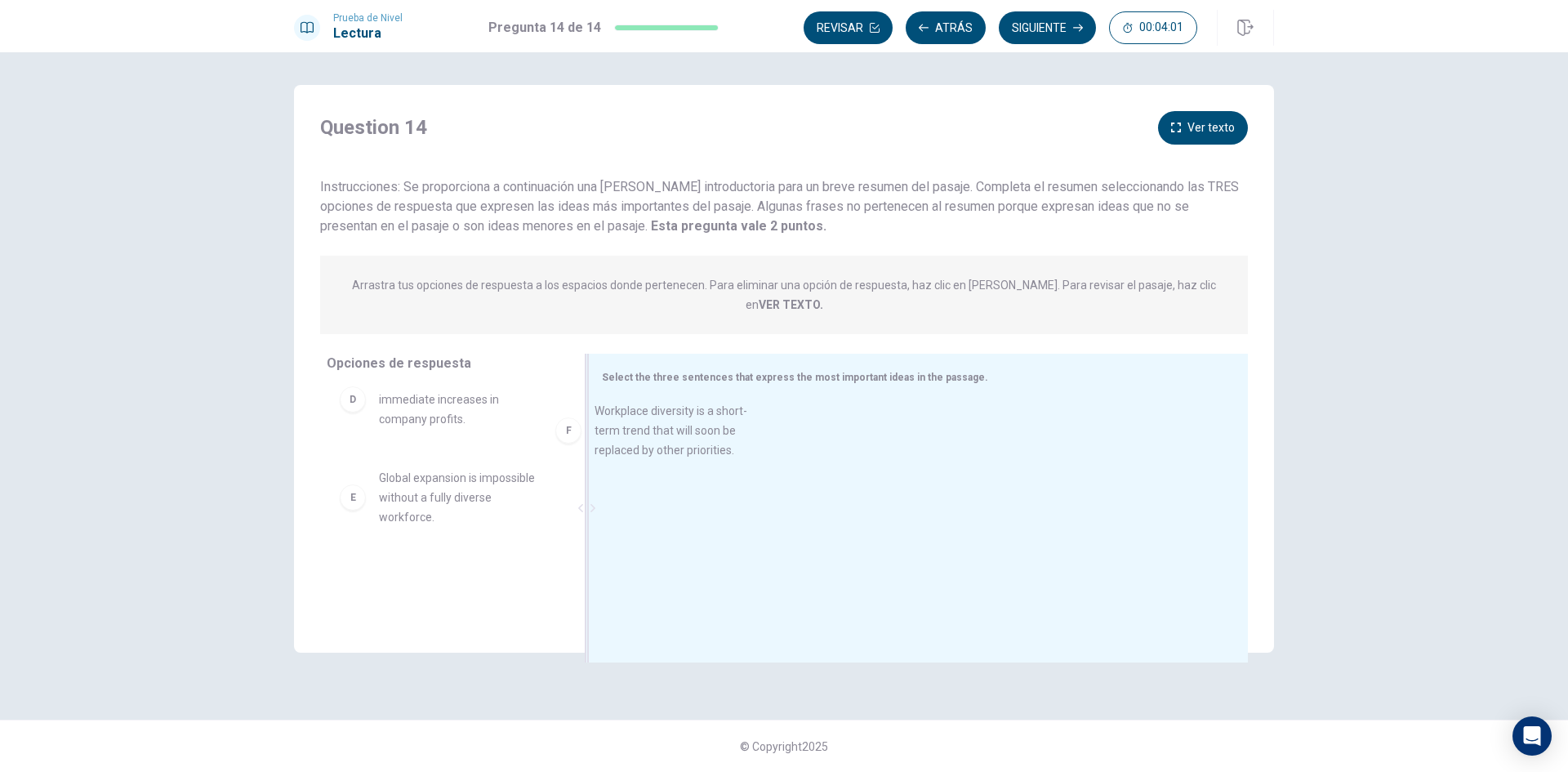
drag, startPoint x: 488, startPoint y: 585, endPoint x: 724, endPoint y: 434, distance: 280.2
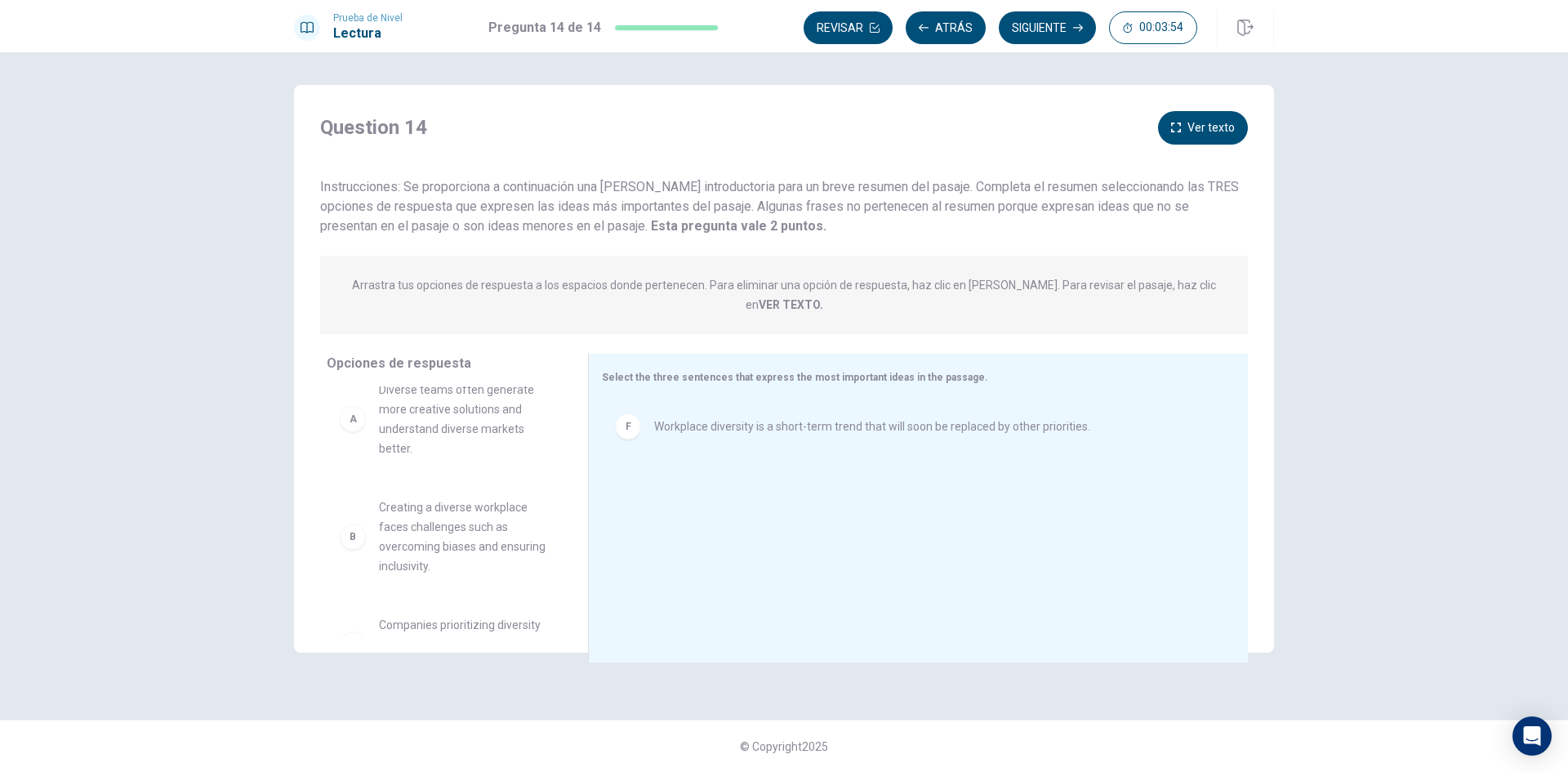
scroll to position [0, 0]
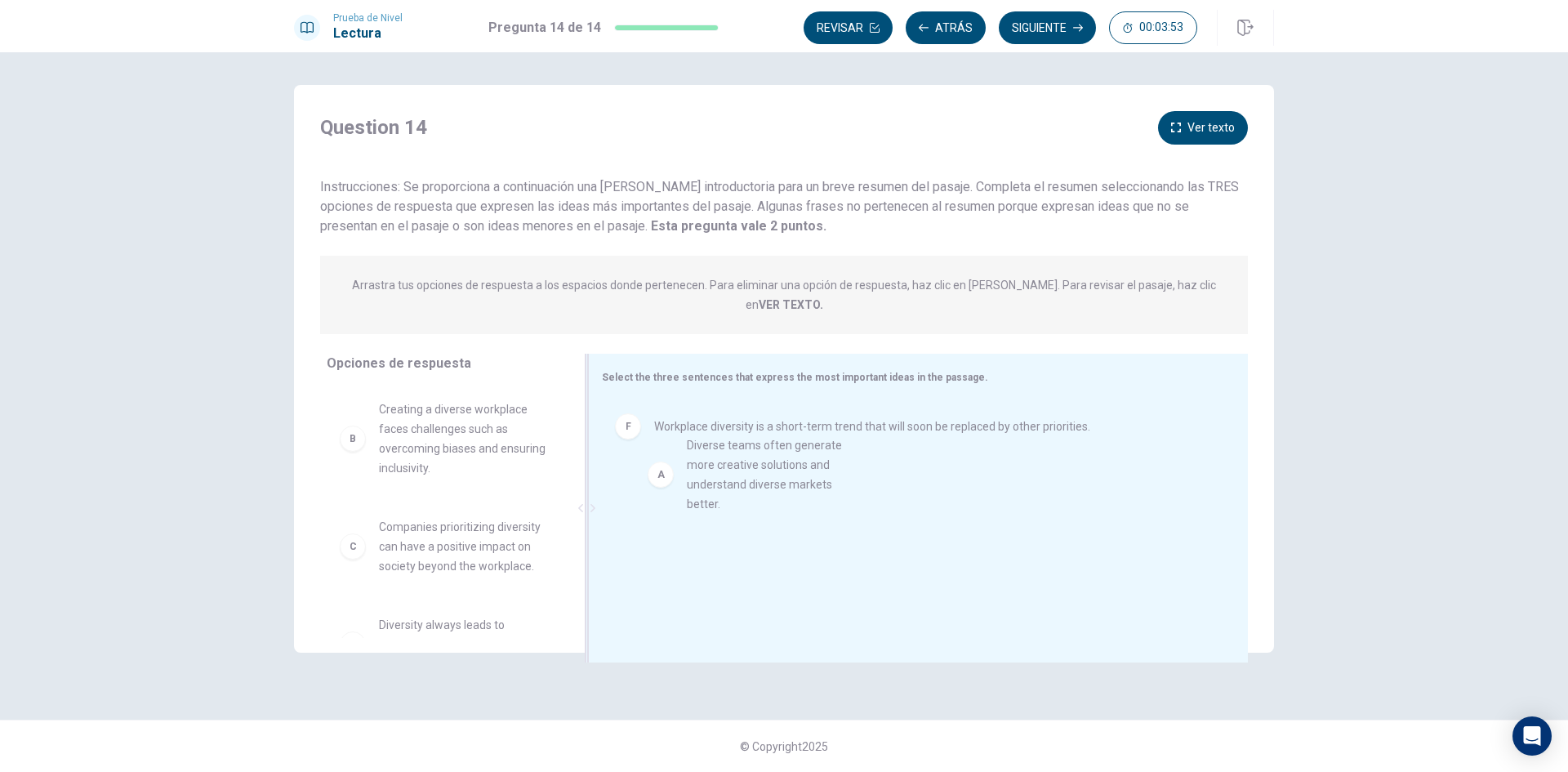
drag, startPoint x: 477, startPoint y: 425, endPoint x: 790, endPoint y: 480, distance: 317.8
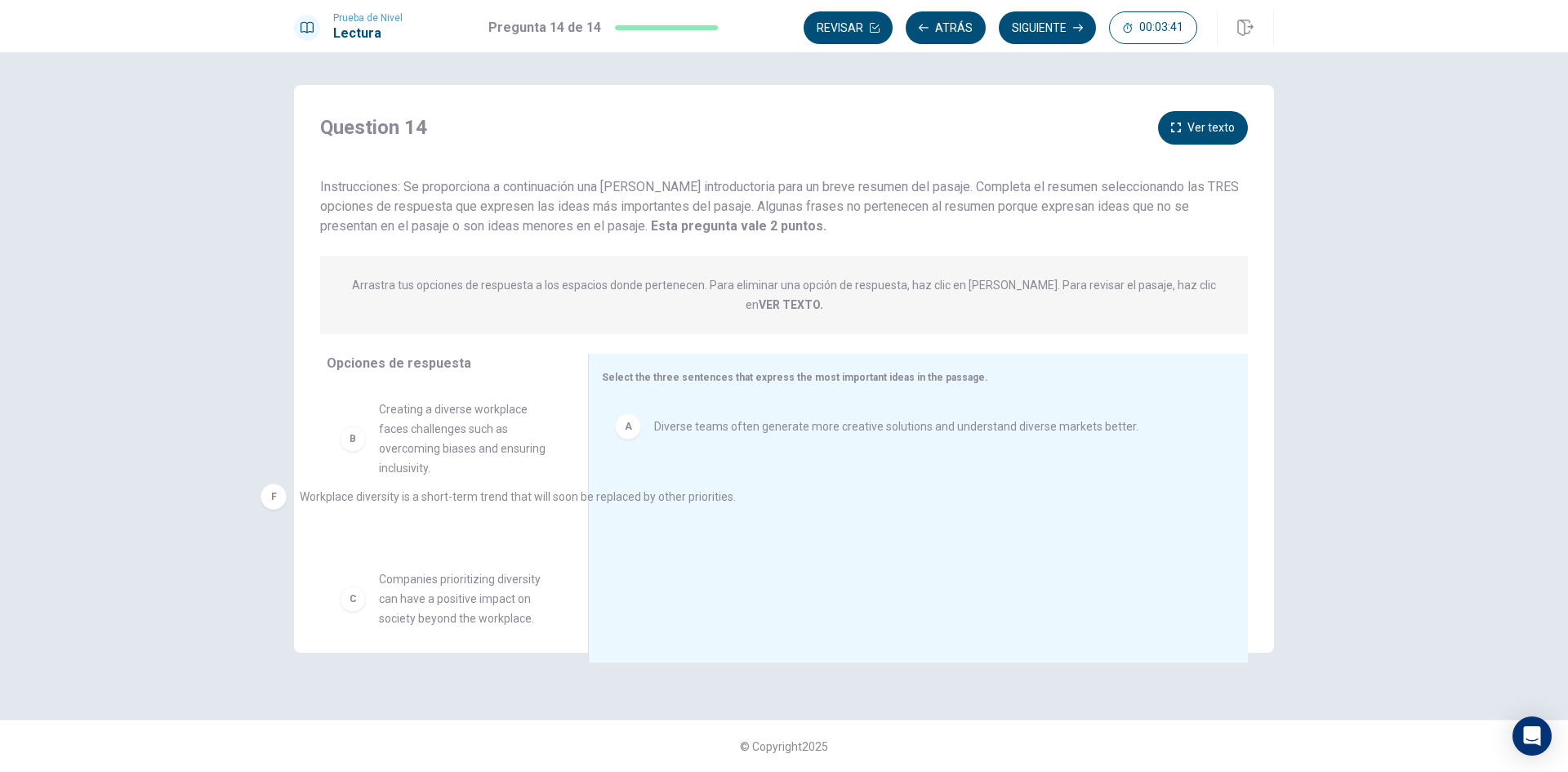
drag, startPoint x: 735, startPoint y: 479, endPoint x: 411, endPoint y: 502, distance: 324.8
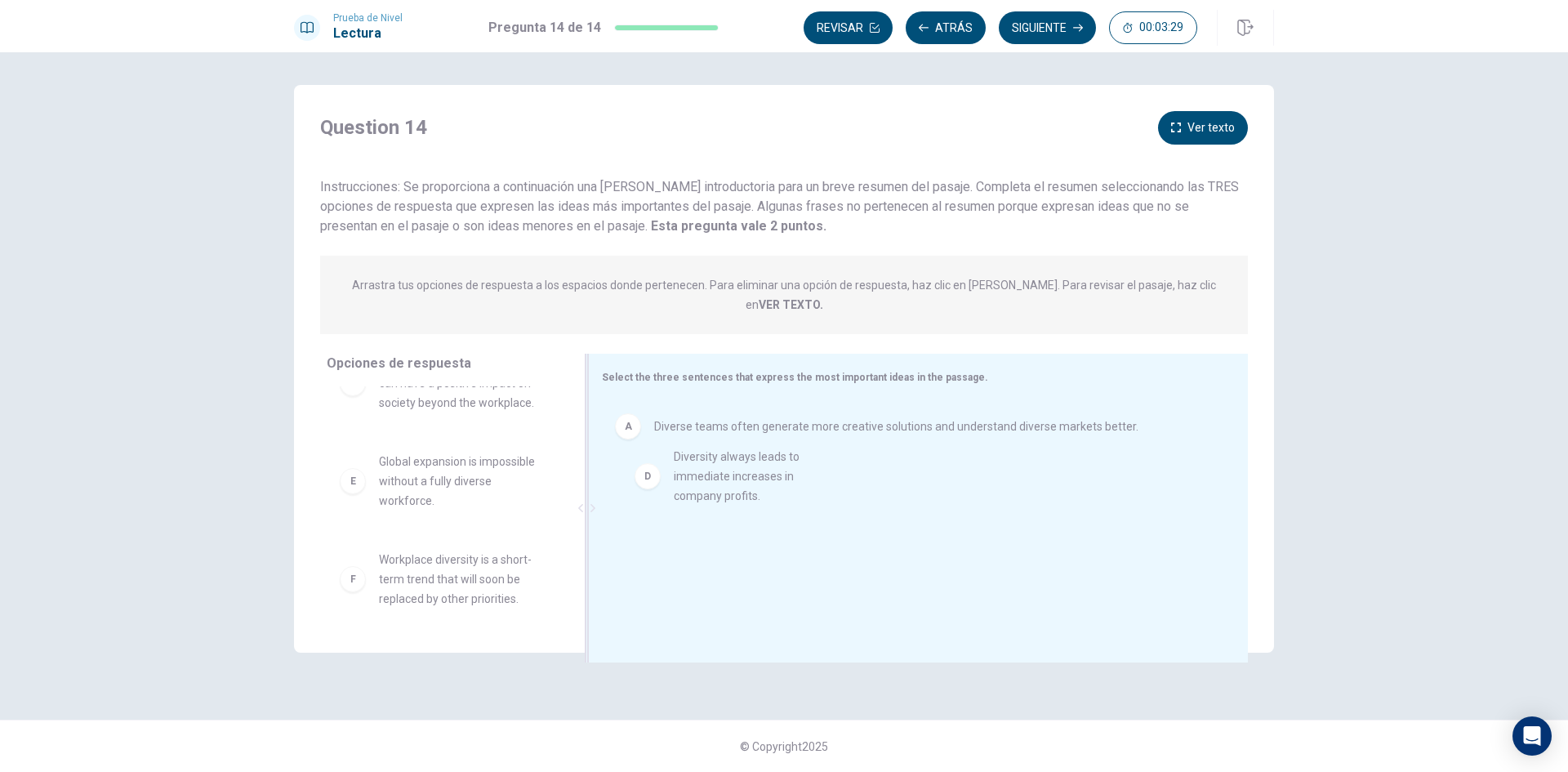
drag, startPoint x: 449, startPoint y: 474, endPoint x: 754, endPoint y: 489, distance: 305.4
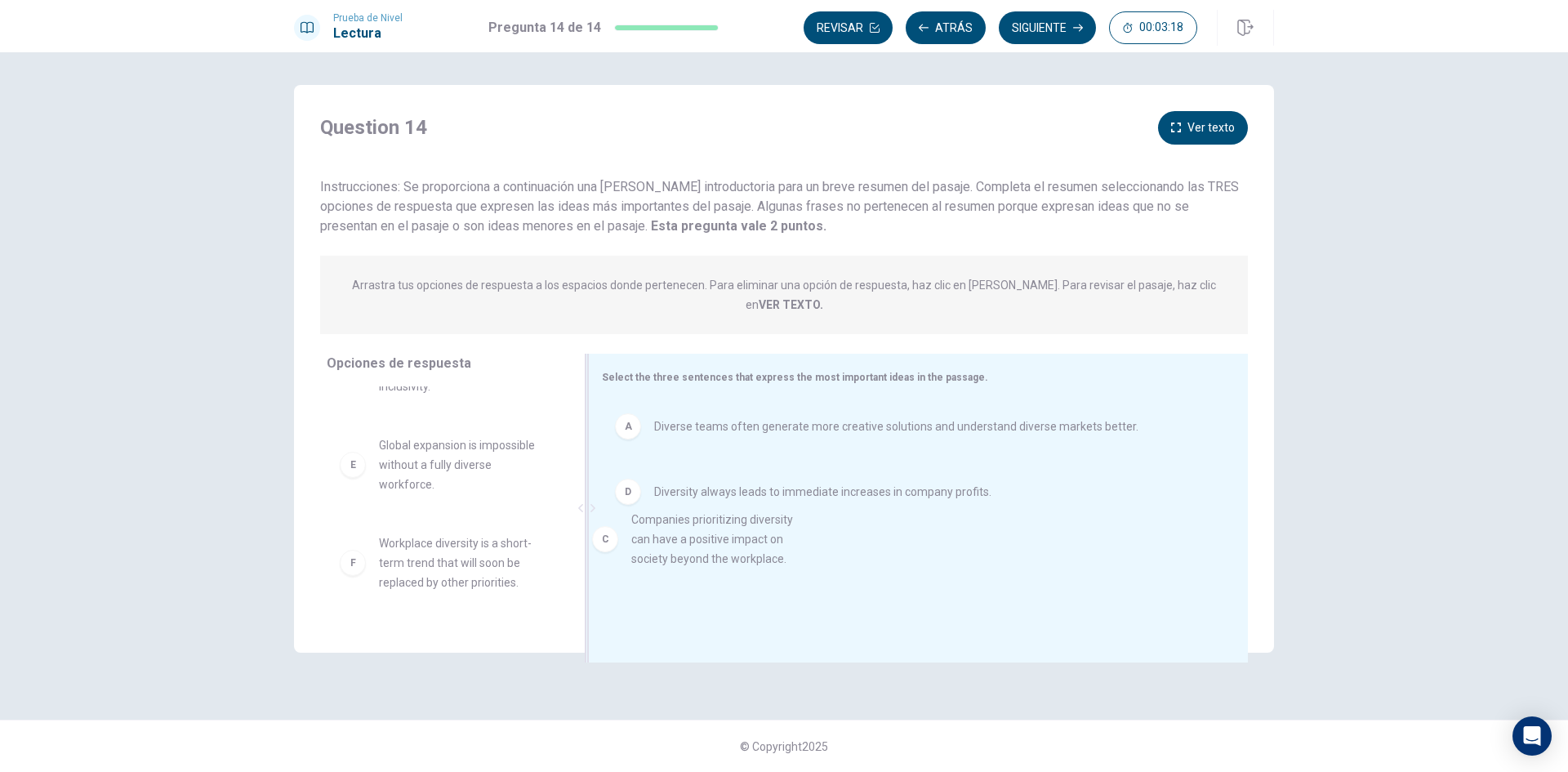
drag, startPoint x: 489, startPoint y: 453, endPoint x: 792, endPoint y: 547, distance: 317.2
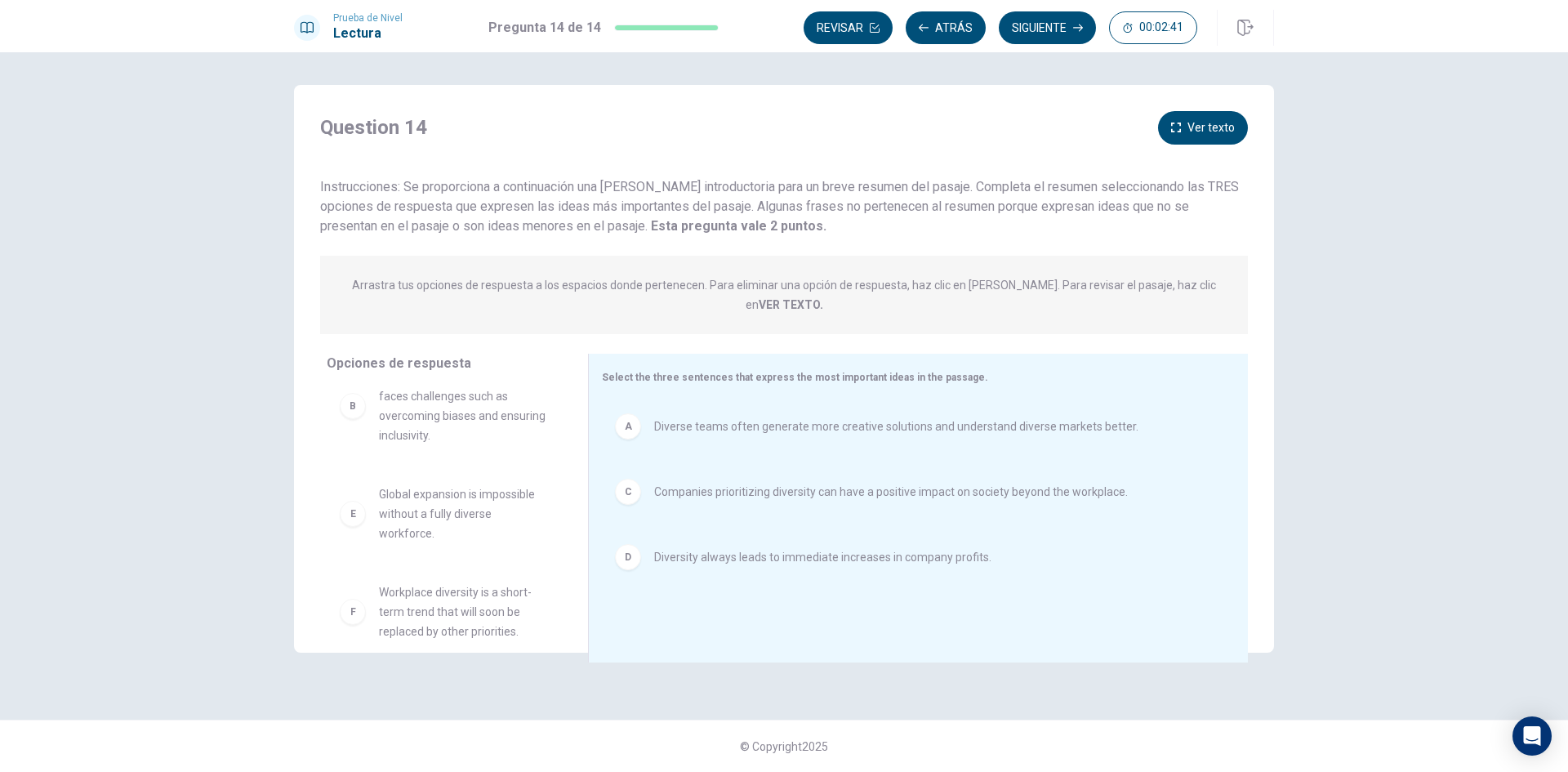
scroll to position [49, 0]
click at [1032, 31] on button "Siguiente" at bounding box center [1048, 28] width 97 height 33
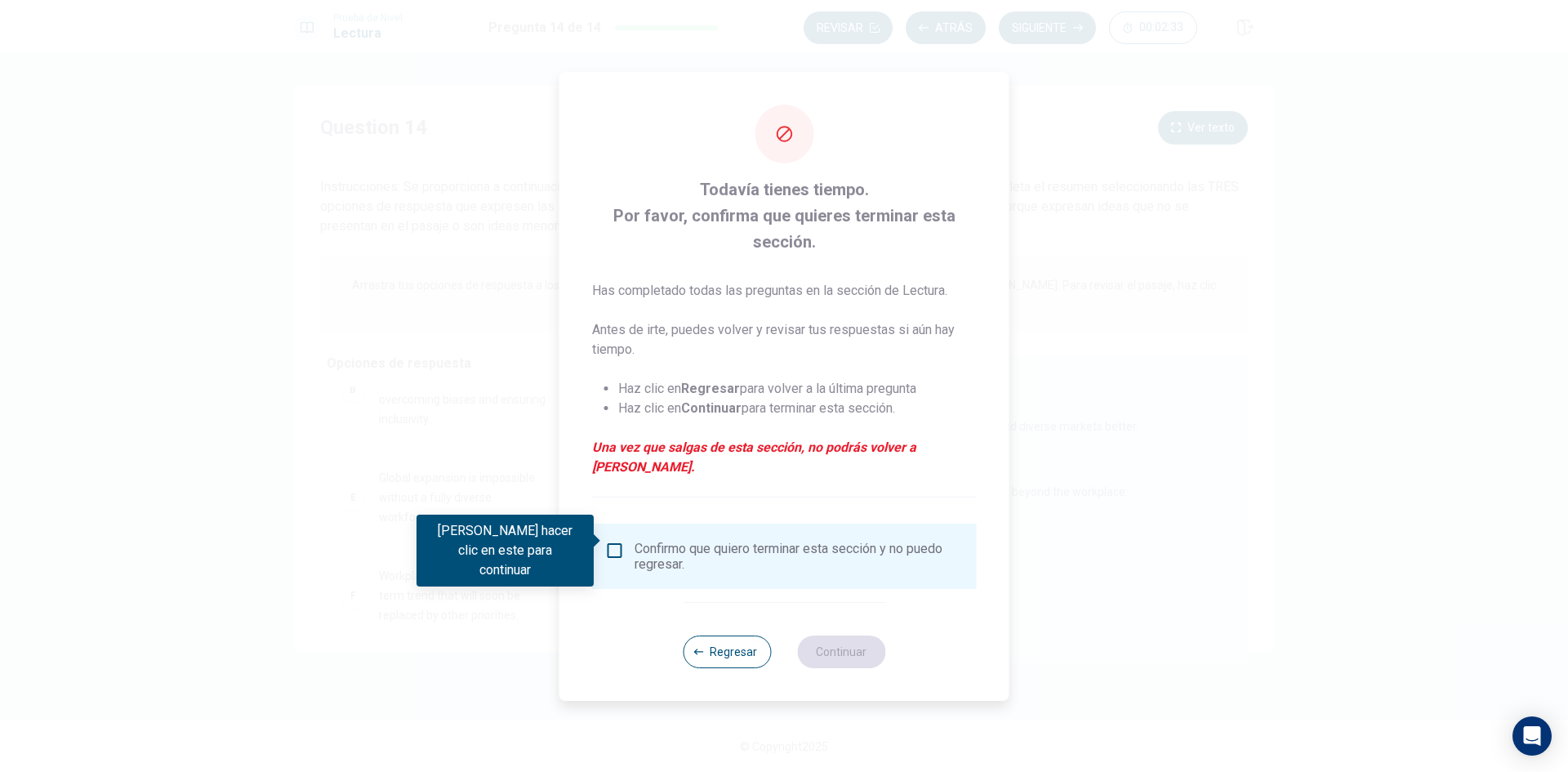
click at [613, 541] on input "Debes hacer clic en este para continuar" at bounding box center [614, 550] width 19 height 19
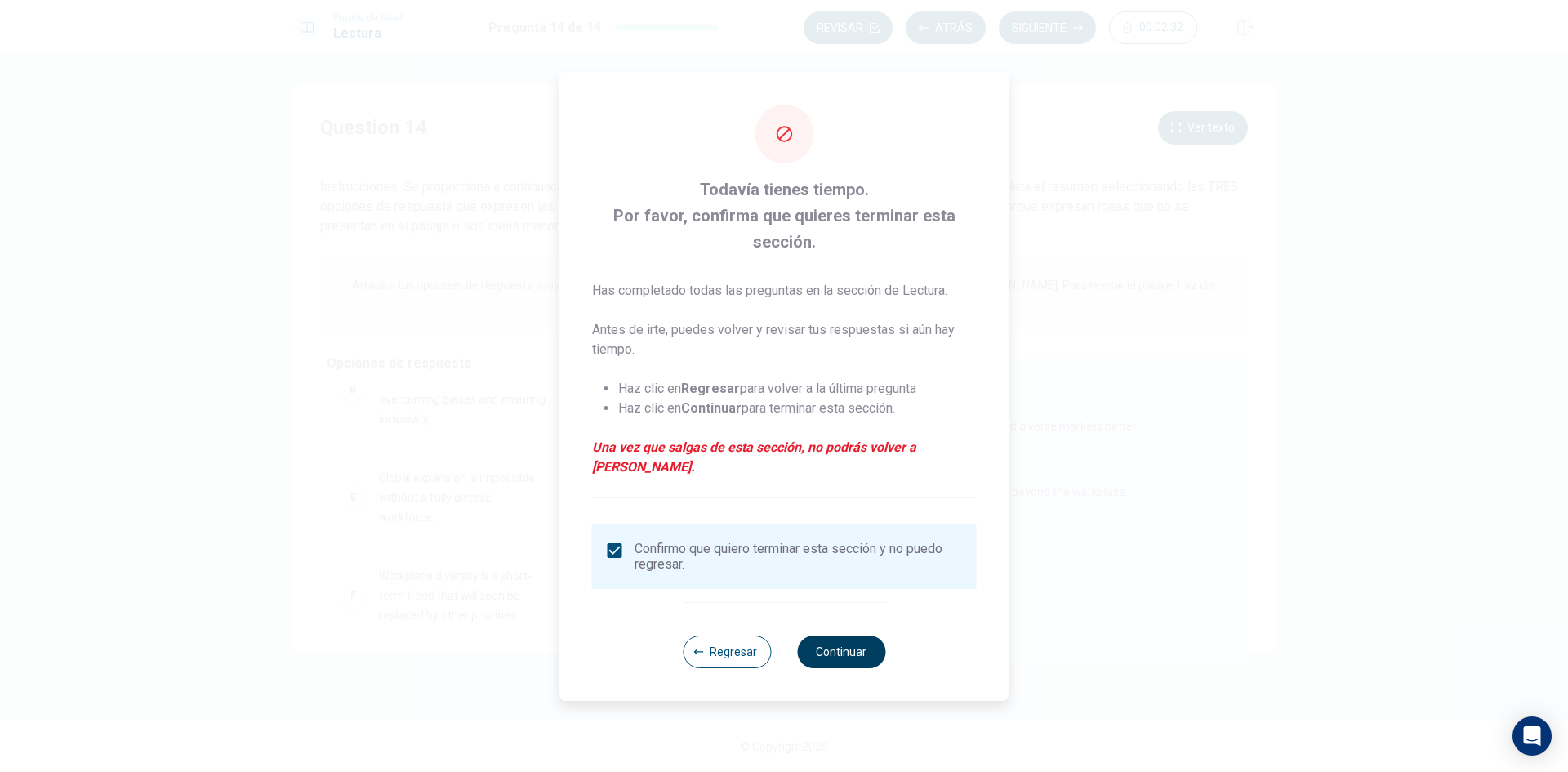
click at [839, 640] on button "Continuar" at bounding box center [841, 652] width 88 height 33
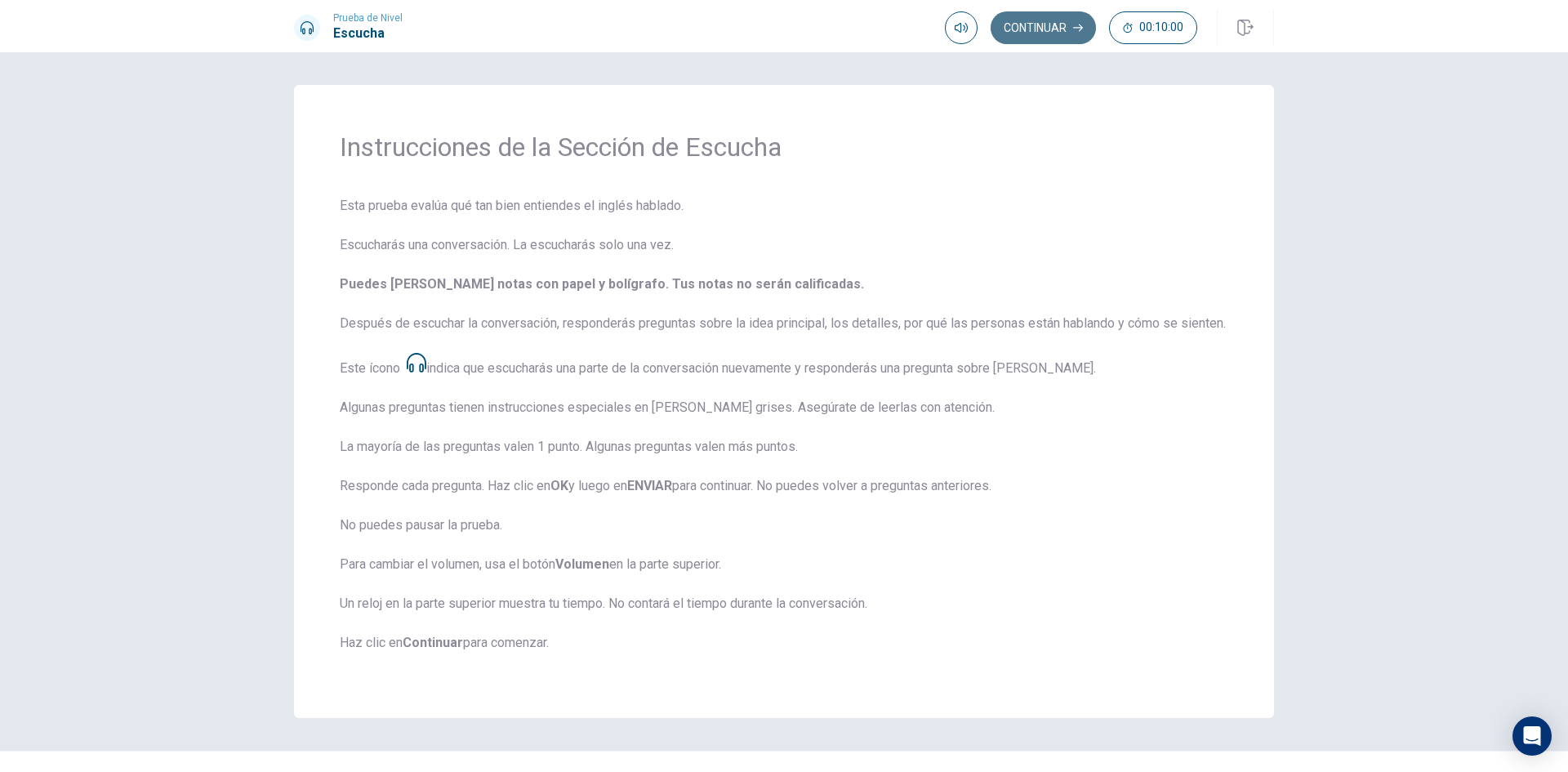
click at [1033, 27] on button "Continuar" at bounding box center [1043, 28] width 105 height 33
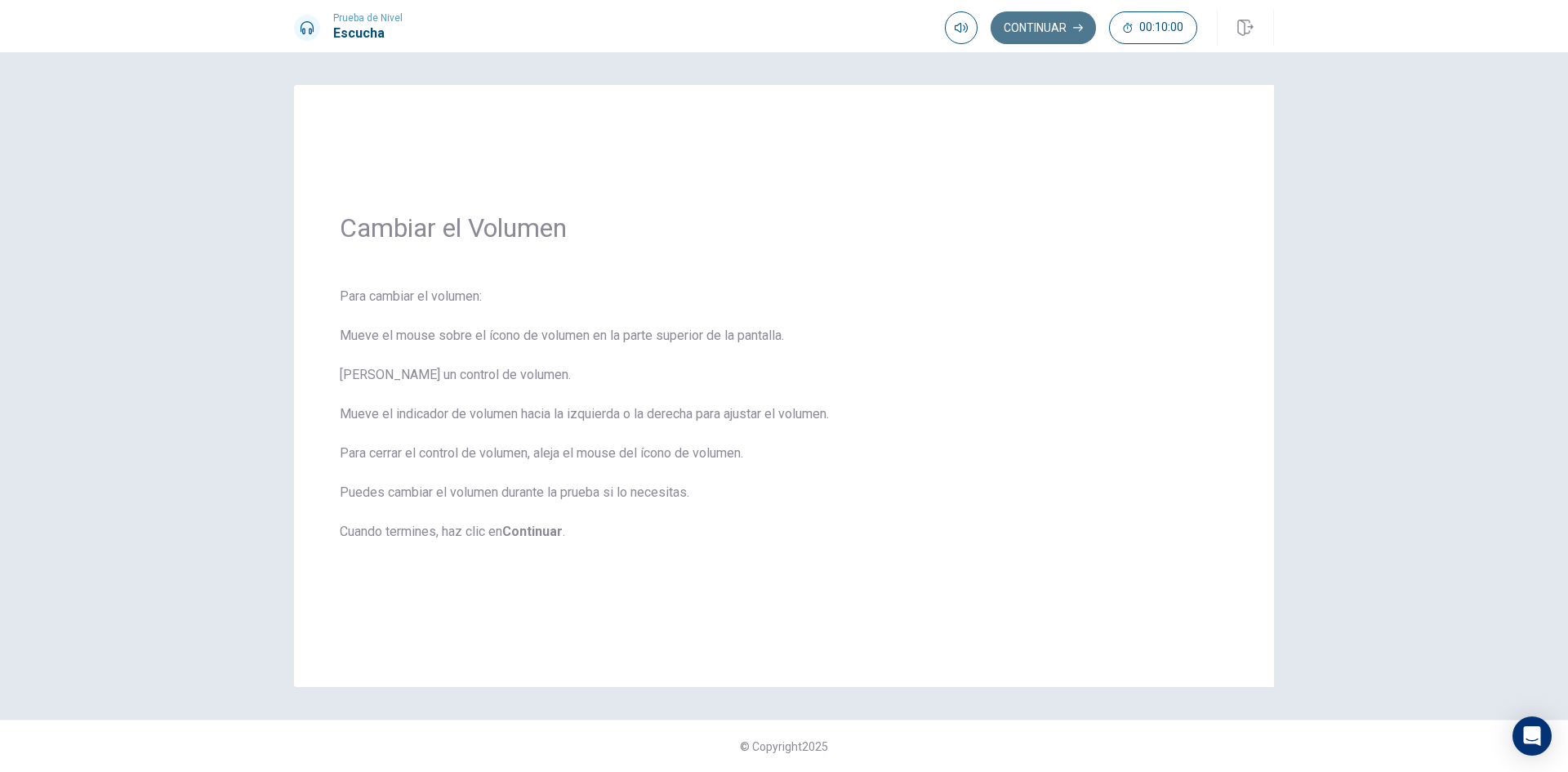
click at [1054, 27] on button "Continuar" at bounding box center [1043, 28] width 105 height 33
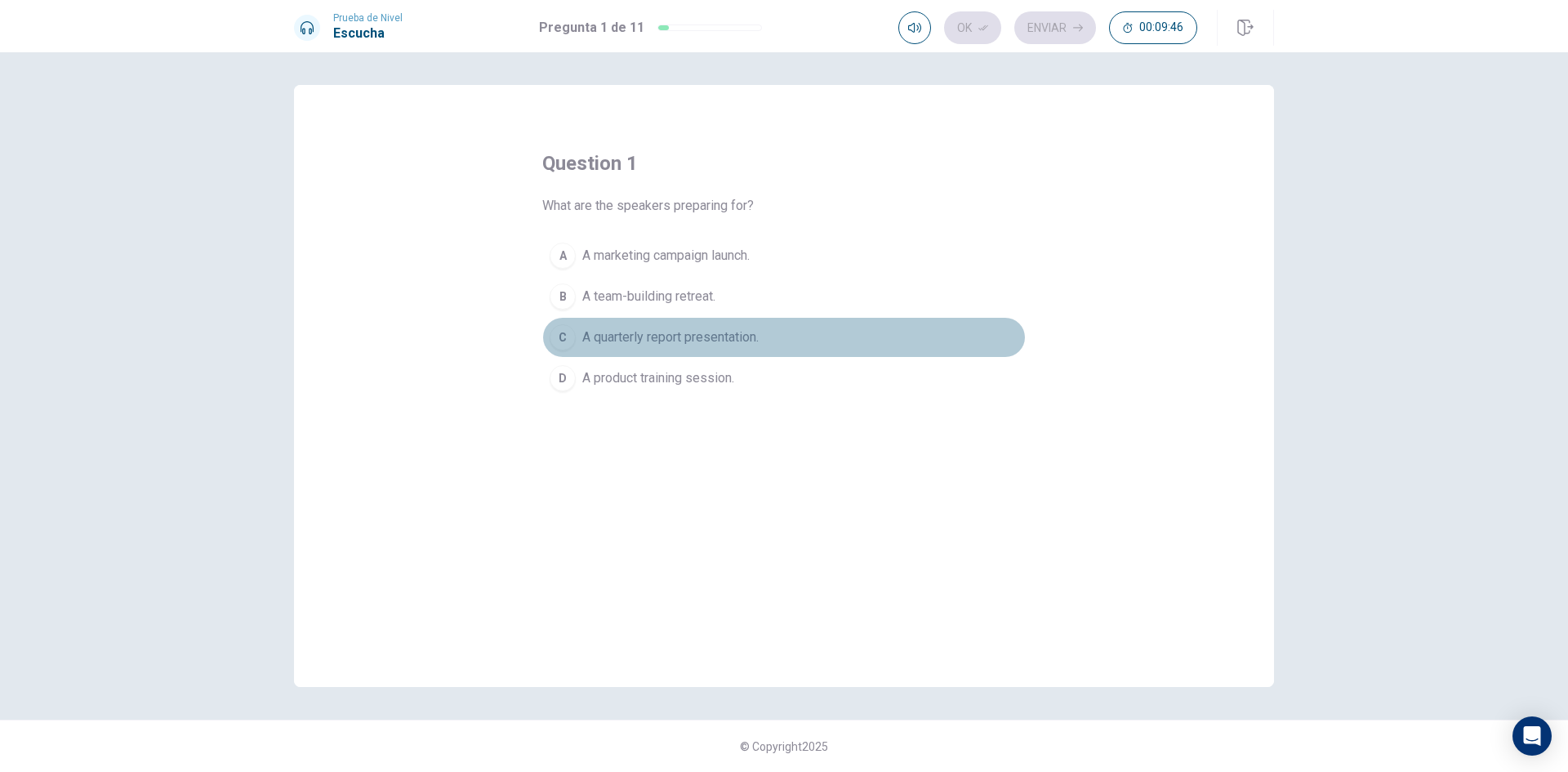
click at [653, 343] on span "A quarterly report presentation." at bounding box center [670, 337] width 176 height 19
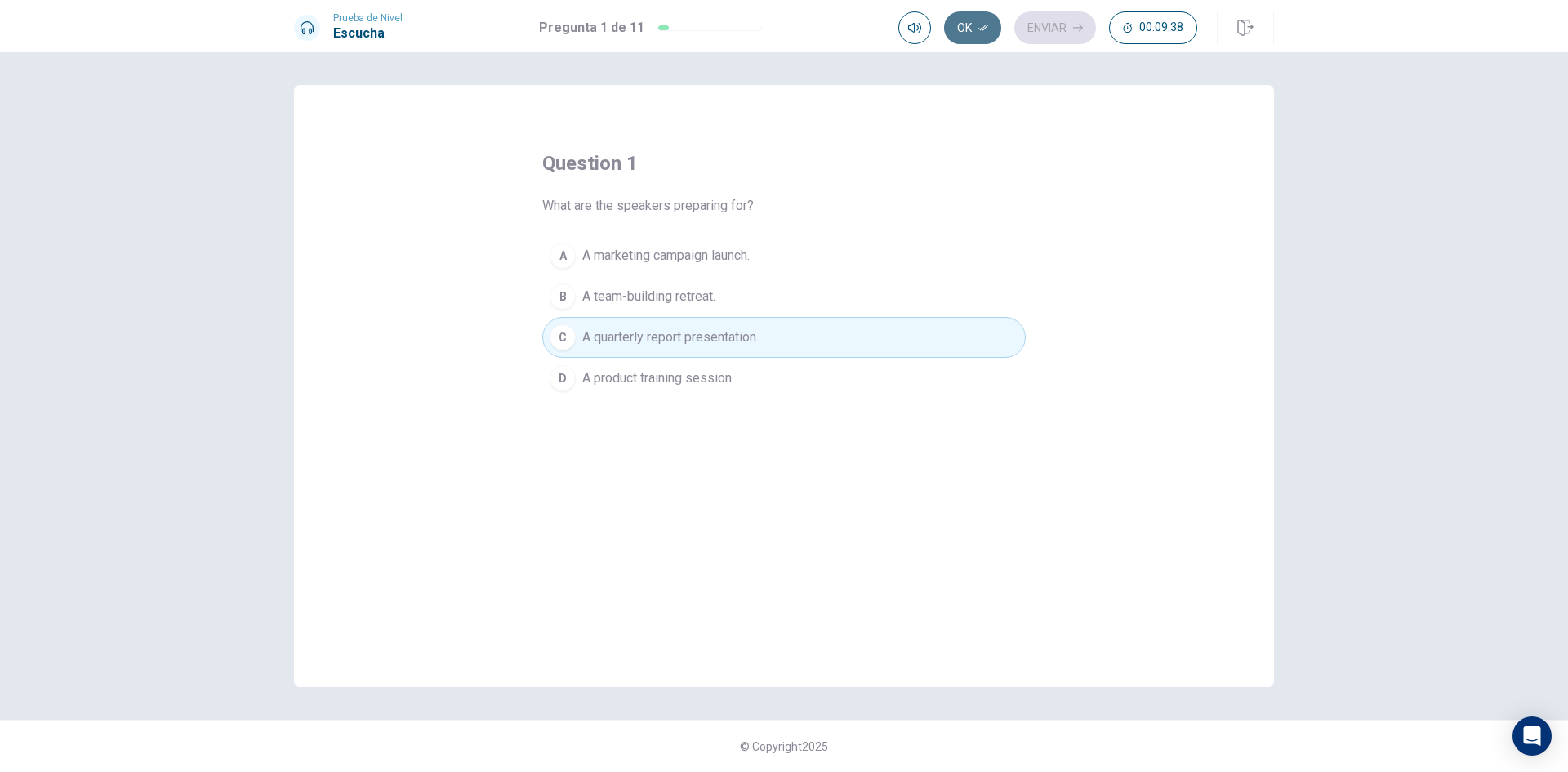
click at [971, 20] on button "Ok" at bounding box center [973, 28] width 58 height 33
click at [1041, 33] on button "Enviar" at bounding box center [1055, 28] width 81 height 33
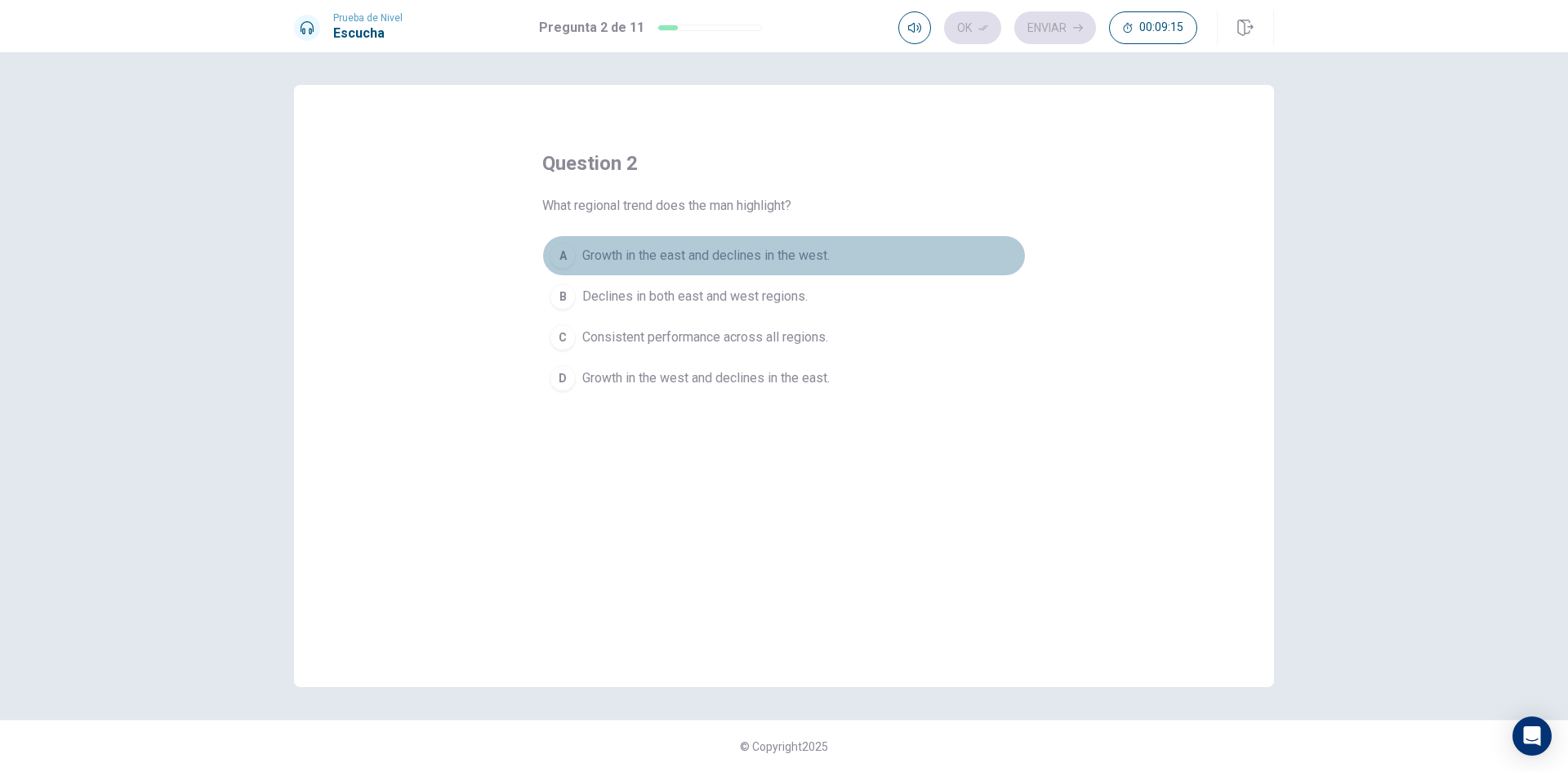
click at [660, 252] on span "Growth in the east and declines in the west." at bounding box center [706, 255] width 248 height 19
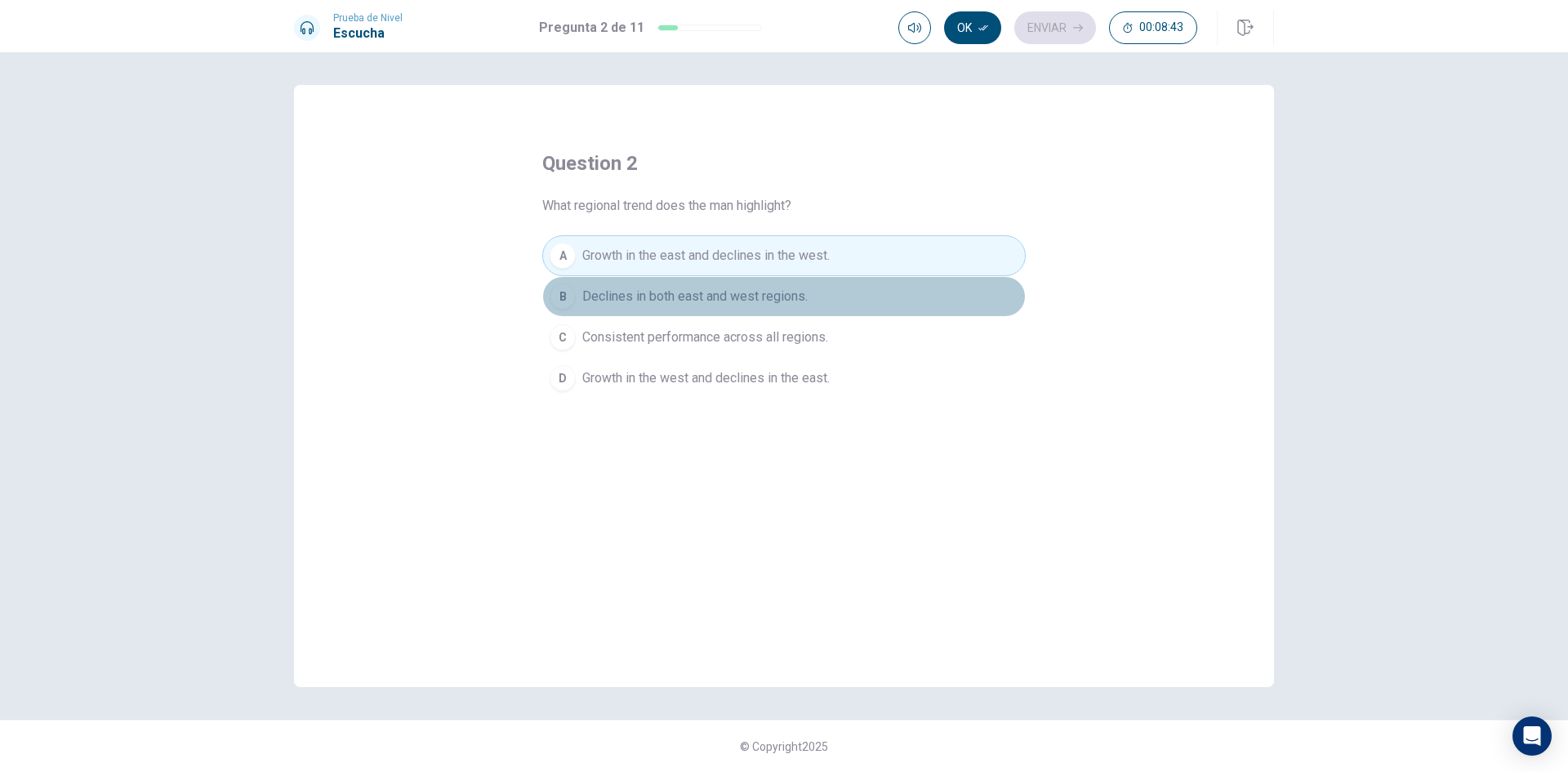
click at [680, 297] on span "Declines in both east and west regions." at bounding box center [695, 296] width 226 height 19
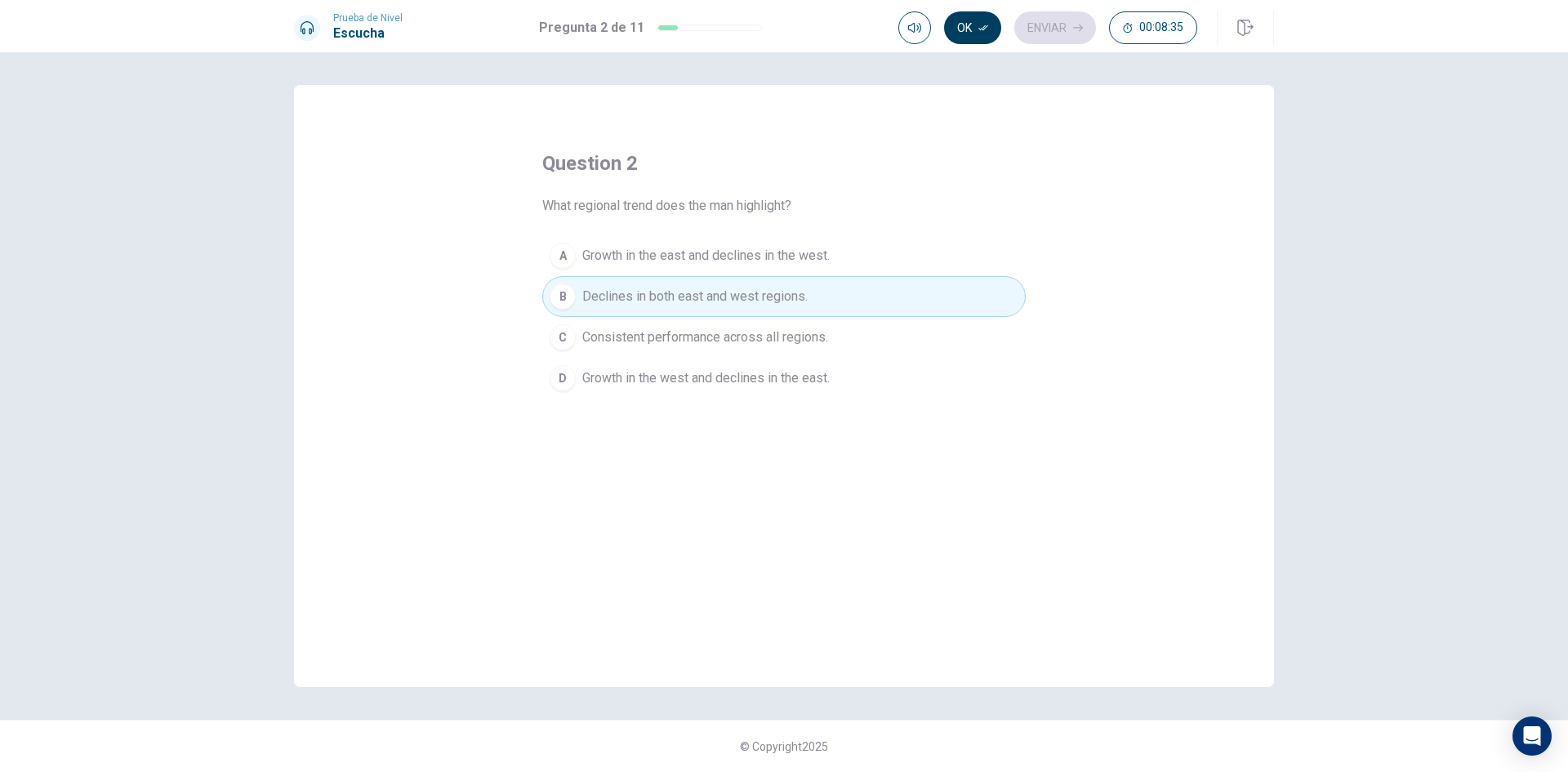
click at [987, 21] on button "Ok" at bounding box center [973, 28] width 58 height 33
click at [1030, 27] on button "Enviar" at bounding box center [1055, 28] width 81 height 33
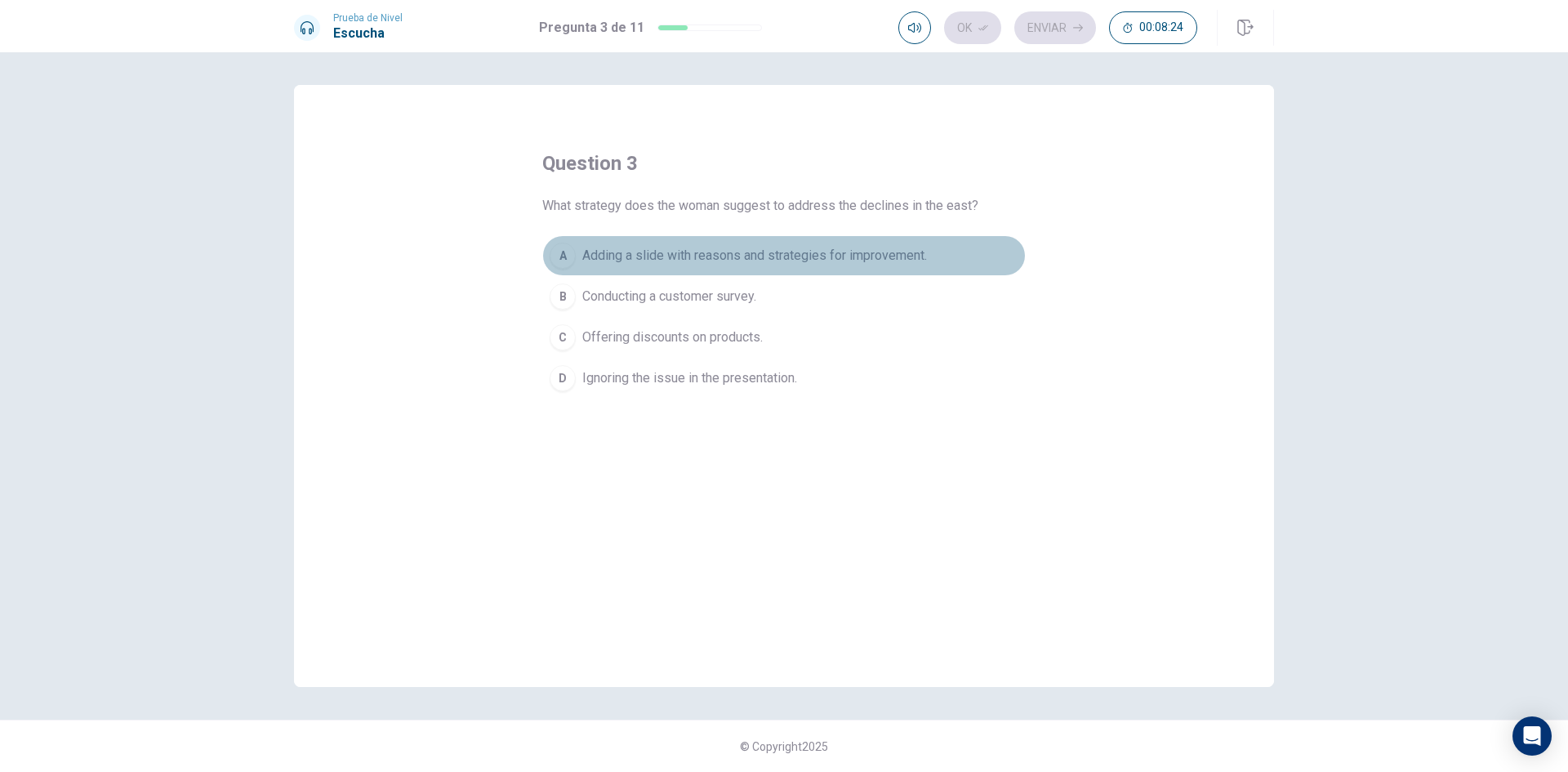
click at [678, 255] on span "Adding a slide with reasons and strategies for improvement." at bounding box center [754, 255] width 345 height 19
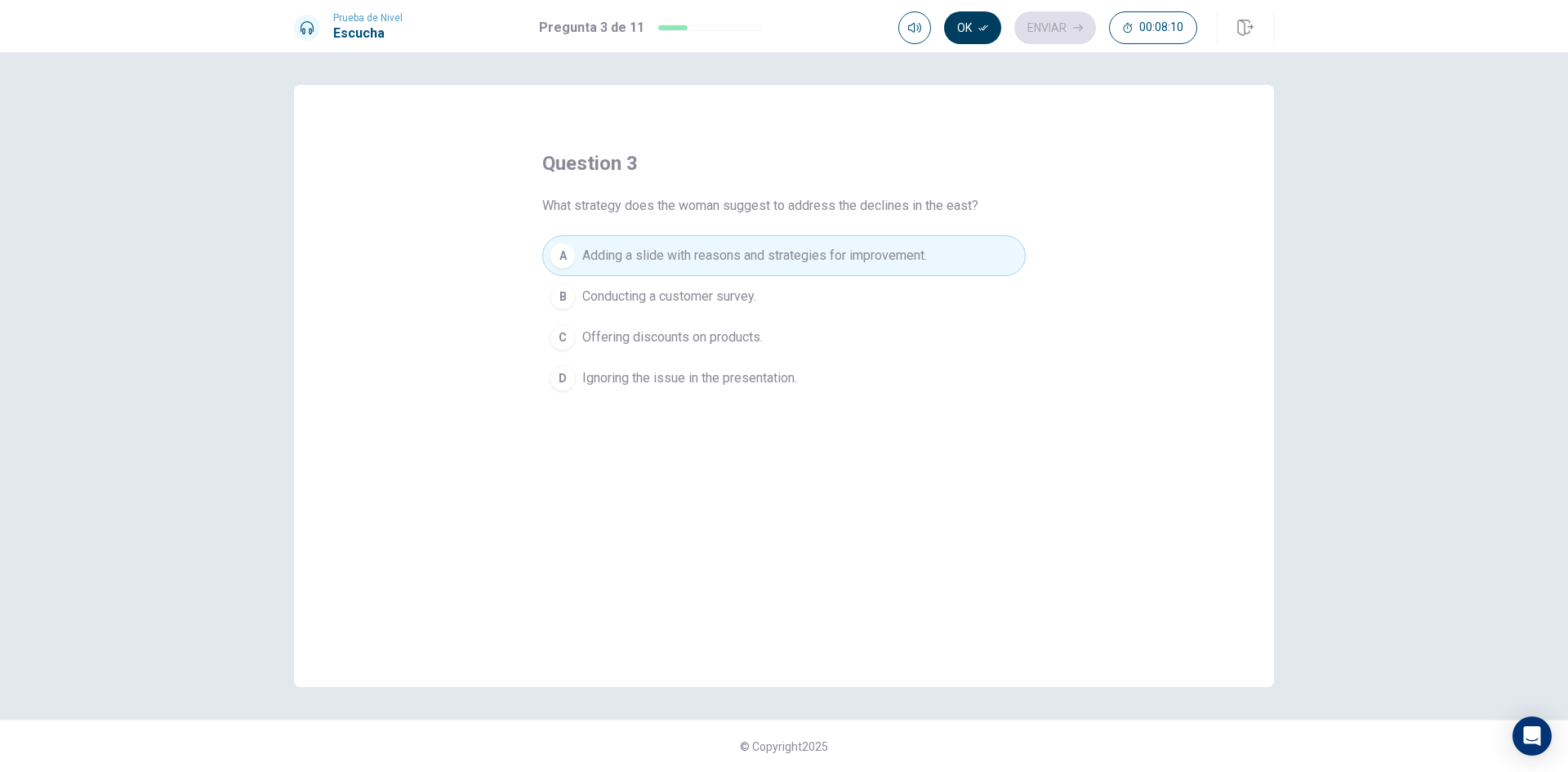
click at [949, 38] on button "Ok" at bounding box center [973, 28] width 58 height 33
click at [1048, 26] on button "Enviar" at bounding box center [1055, 28] width 81 height 33
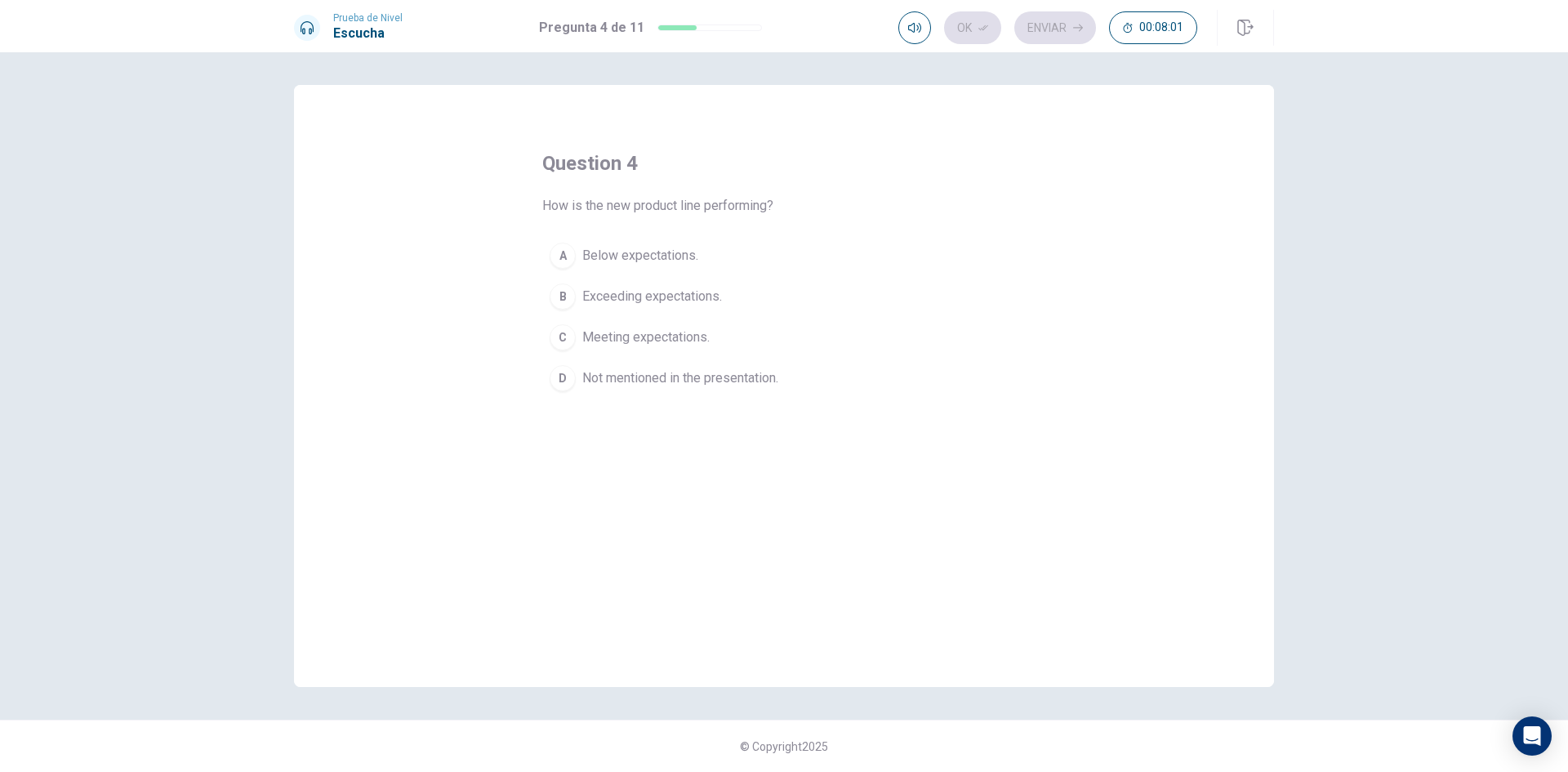
click at [694, 341] on span "Meeting expectations." at bounding box center [645, 337] width 127 height 19
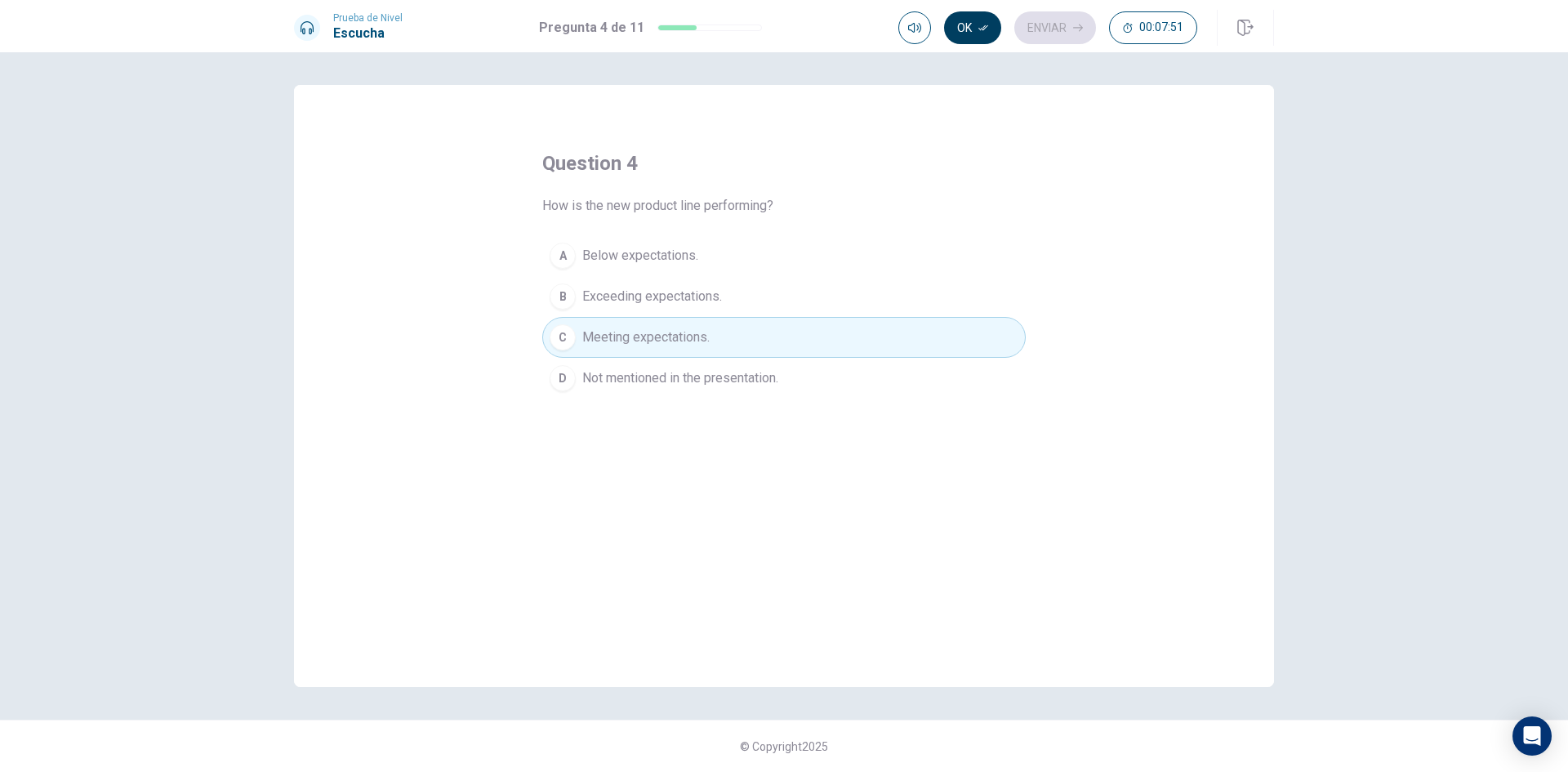
click at [961, 19] on button "Ok" at bounding box center [973, 28] width 58 height 33
click at [1057, 19] on button "Enviar" at bounding box center [1055, 28] width 81 height 33
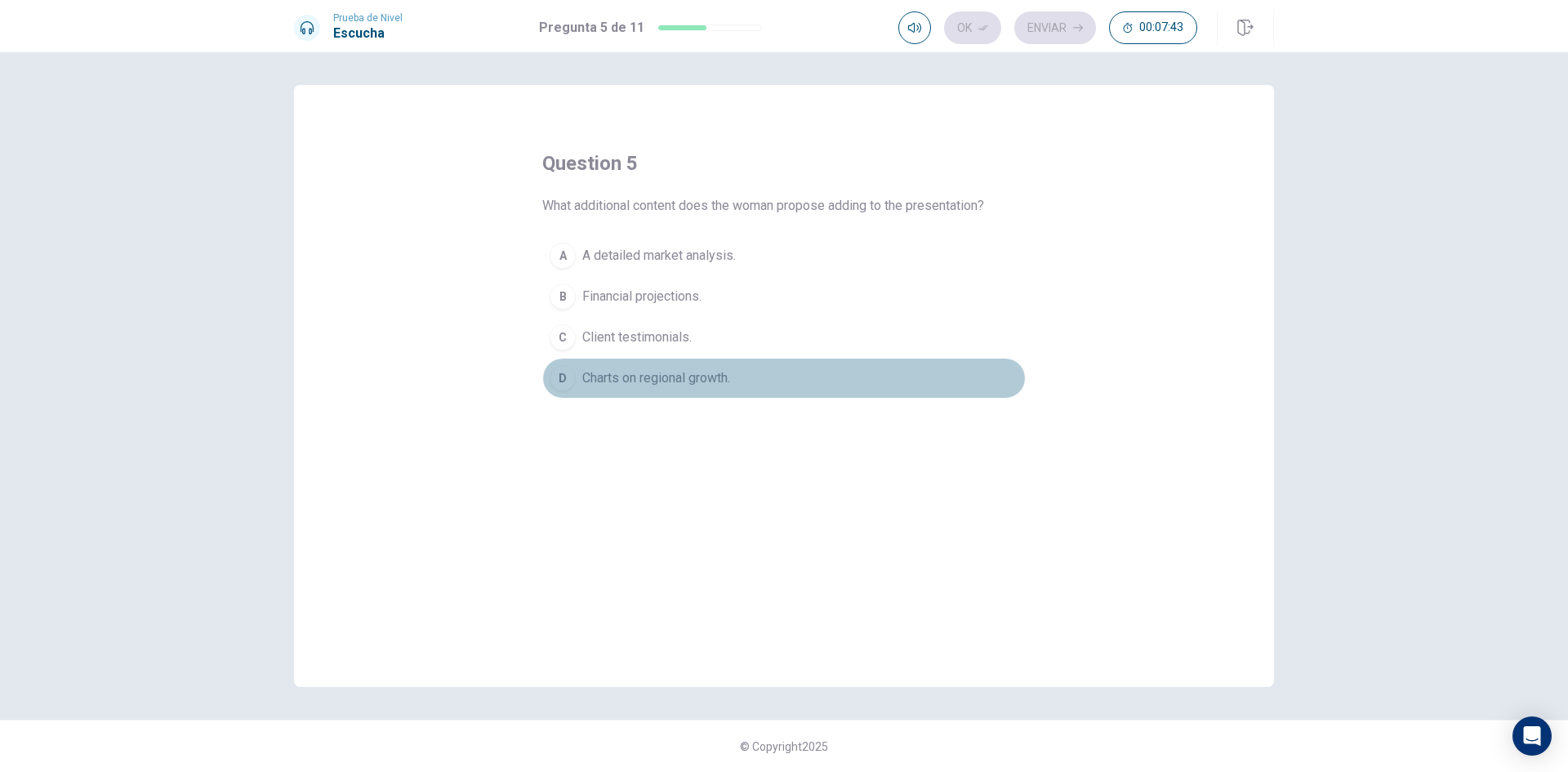
click at [692, 380] on span "Charts on regional growth." at bounding box center [656, 378] width 148 height 19
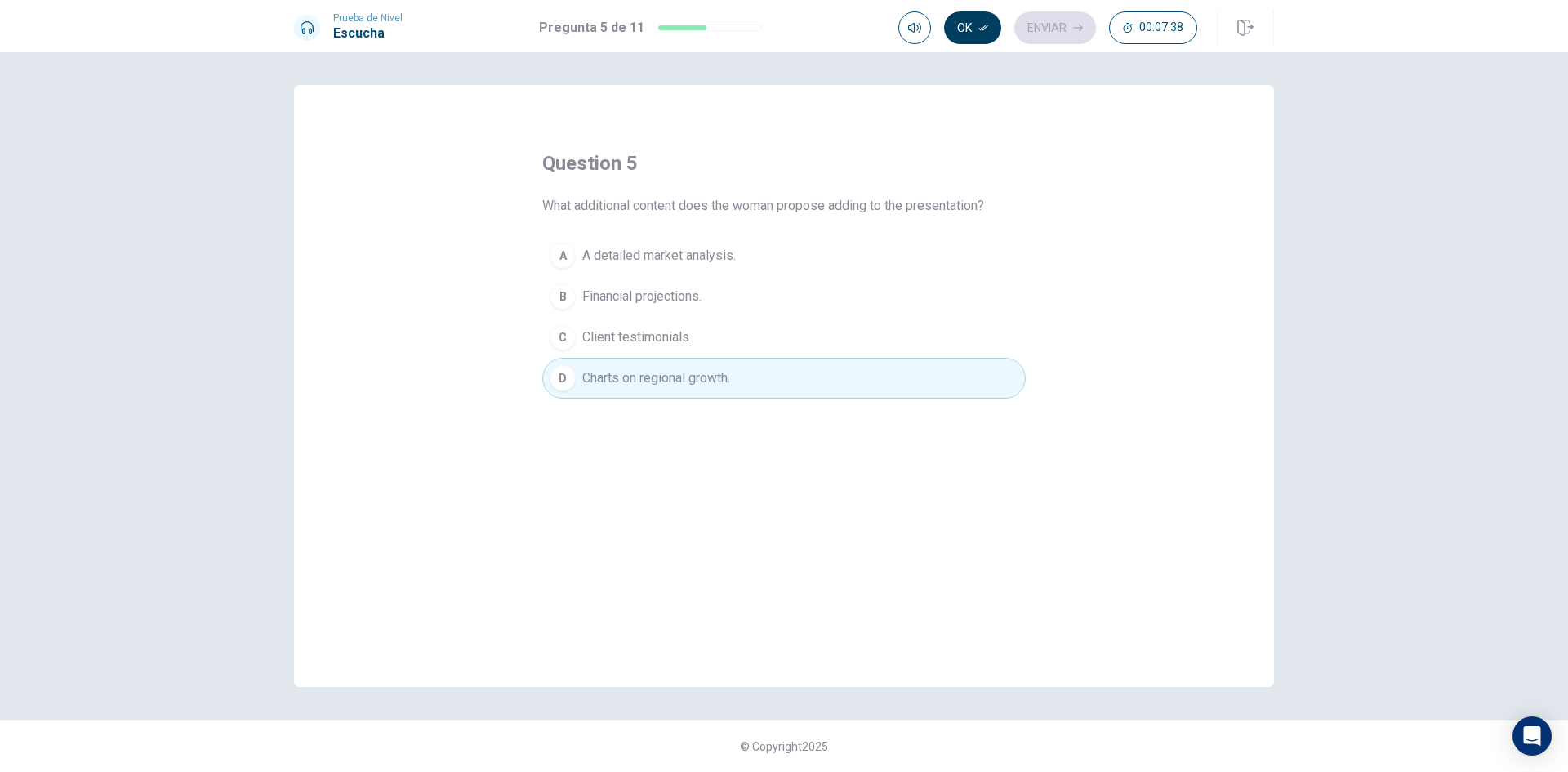
click at [978, 27] on icon "button" at bounding box center [983, 27] width 10 height 10
click at [1045, 22] on button "Enviar" at bounding box center [1055, 28] width 81 height 33
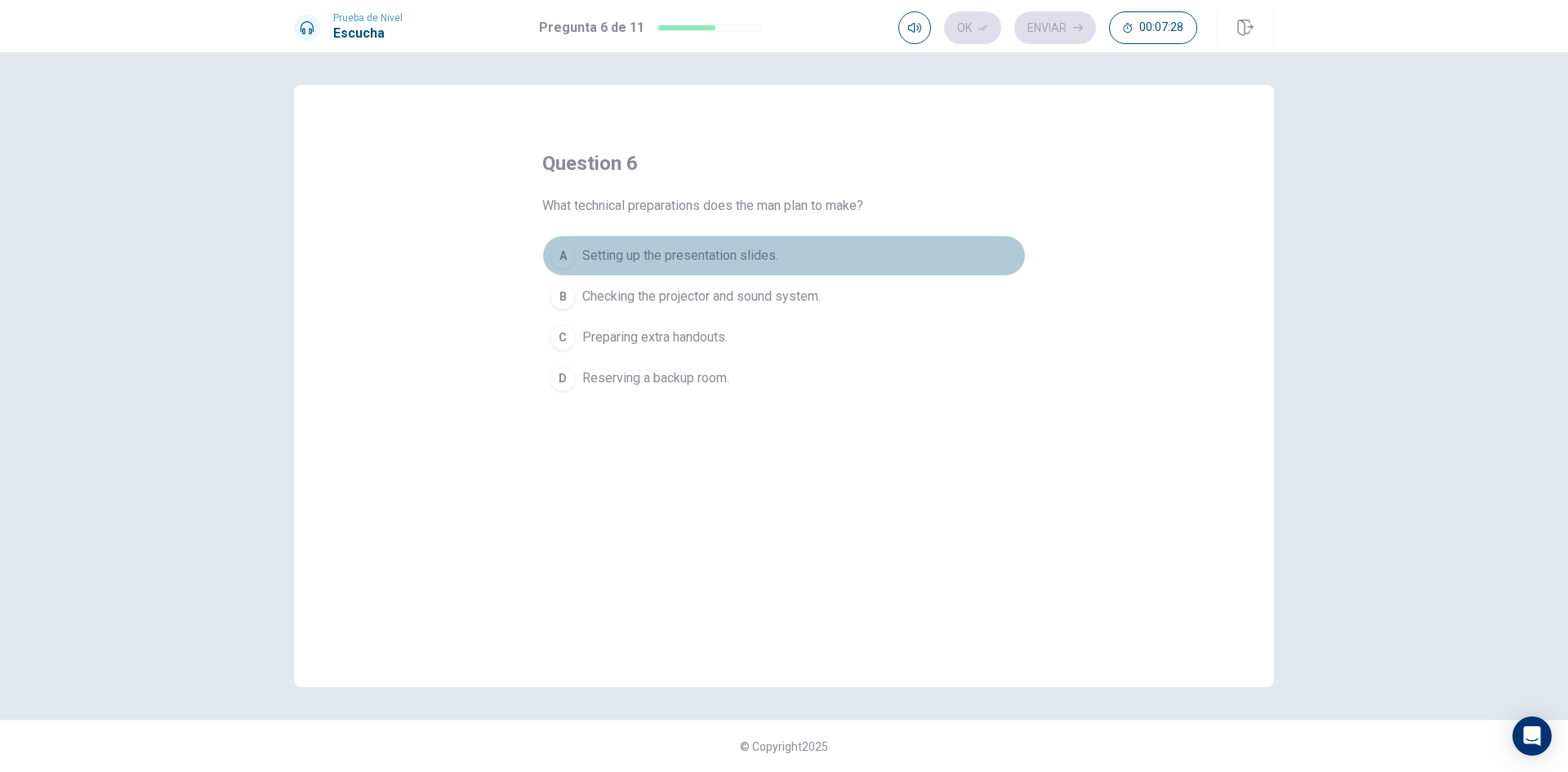
click at [702, 254] on span "Setting up the presentation slides." at bounding box center [680, 255] width 196 height 19
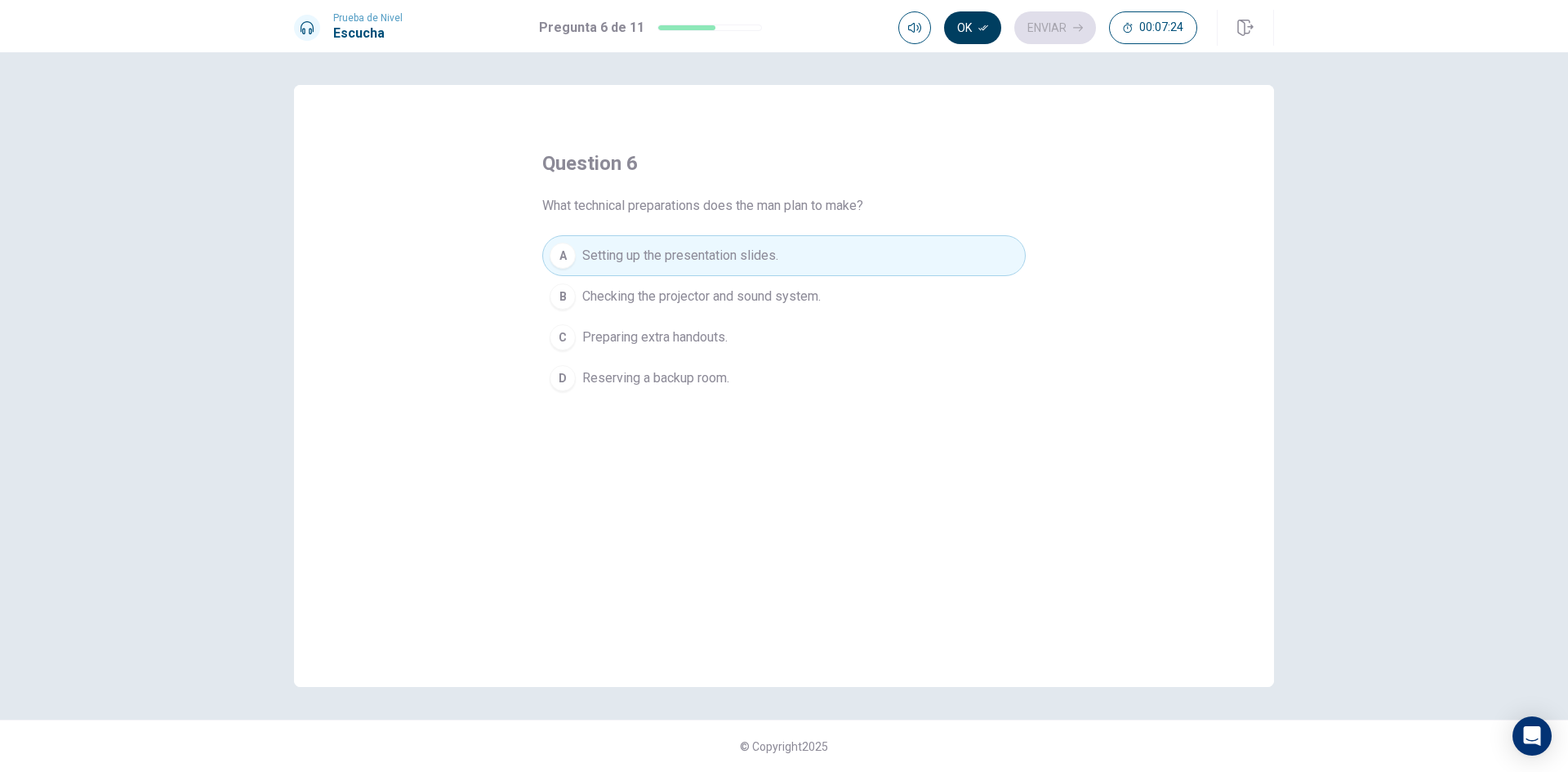
drag, startPoint x: 937, startPoint y: 33, endPoint x: 946, endPoint y: 33, distance: 9.0
click at [939, 34] on div "Ok Enviar 00:07:24" at bounding box center [1048, 28] width 299 height 33
click at [969, 27] on button "Ok" at bounding box center [973, 28] width 58 height 33
click at [1069, 28] on button "Enviar" at bounding box center [1055, 28] width 81 height 33
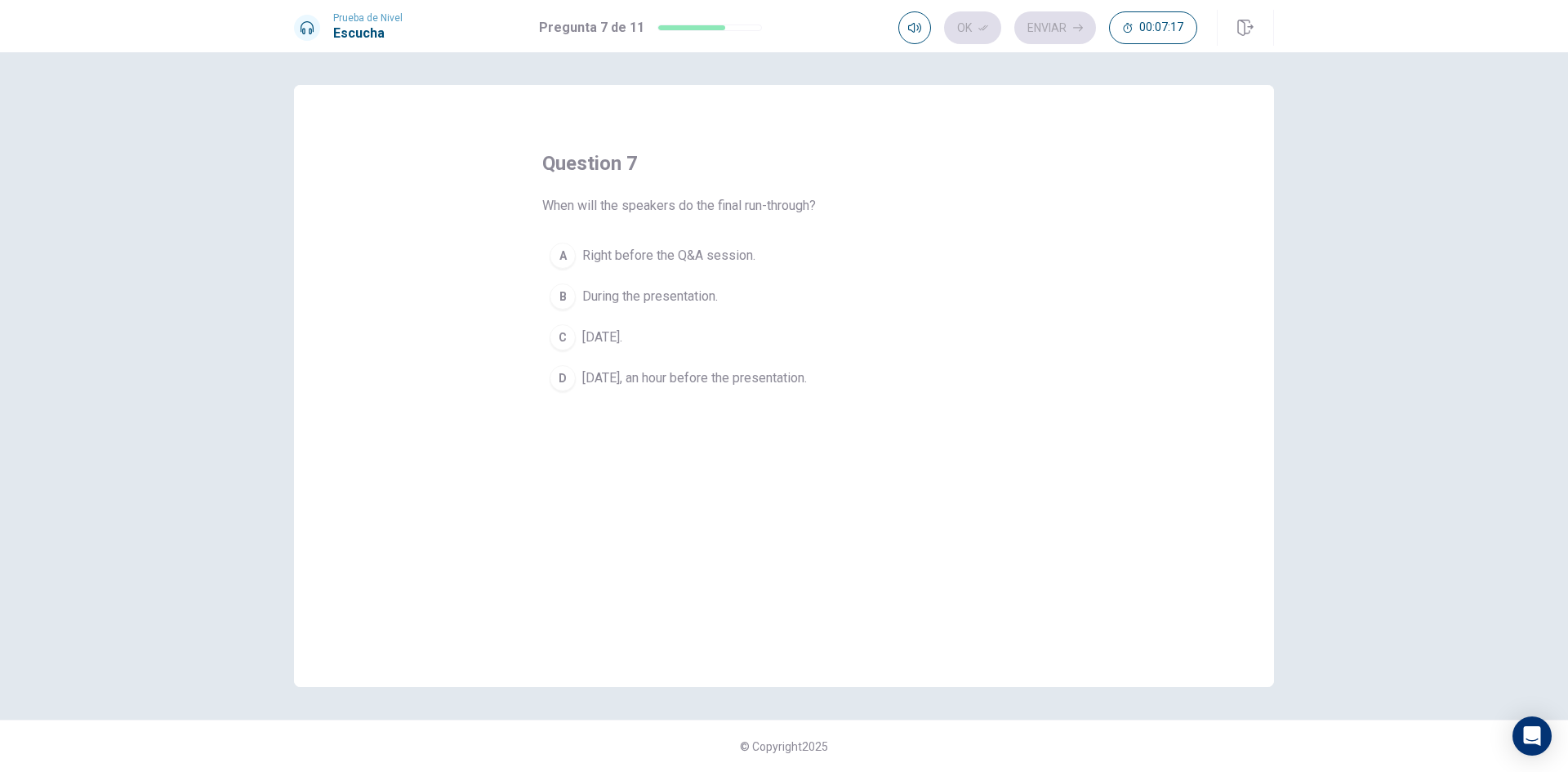
click at [659, 370] on span "[DATE], an hour before the presentation." at bounding box center [695, 378] width 225 height 19
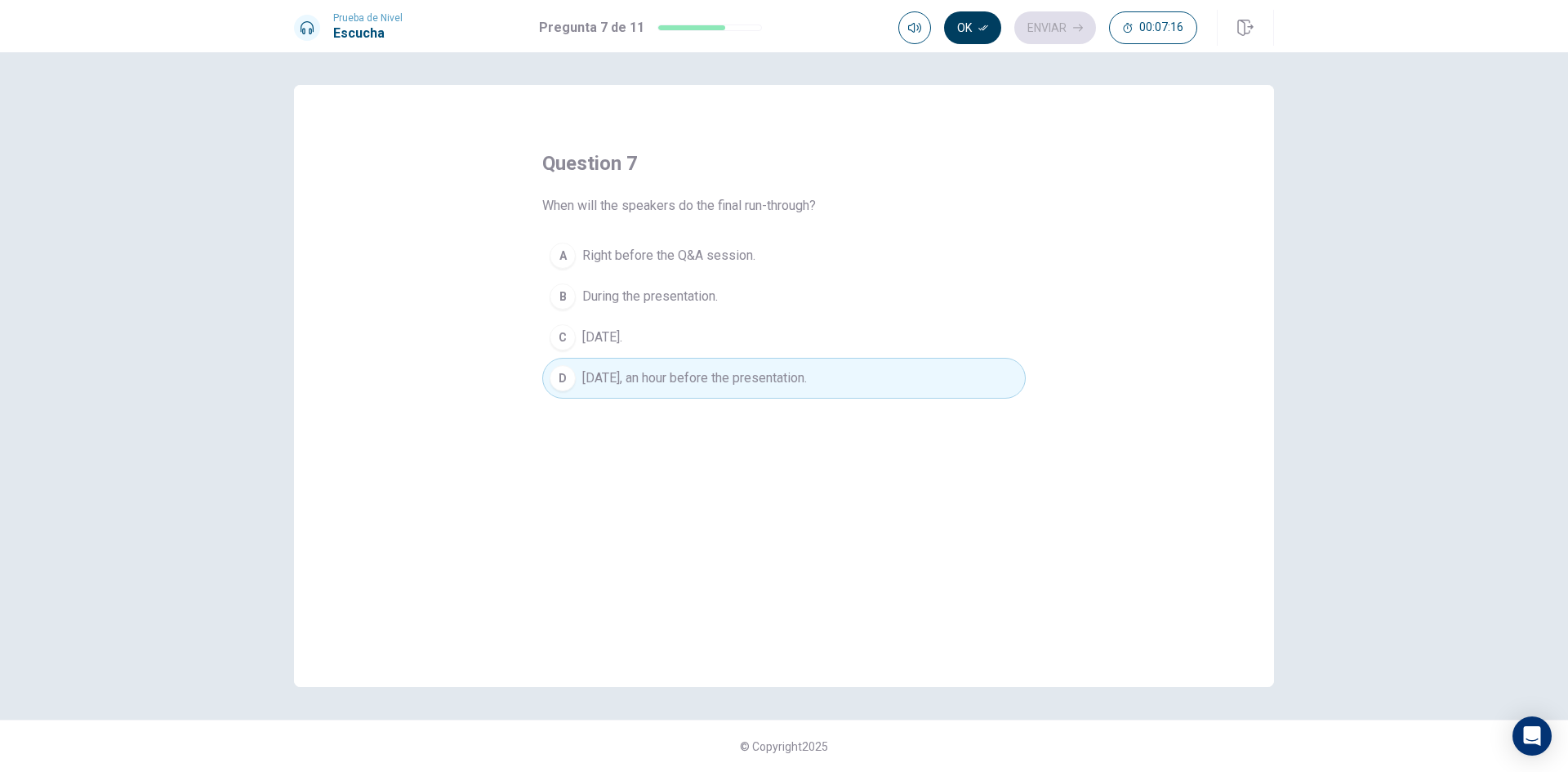
click at [974, 19] on button "Ok" at bounding box center [973, 28] width 58 height 33
click at [1072, 29] on button "Enviar" at bounding box center [1055, 28] width 81 height 33
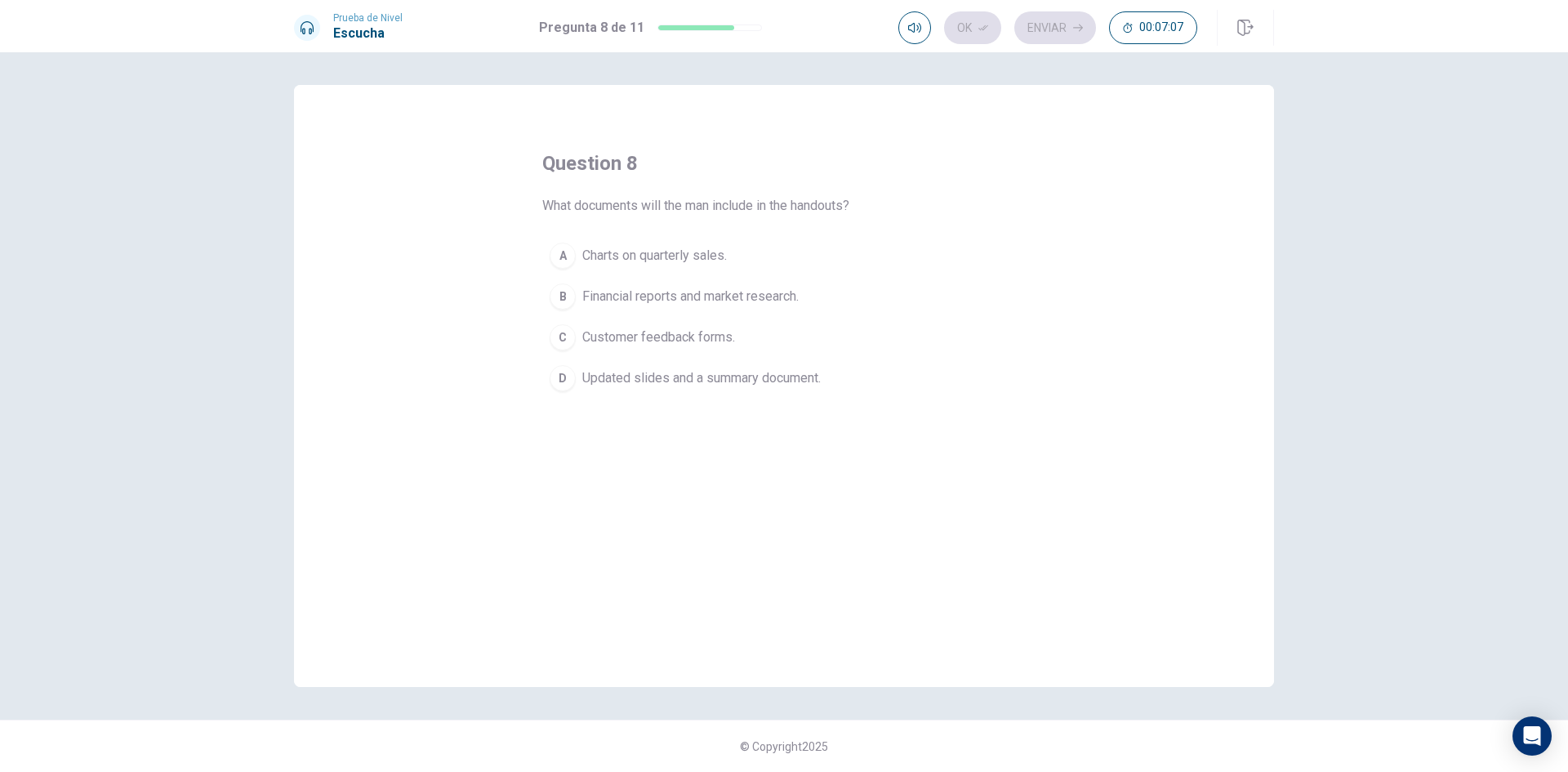
click at [710, 257] on span "Charts on quarterly sales." at bounding box center [655, 255] width 144 height 19
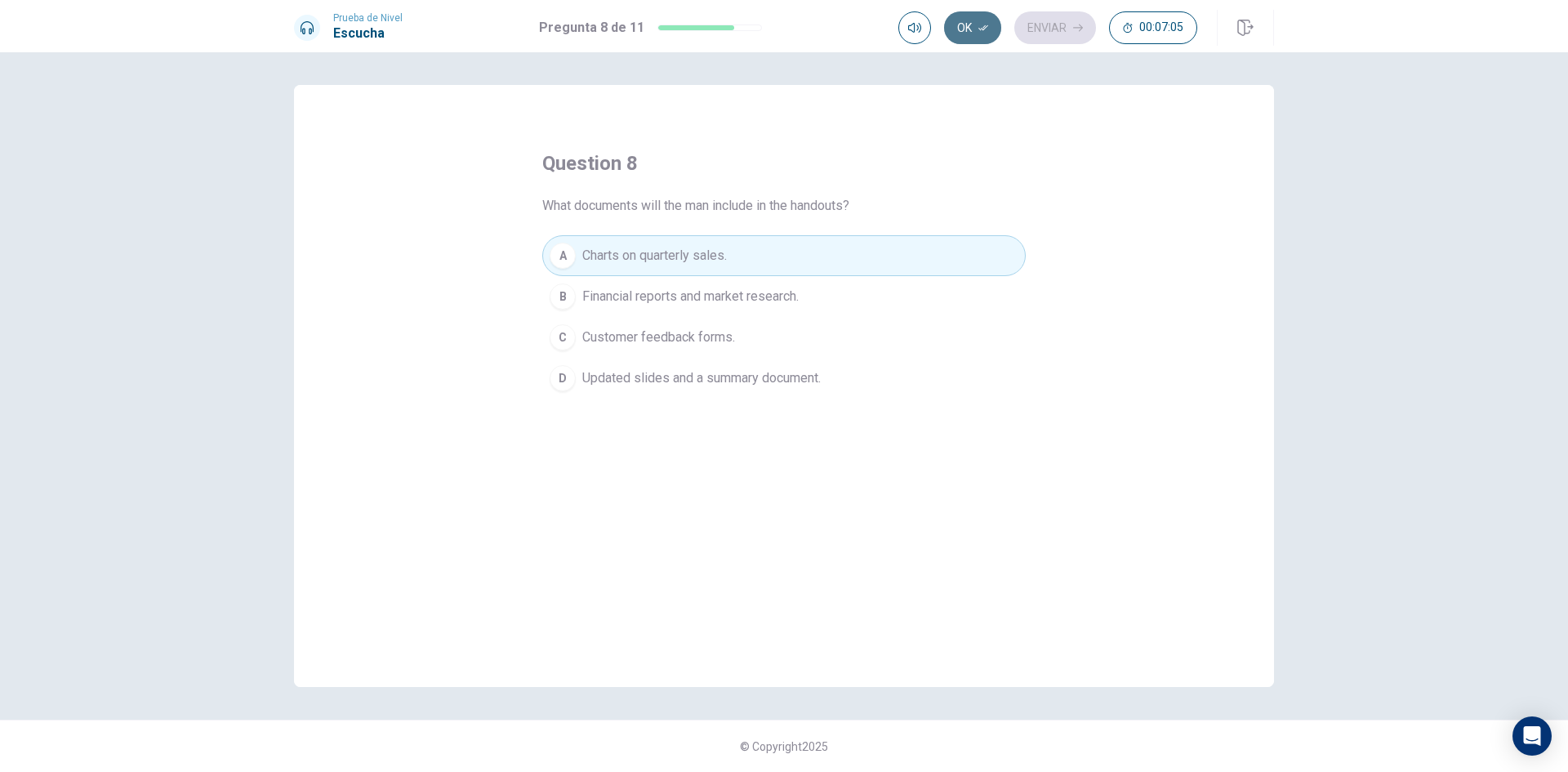
click at [981, 23] on icon "button" at bounding box center [983, 27] width 10 height 10
click at [1057, 38] on button "Enviar" at bounding box center [1055, 28] width 81 height 33
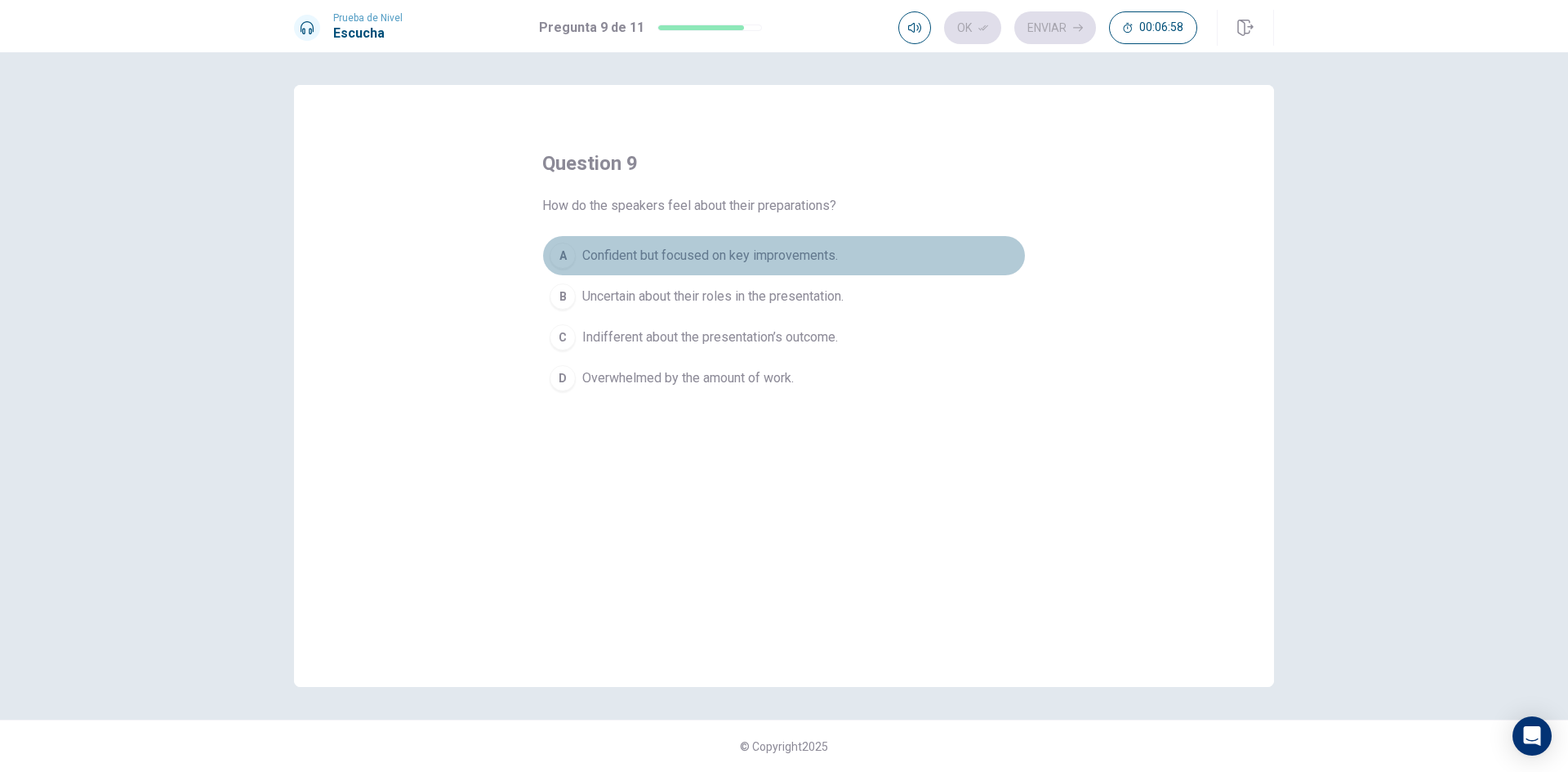
click at [724, 258] on span "Confident but focused on key improvements." at bounding box center [710, 255] width 256 height 19
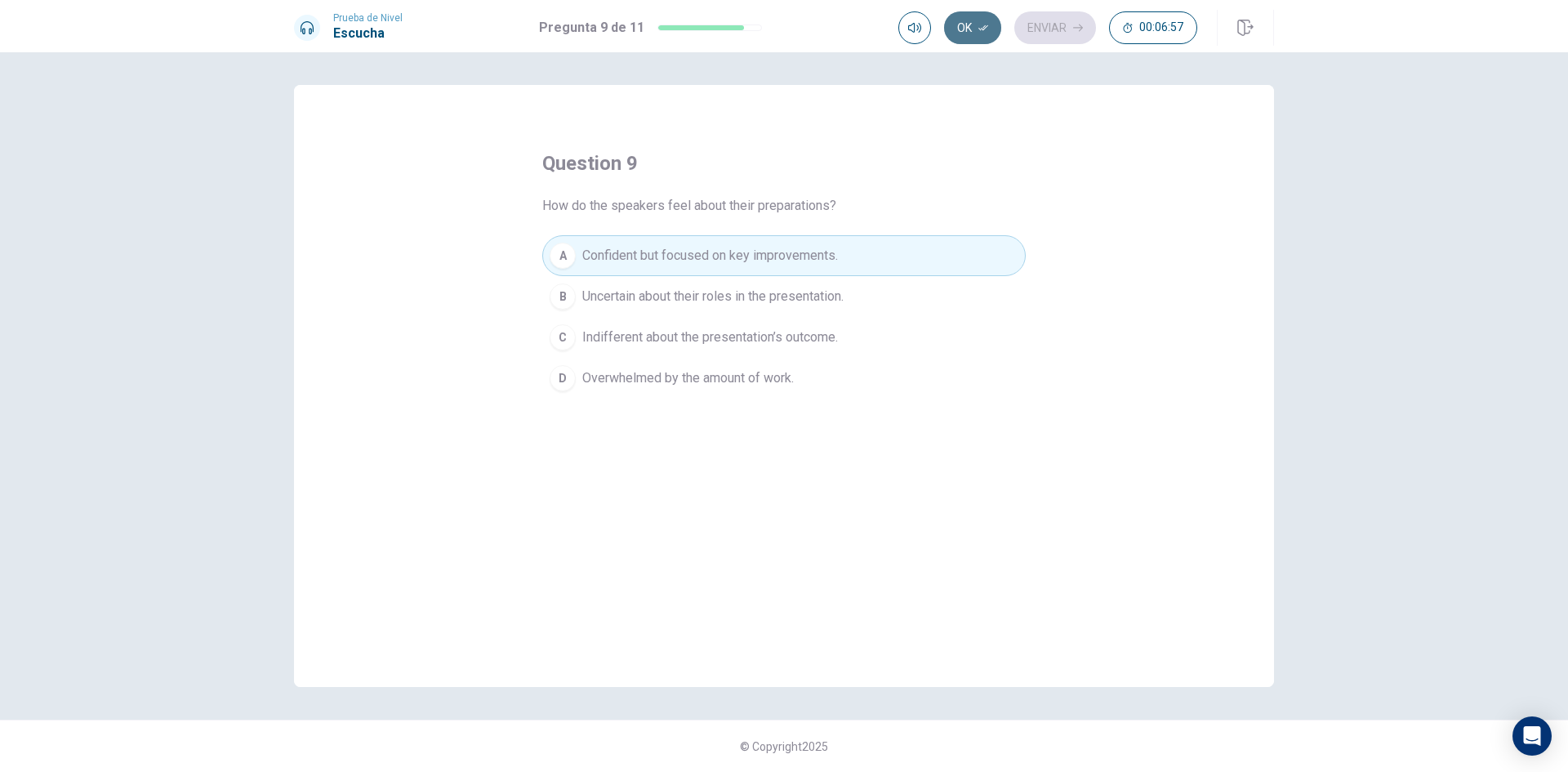
click at [964, 23] on button "Ok" at bounding box center [973, 28] width 58 height 33
click at [1069, 13] on button "Enviar" at bounding box center [1055, 28] width 81 height 33
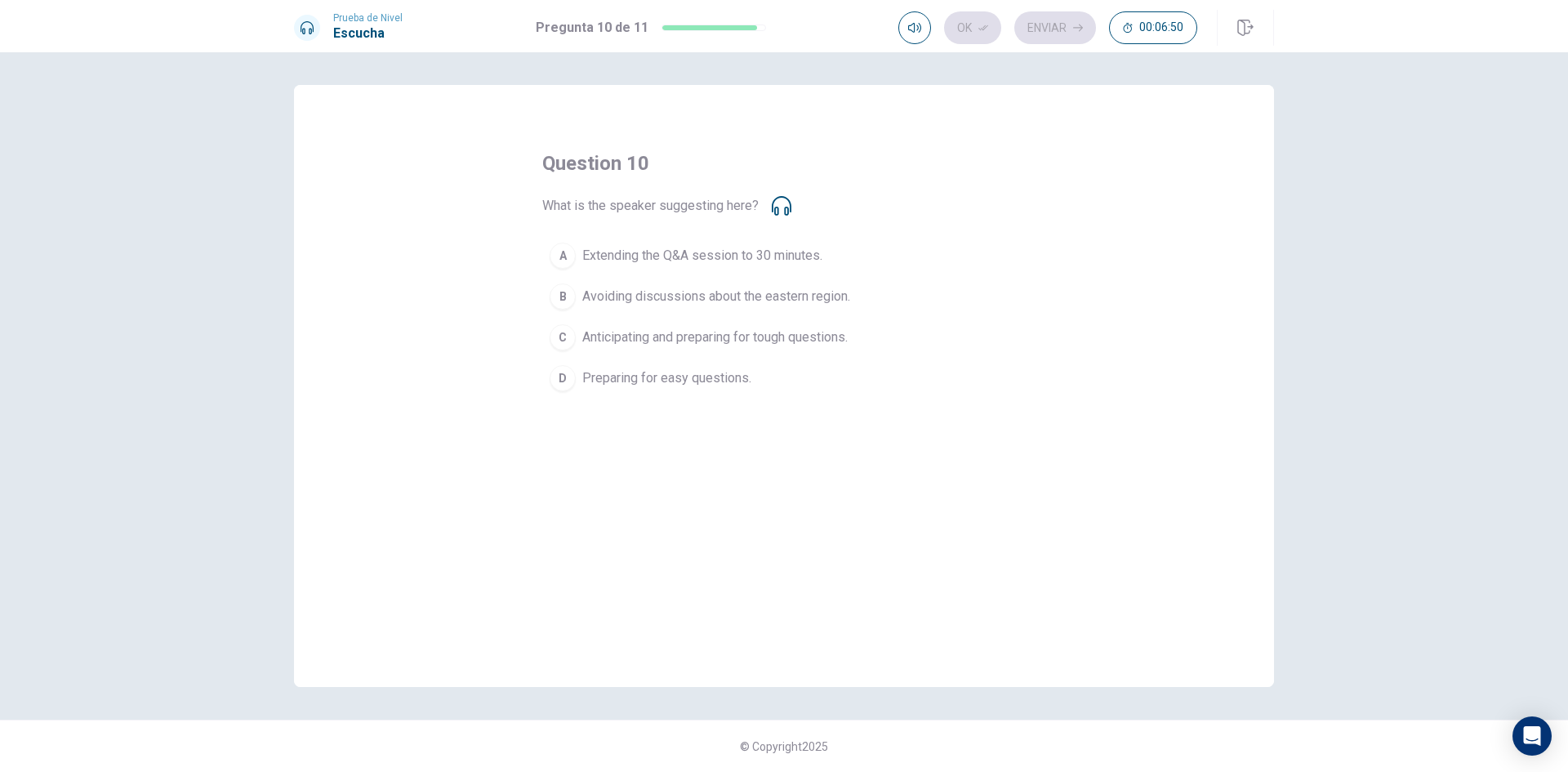
click at [731, 347] on span "Anticipating and preparing for tough questions." at bounding box center [715, 337] width 265 height 19
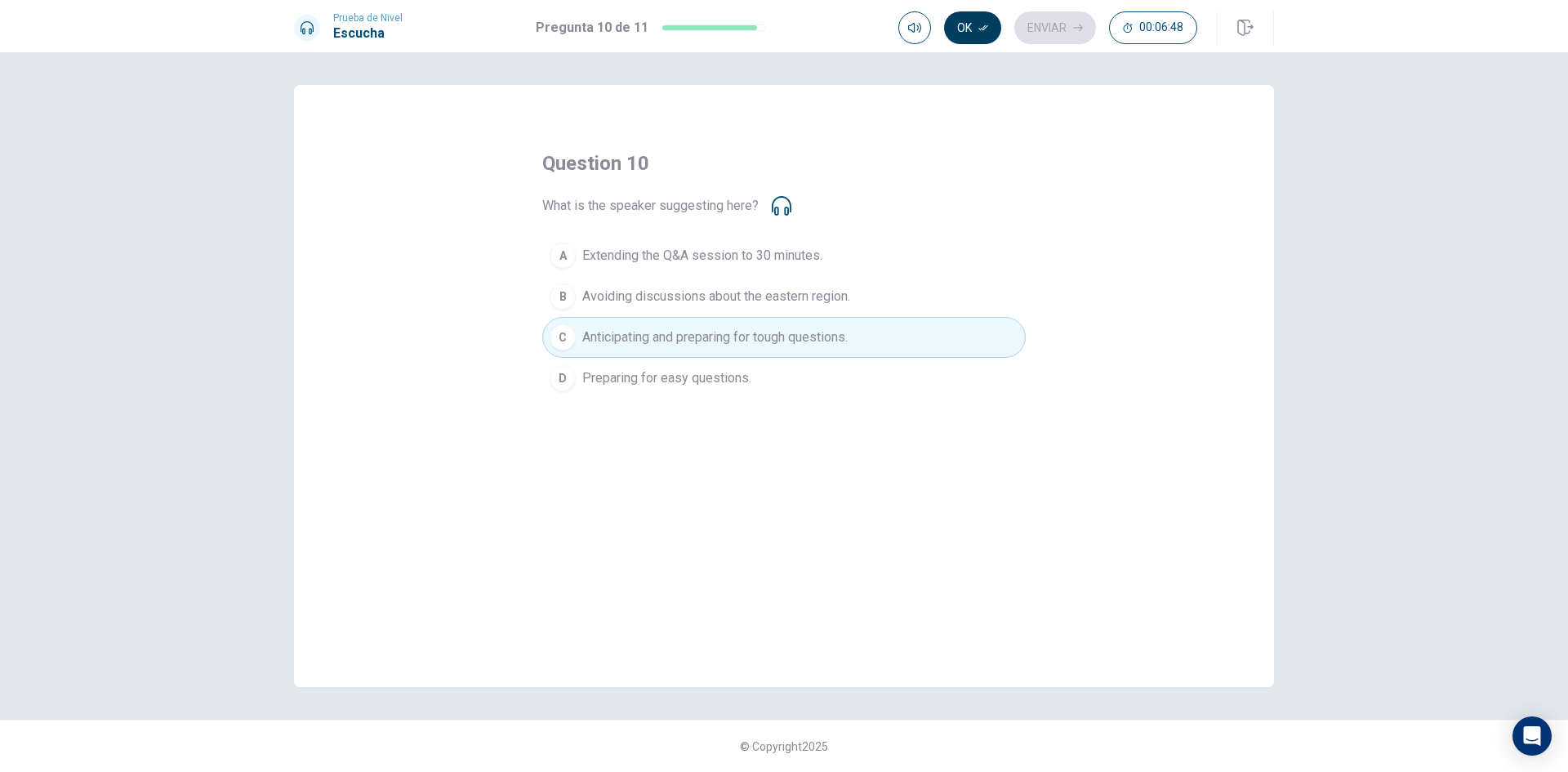
click at [985, 28] on icon "button" at bounding box center [983, 27] width 10 height 10
click at [1072, 28] on button "Enviar" at bounding box center [1055, 28] width 81 height 33
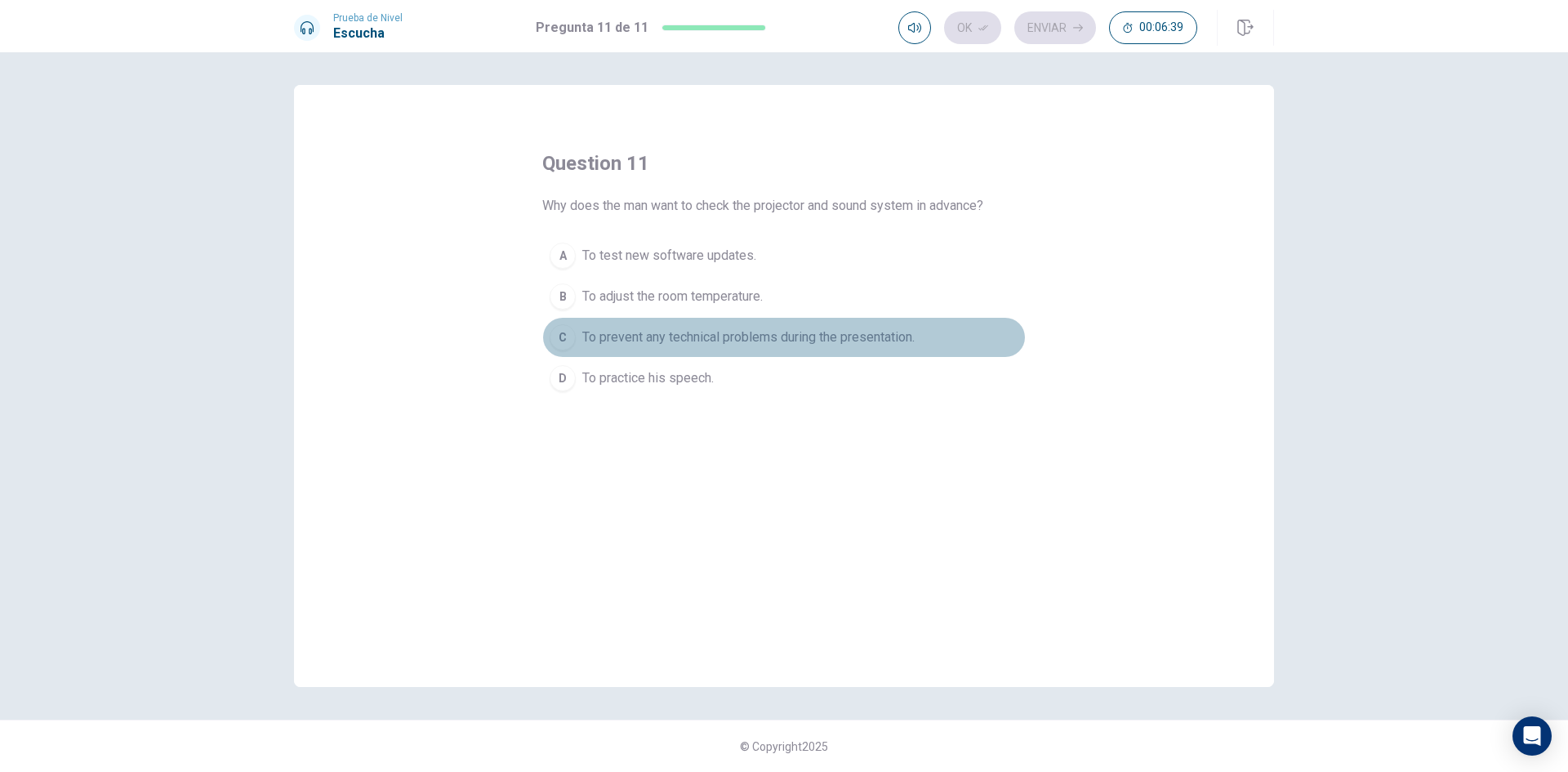
click at [695, 342] on span "To prevent any technical problems during the presentation." at bounding box center [749, 337] width 333 height 19
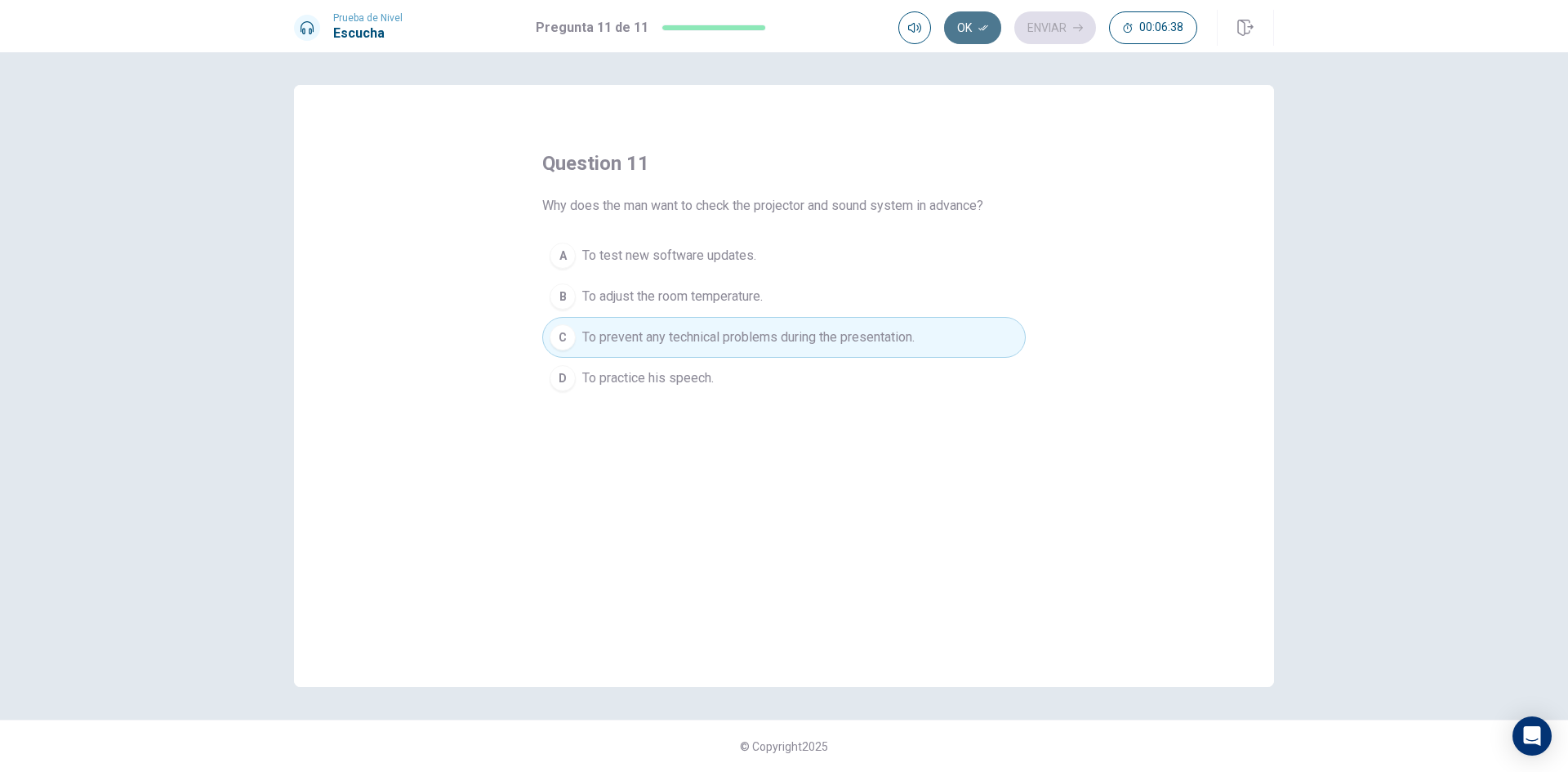
click at [962, 21] on button "Ok" at bounding box center [973, 28] width 58 height 33
click at [1051, 28] on button "Enviar" at bounding box center [1055, 28] width 81 height 33
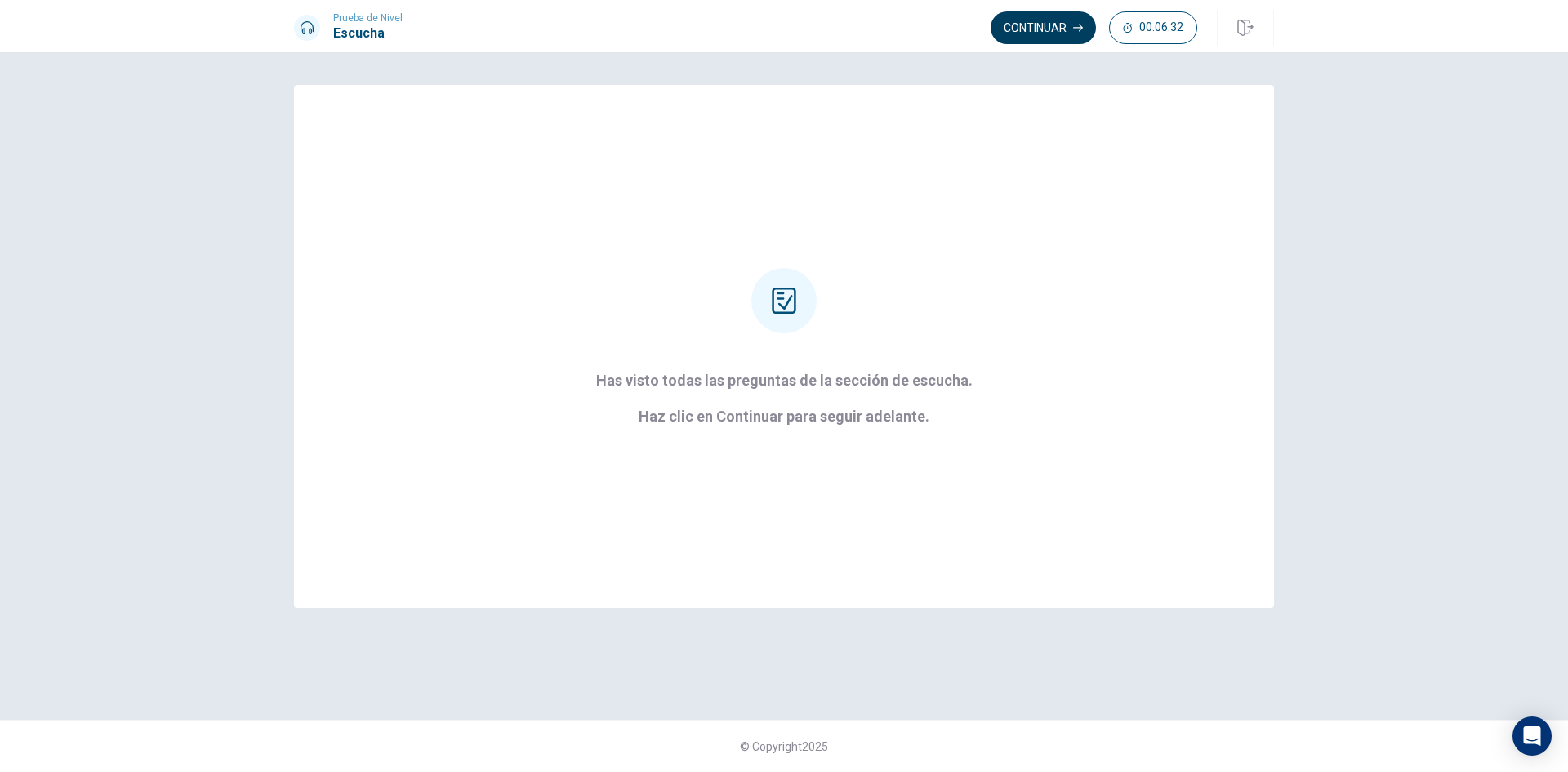
click at [1029, 28] on button "Continuar" at bounding box center [1043, 28] width 105 height 33
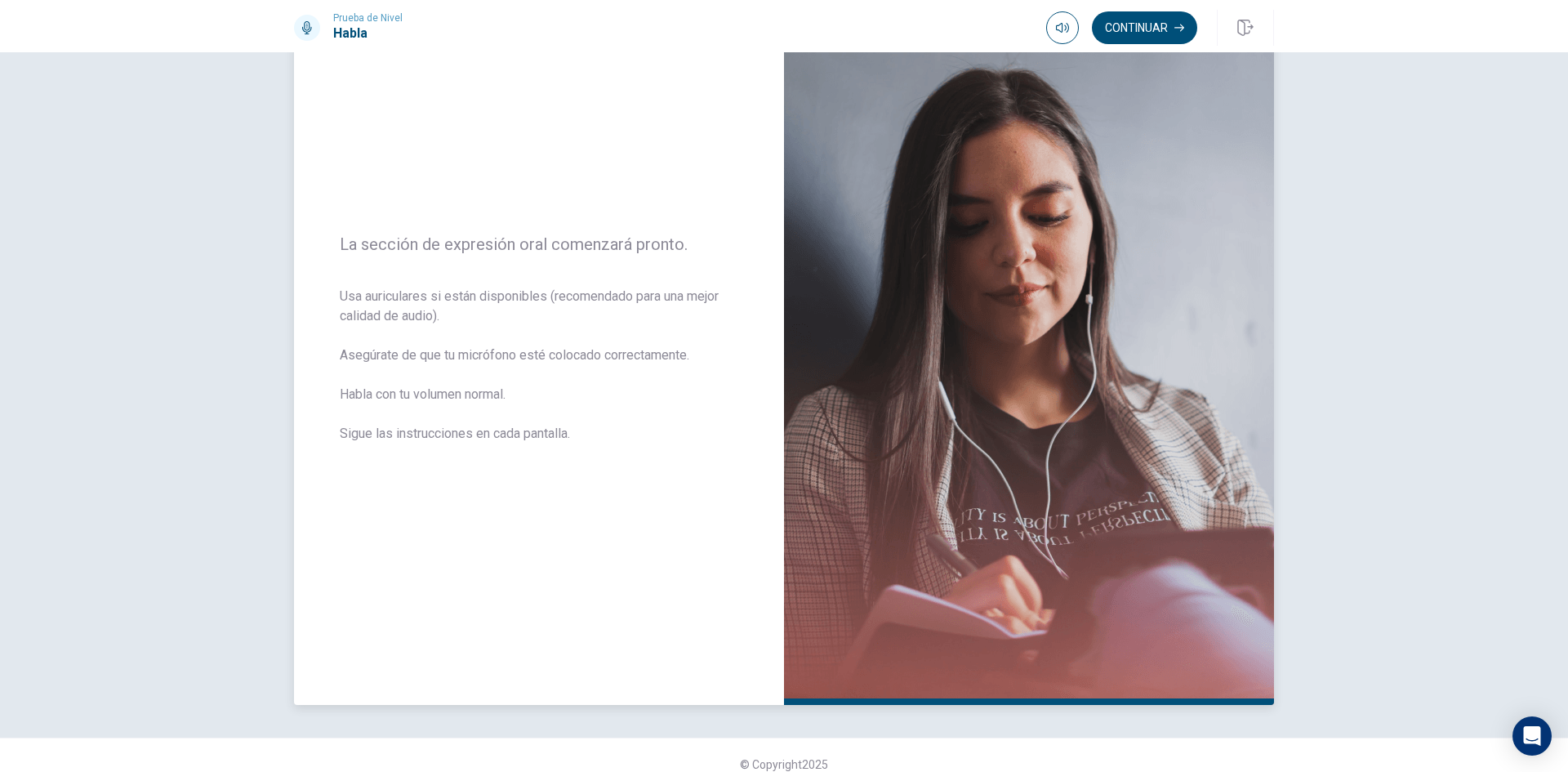
scroll to position [111, 0]
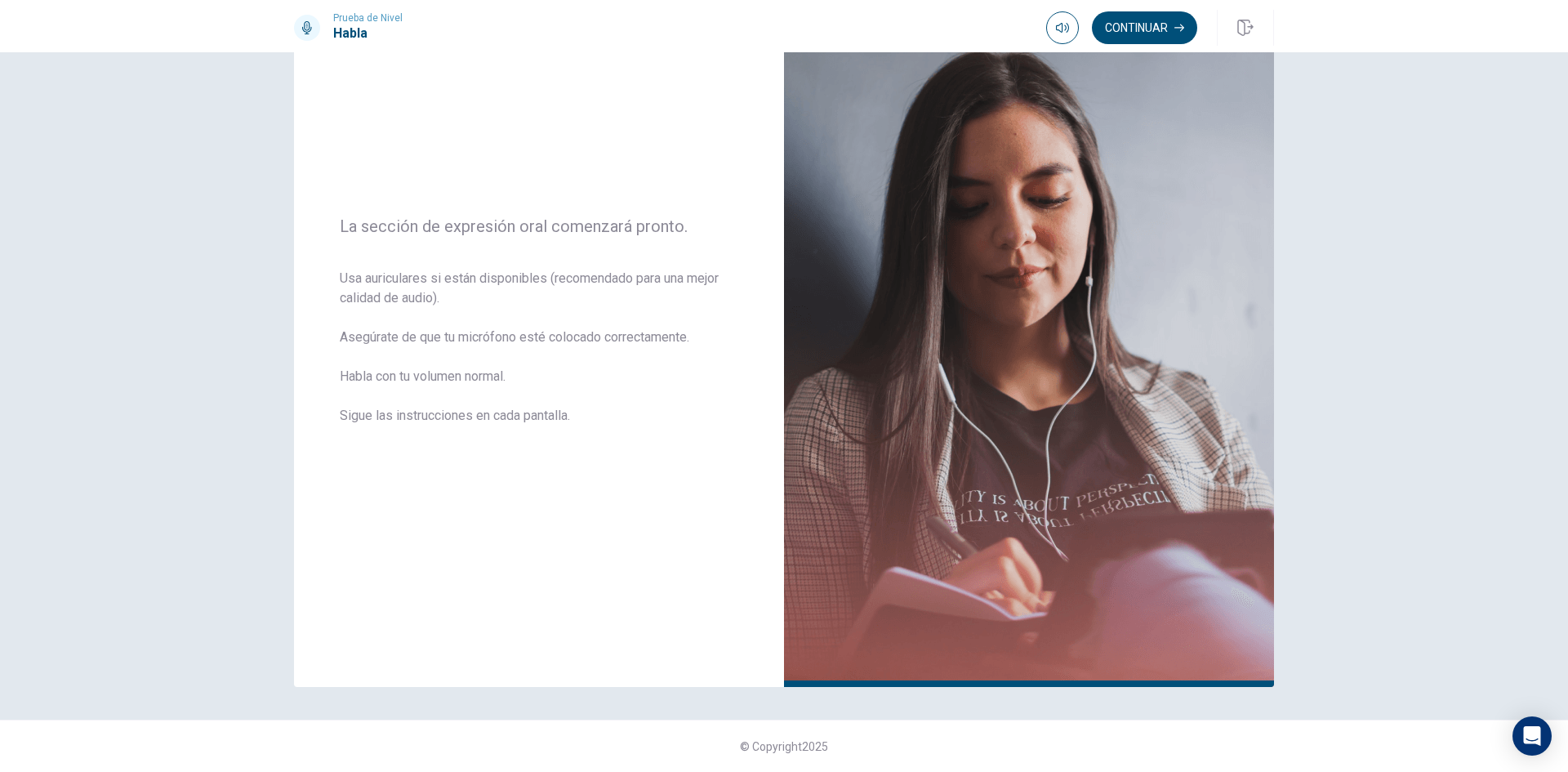
click at [1555, 670] on div "La sección de expresión oral comenzará pronto. Usa auriculares si están disponi…" at bounding box center [784, 412] width 1568 height 720
click at [1234, 37] on button "button" at bounding box center [1245, 27] width 58 height 36
